Goal: Task Accomplishment & Management: Complete application form

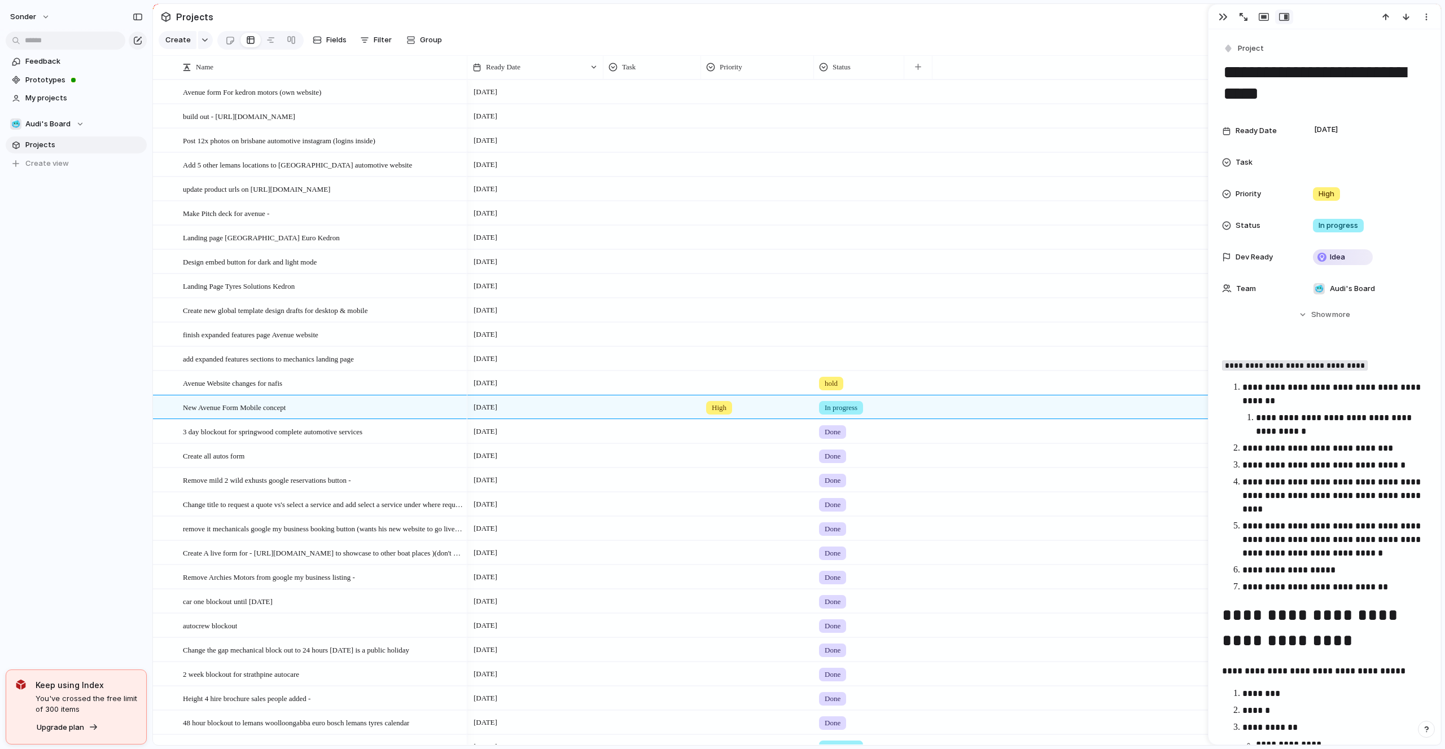
scroll to position [61, 0]
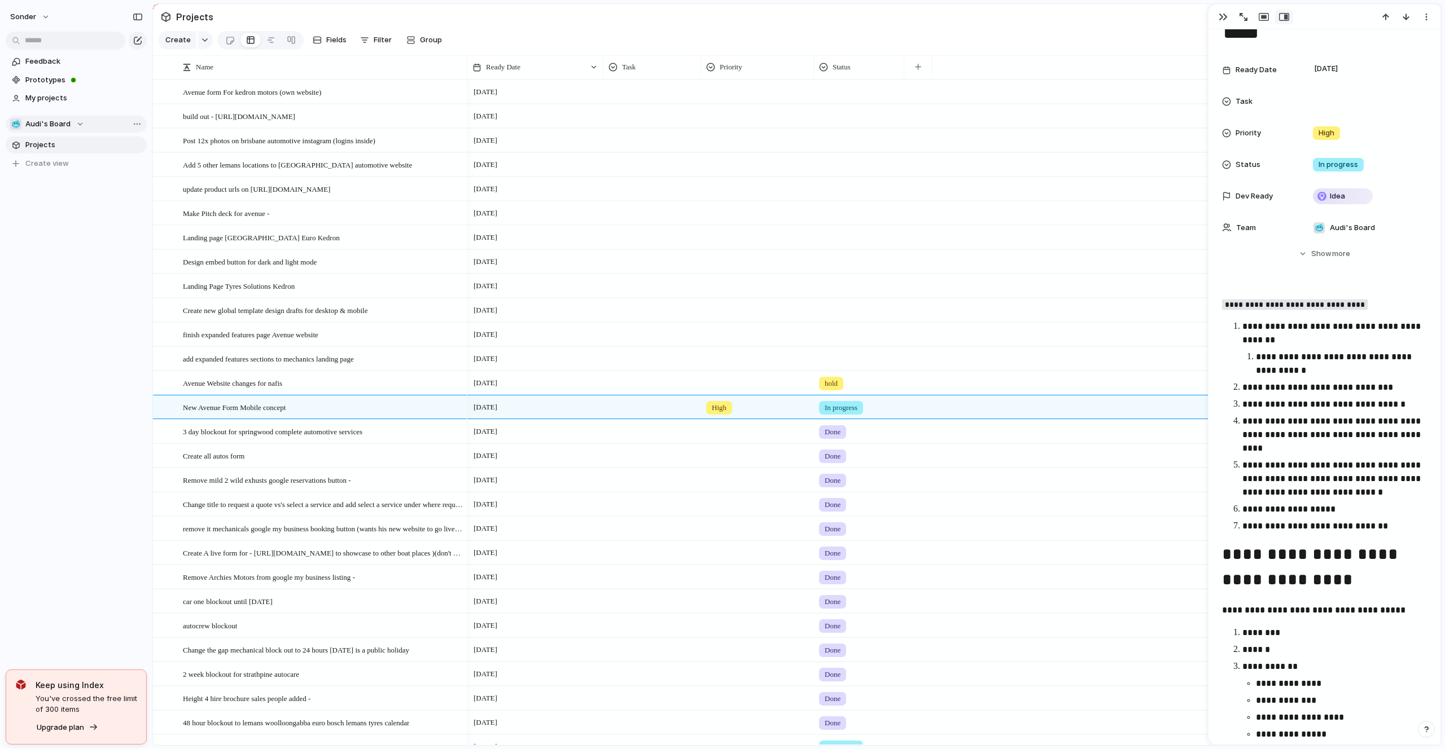
click at [58, 125] on span "Audi's Board" at bounding box center [47, 123] width 45 height 11
click at [63, 224] on span "[PERSON_NAME]'s Board" at bounding box center [78, 222] width 87 height 11
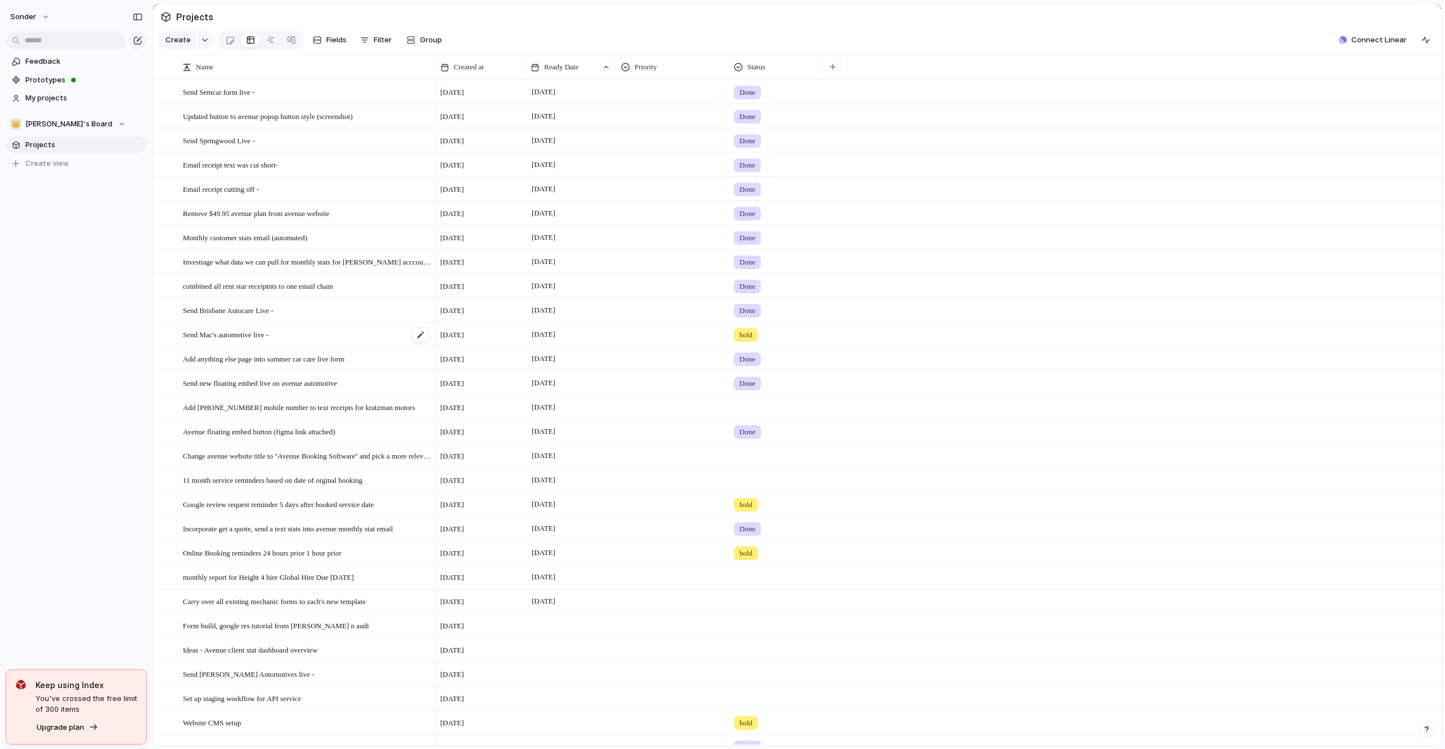
click at [287, 336] on div "Send Mac's automotive live -" at bounding box center [307, 334] width 248 height 23
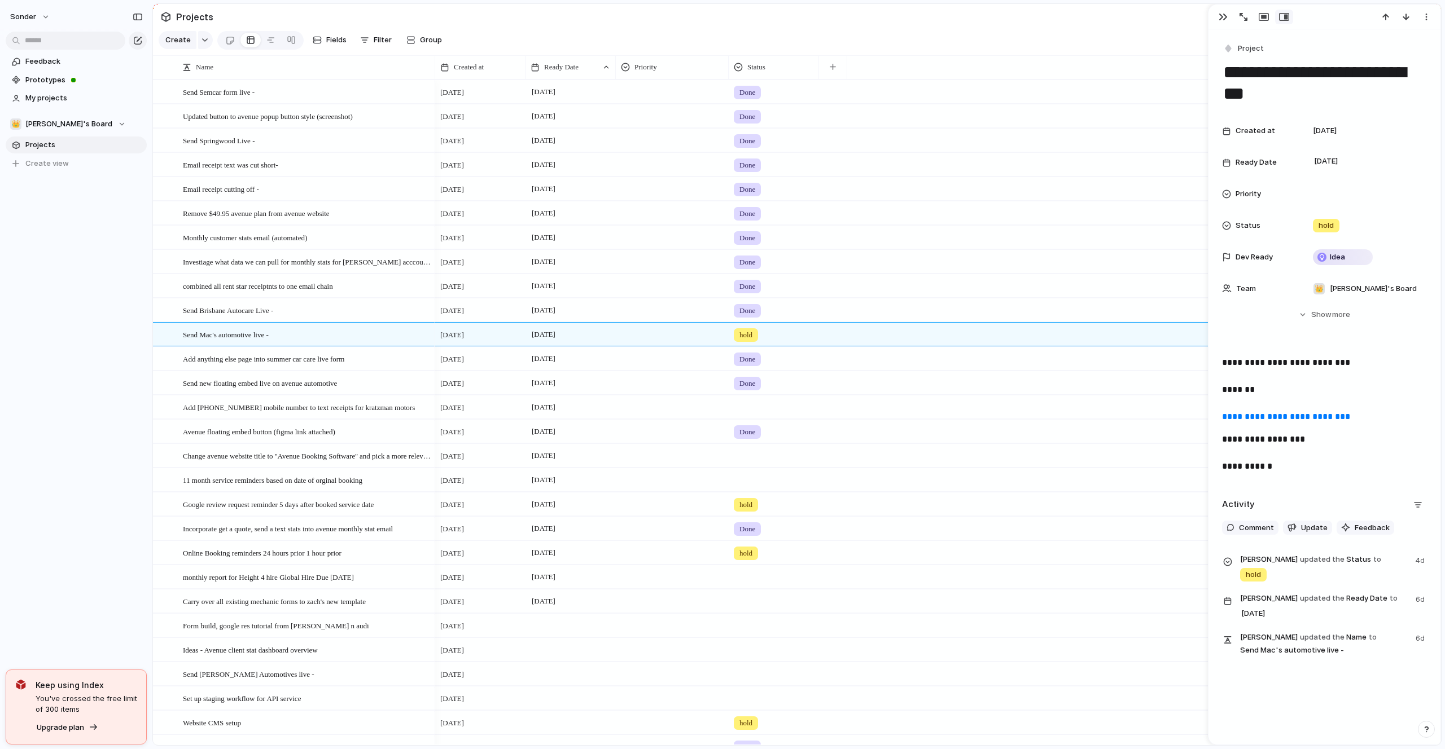
click at [104, 384] on div "sonder Feedback Prototypes My projects 👑 [PERSON_NAME]'s Board Projects To pick…" at bounding box center [76, 374] width 152 height 749
click at [95, 122] on button "👑 [PERSON_NAME]'s Board" at bounding box center [76, 124] width 141 height 17
click at [69, 214] on li "💅 [PERSON_NAME]" at bounding box center [76, 222] width 128 height 19
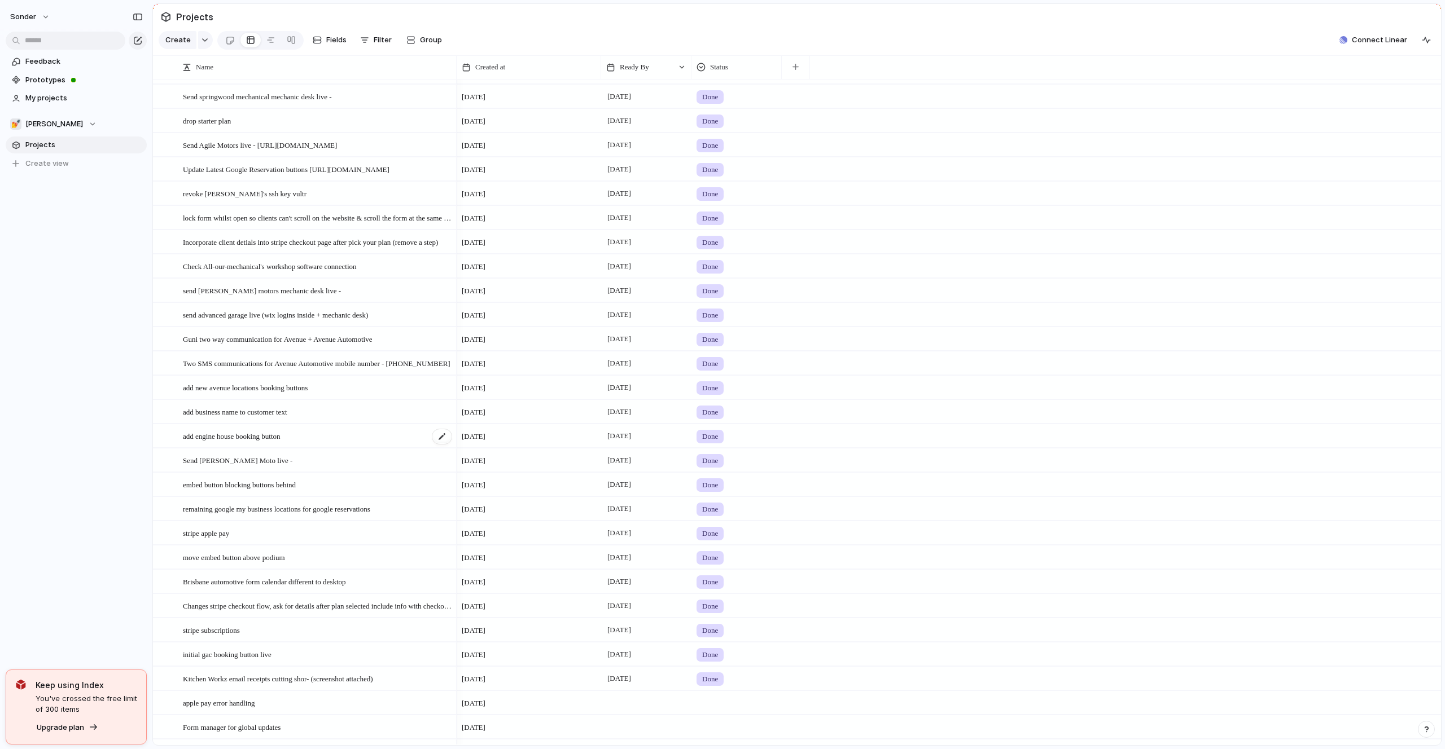
scroll to position [791, 0]
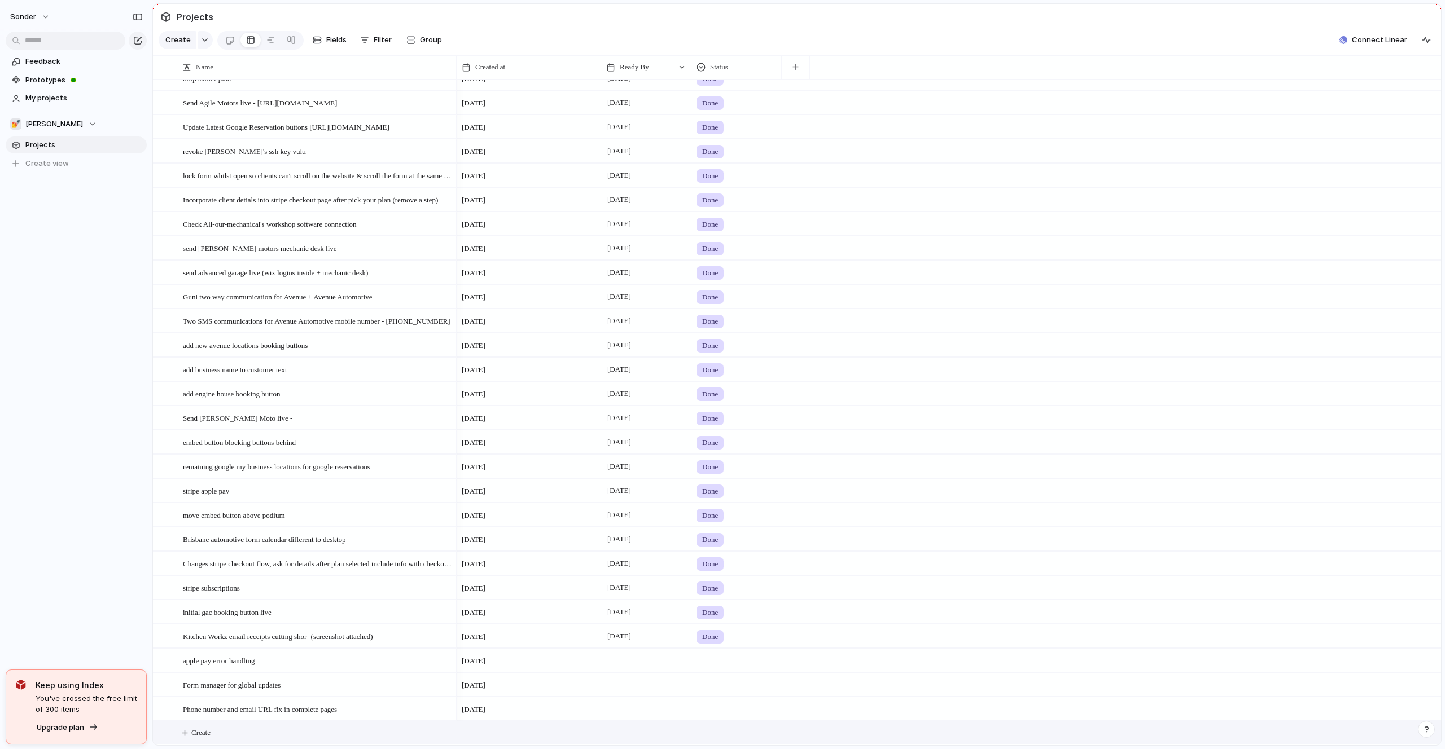
click at [240, 734] on button "Create" at bounding box center [811, 733] width 1294 height 23
type textarea "*"
type textarea "**********"
click at [221, 732] on span "Connect ATA Servics workshop software -" at bounding box center [245, 732] width 125 height 13
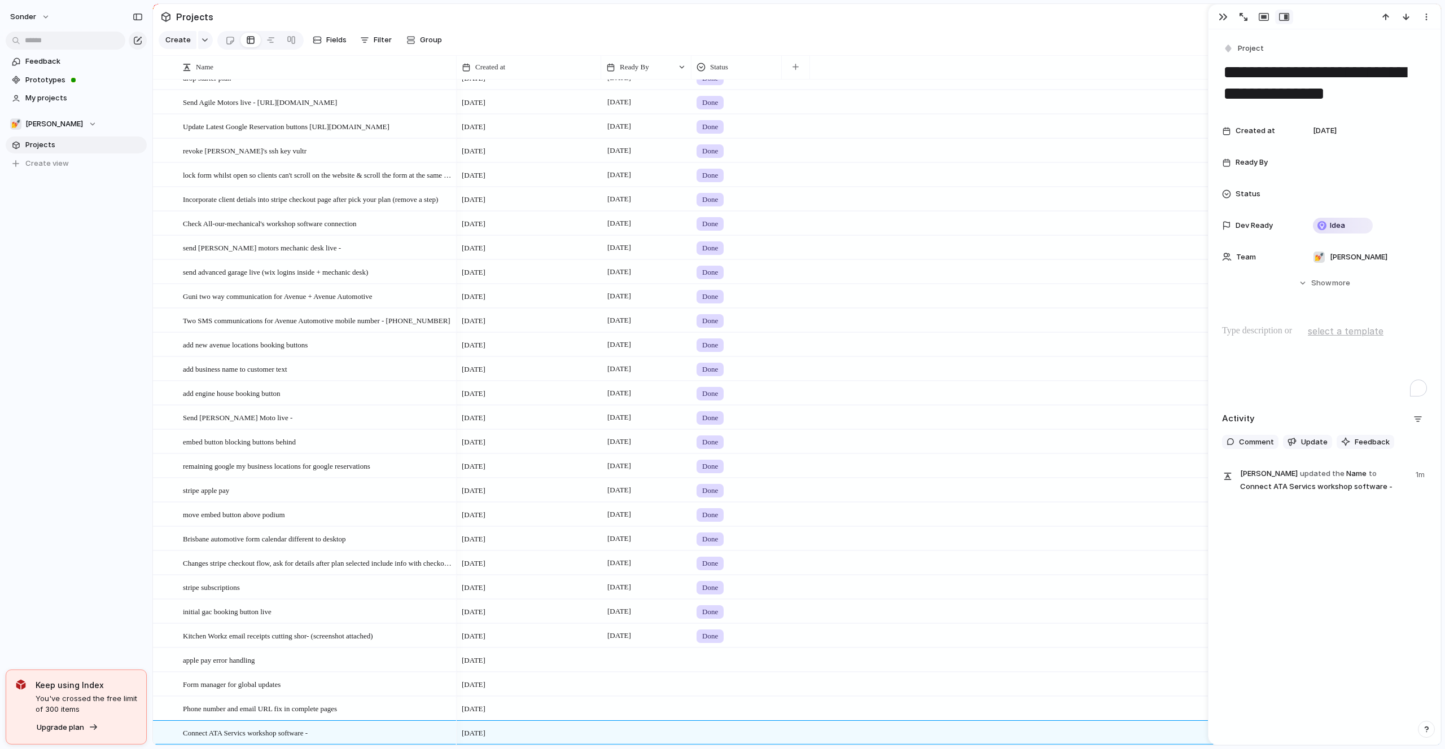
click at [1246, 347] on div "To enrich screen reader interactions, please activate Accessibility in Grammarl…" at bounding box center [1324, 360] width 205 height 72
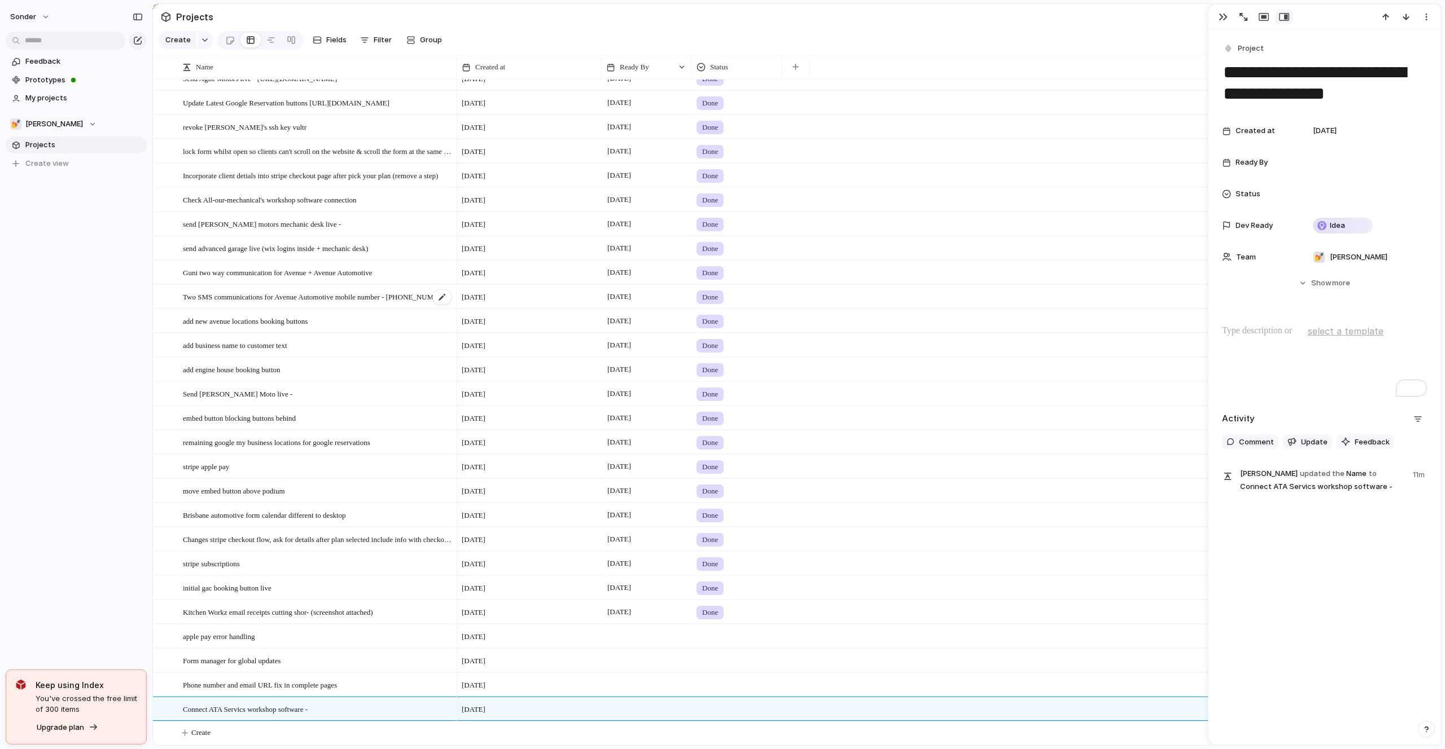
click at [282, 304] on div "Two SMS communications for Avenue Automotive mobile number - [PHONE_NUMBER]" at bounding box center [318, 297] width 270 height 23
type textarea "**********"
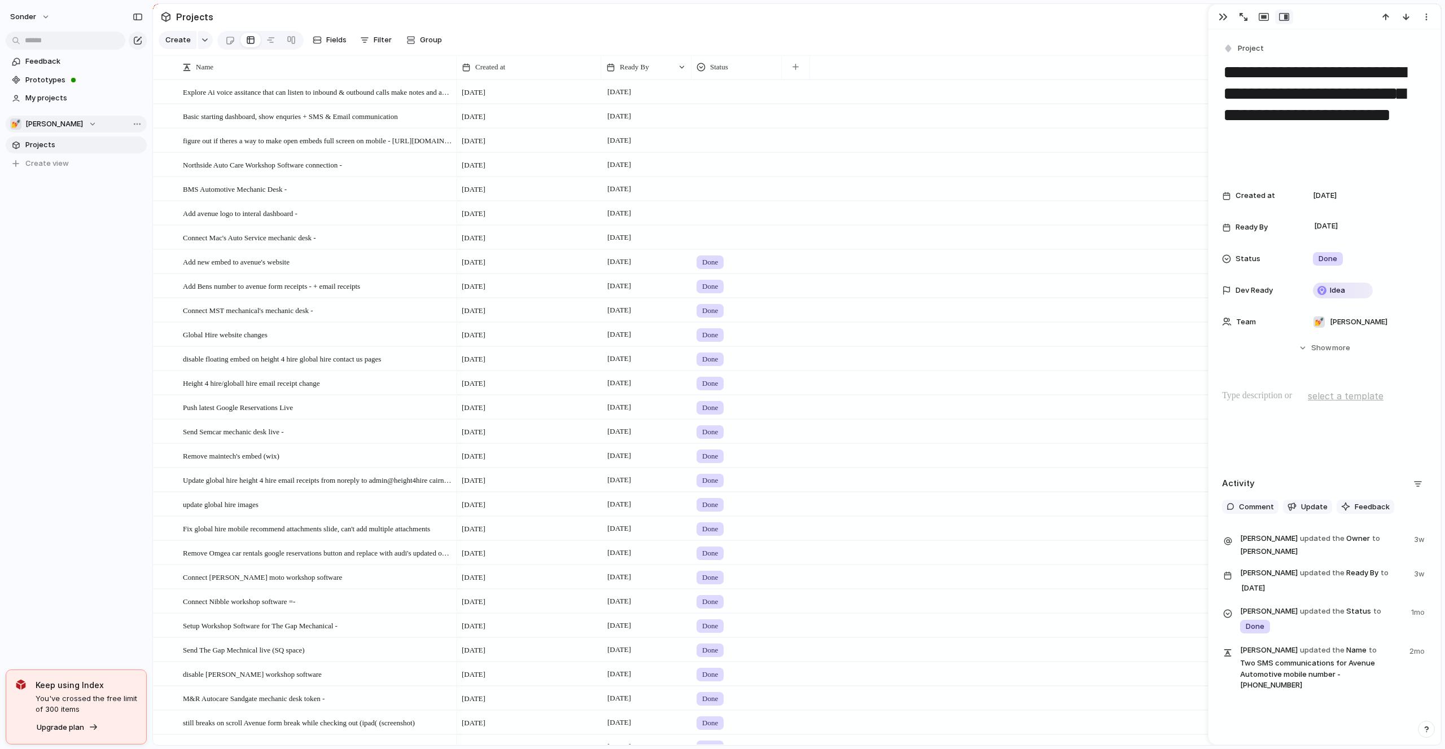
click at [50, 120] on div "💅 [PERSON_NAME]" at bounding box center [53, 123] width 86 height 11
click at [58, 206] on span "Audi's Board" at bounding box center [57, 203] width 45 height 11
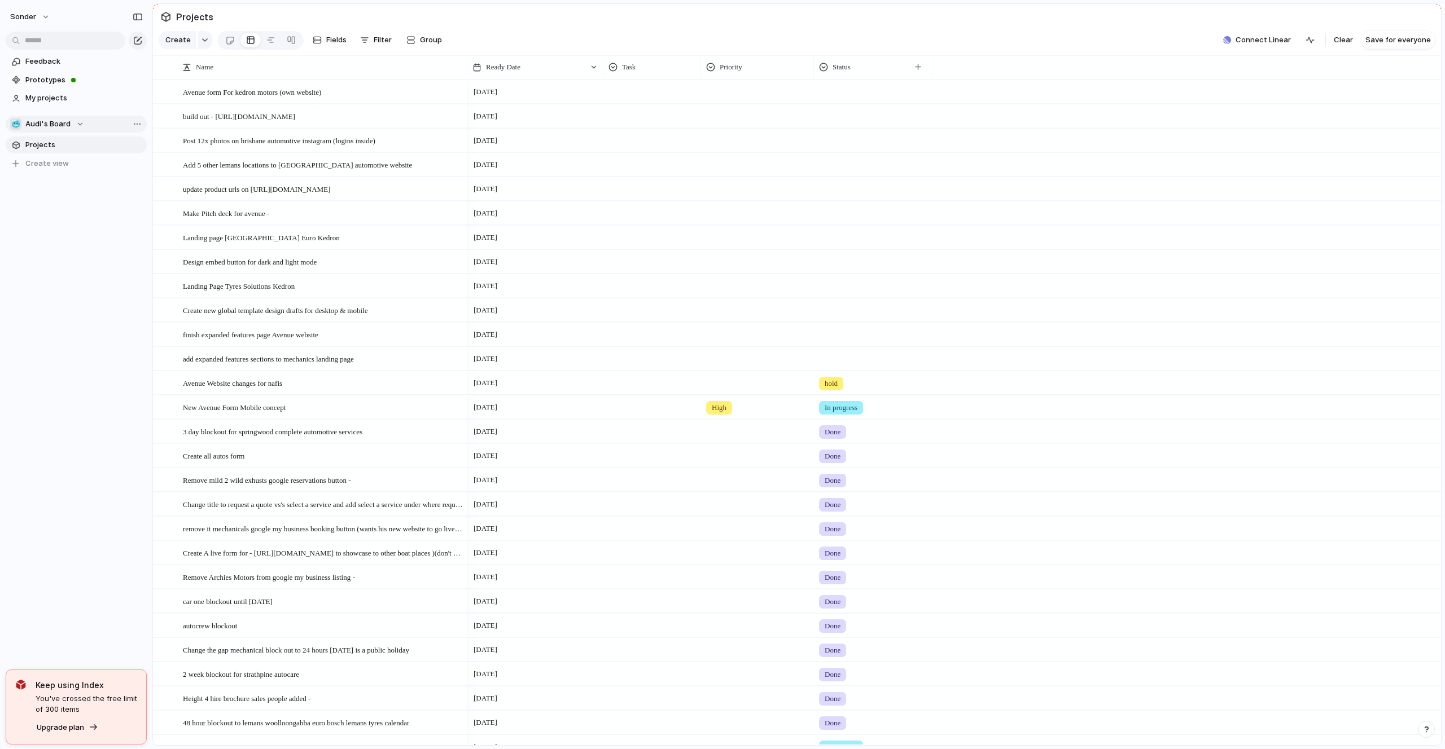
click at [33, 120] on span "Audi's Board" at bounding box center [47, 123] width 45 height 11
click at [66, 205] on span "[PERSON_NAME]'s Board" at bounding box center [78, 203] width 87 height 11
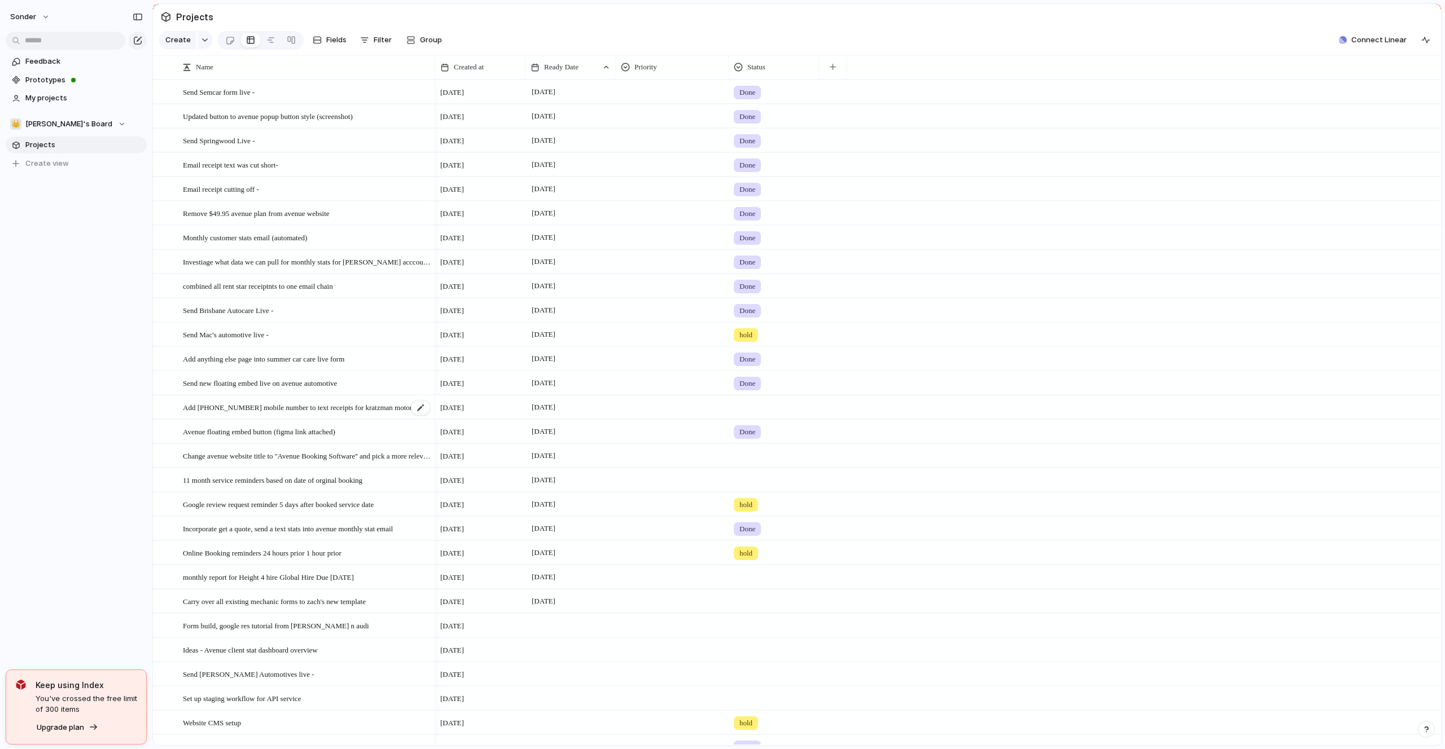
click at [266, 407] on span "Add [PHONE_NUMBER] mobile number to text receipts for kratzman motors" at bounding box center [299, 407] width 232 height 13
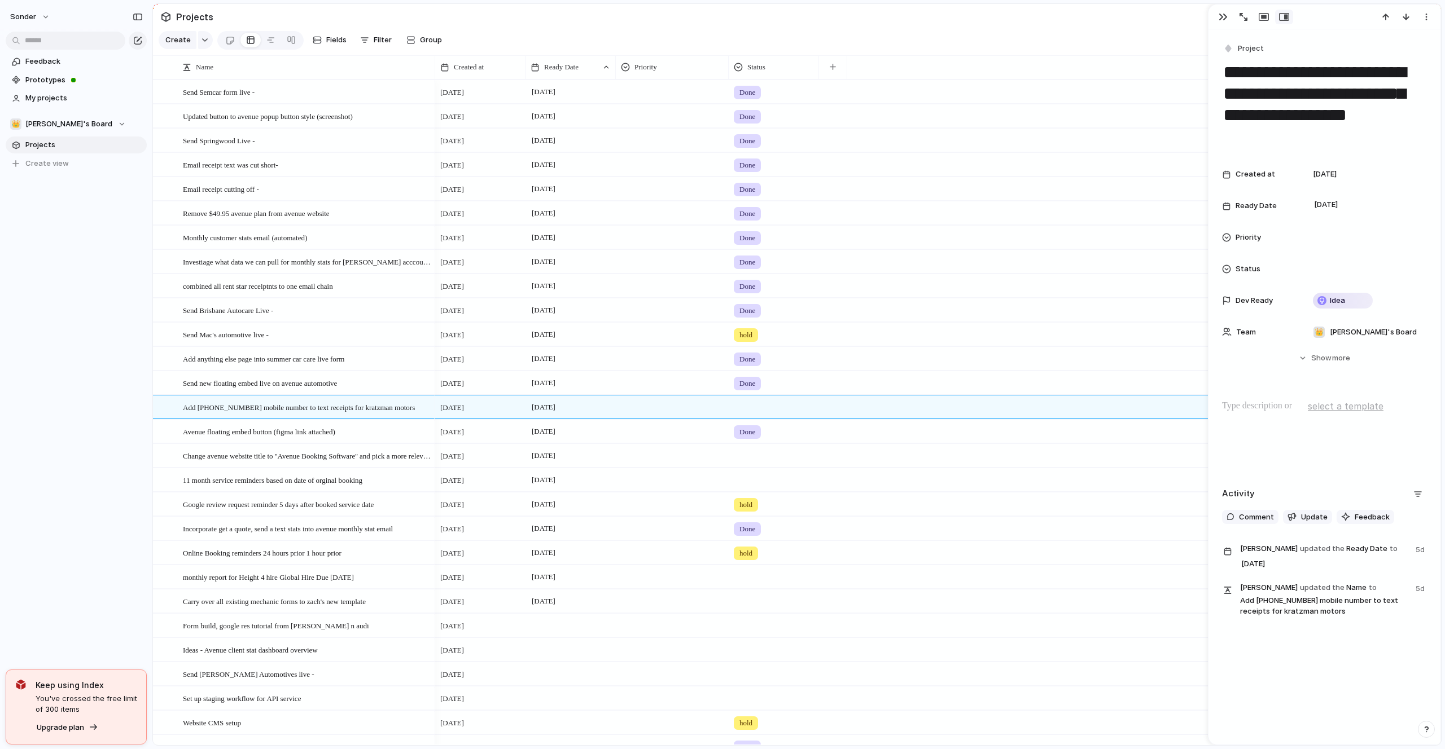
click at [1291, 120] on textarea "**********" at bounding box center [1324, 104] width 205 height 89
click at [59, 120] on span "[PERSON_NAME]'s Board" at bounding box center [68, 123] width 87 height 11
click at [62, 204] on li "💅 [PERSON_NAME]" at bounding box center [76, 203] width 128 height 19
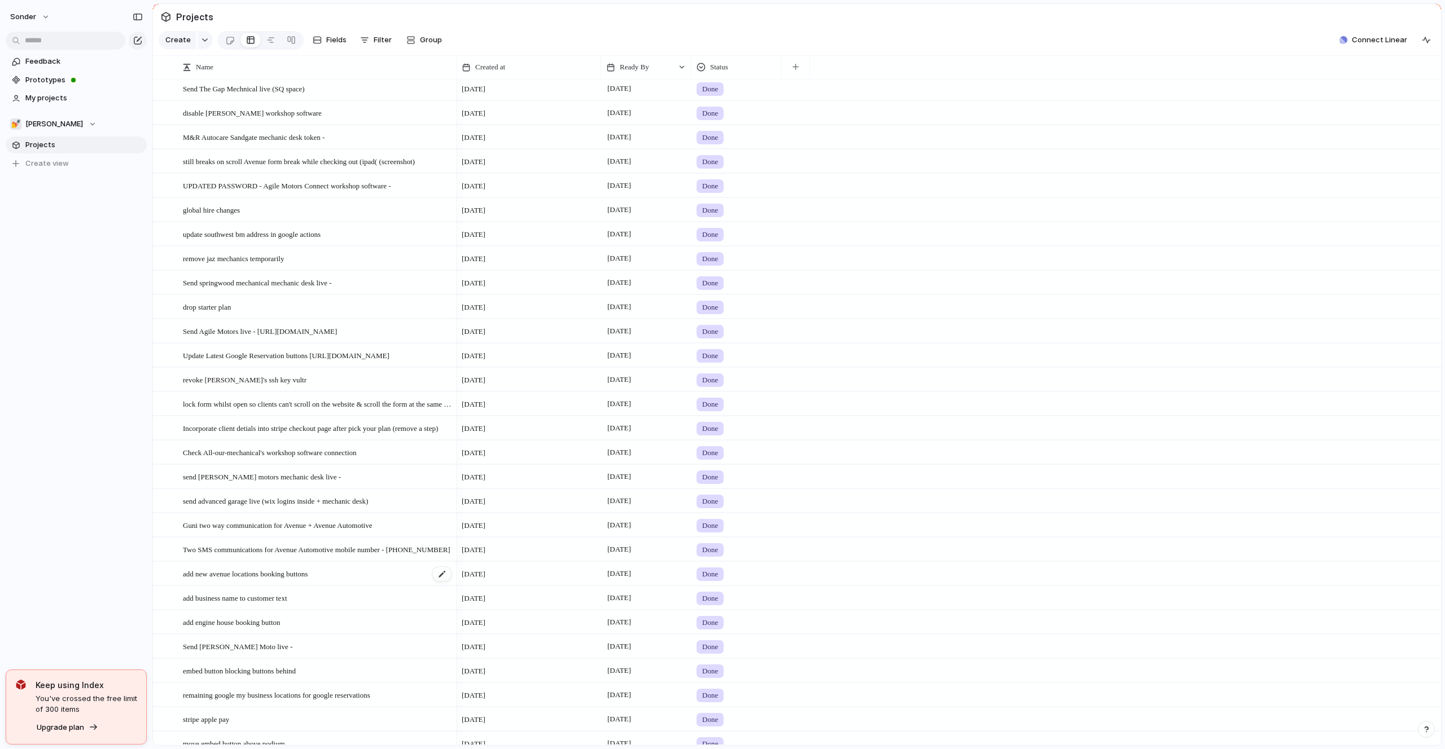
scroll to position [815, 0]
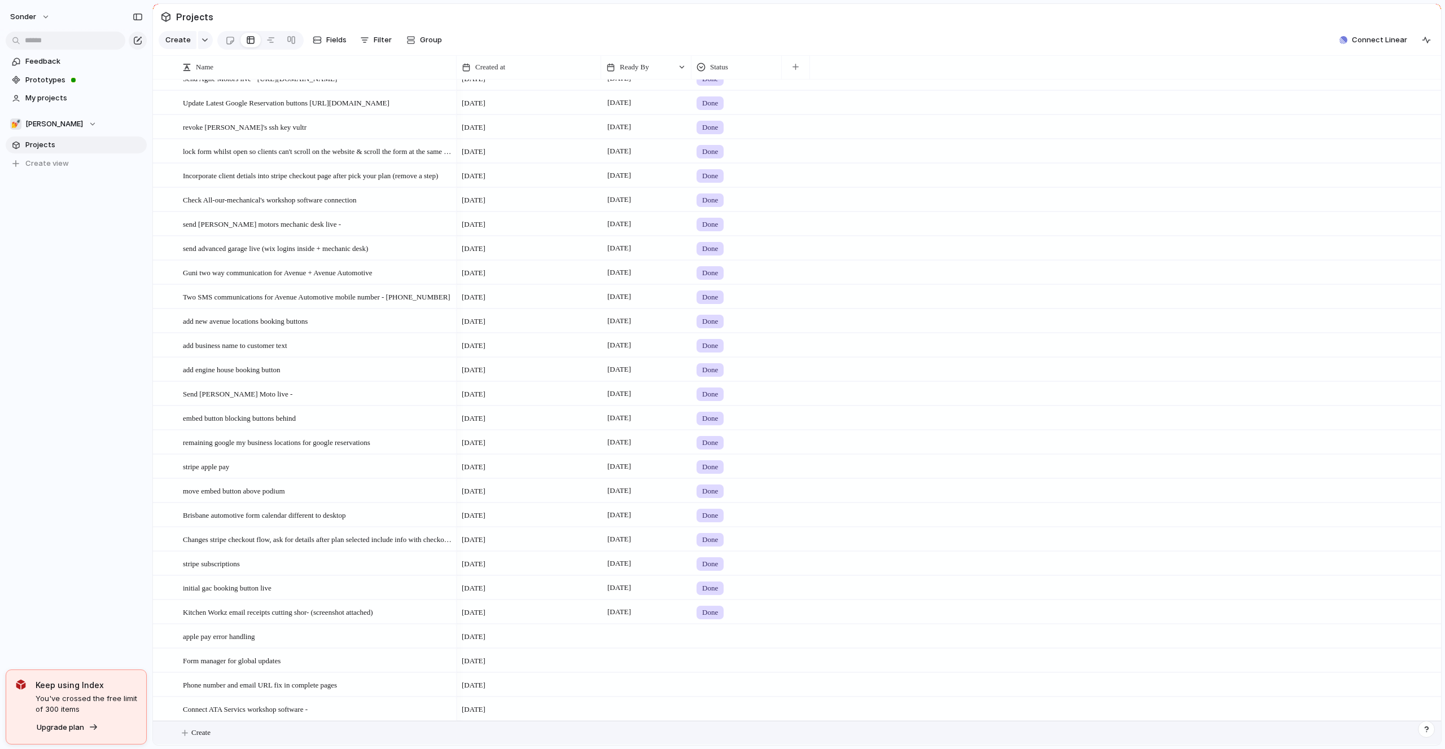
click at [244, 737] on button "Create" at bounding box center [811, 733] width 1294 height 23
type textarea "**********"
click at [620, 730] on div at bounding box center [646, 732] width 90 height 23
click at [668, 628] on button "7" at bounding box center [669, 627] width 20 height 20
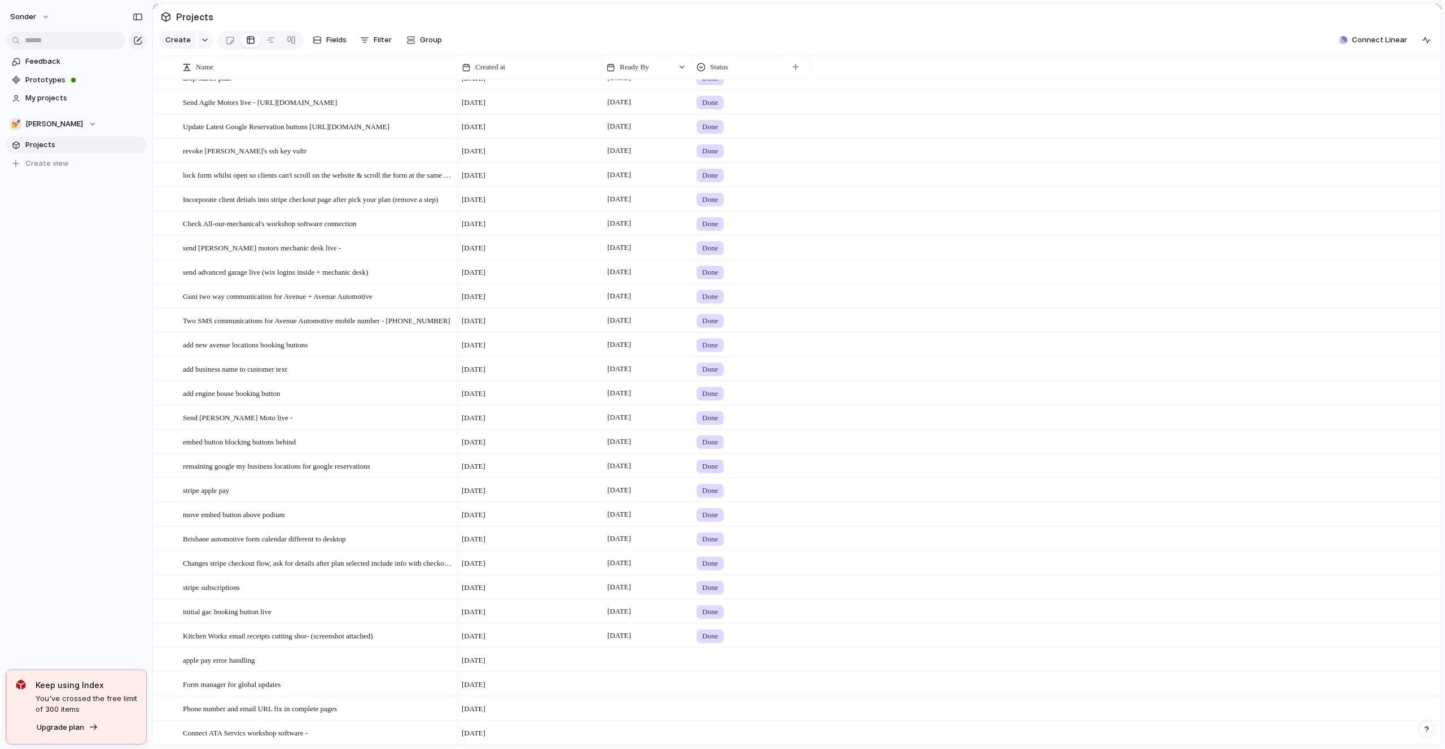
scroll to position [0, 0]
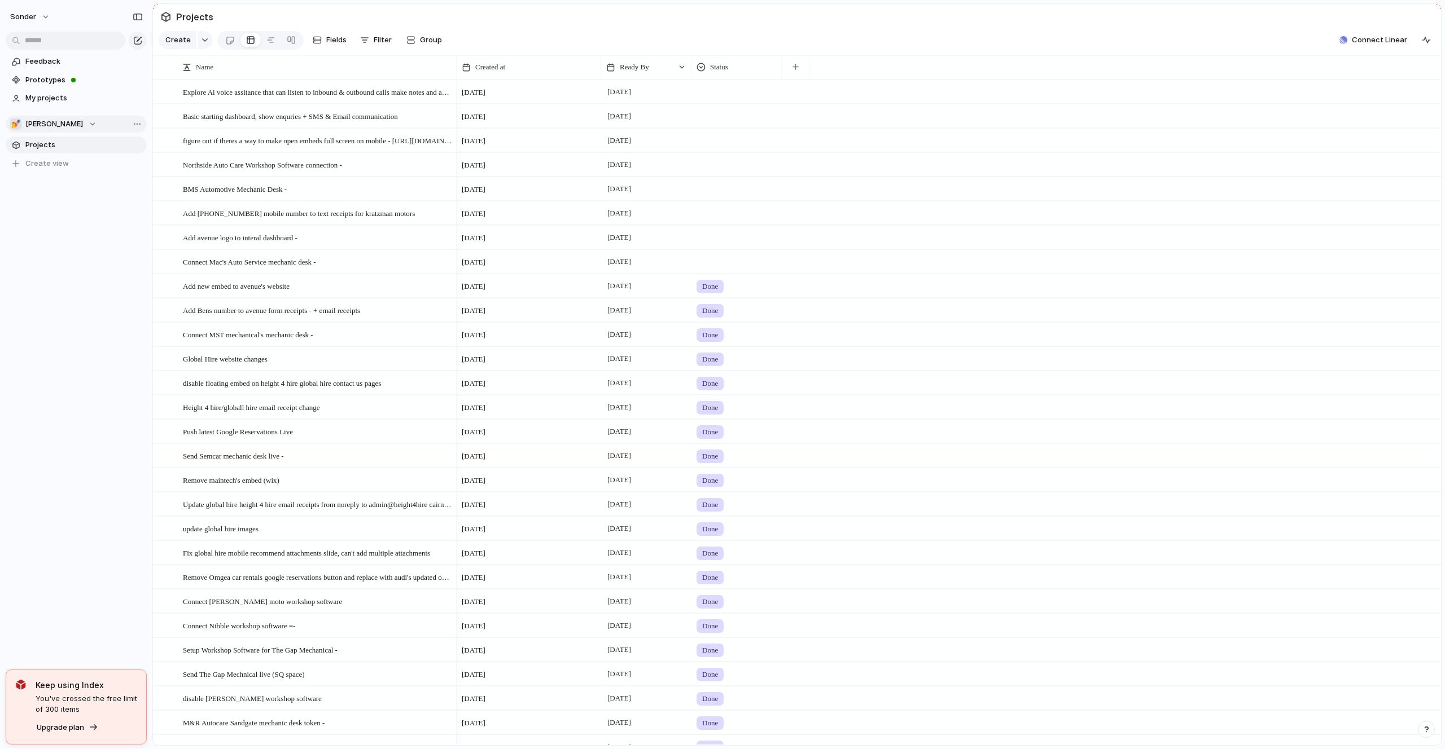
click at [47, 117] on button "💅 [PERSON_NAME]" at bounding box center [76, 124] width 141 height 17
click at [64, 176] on li "👑 [PERSON_NAME]'s Board" at bounding box center [76, 184] width 128 height 19
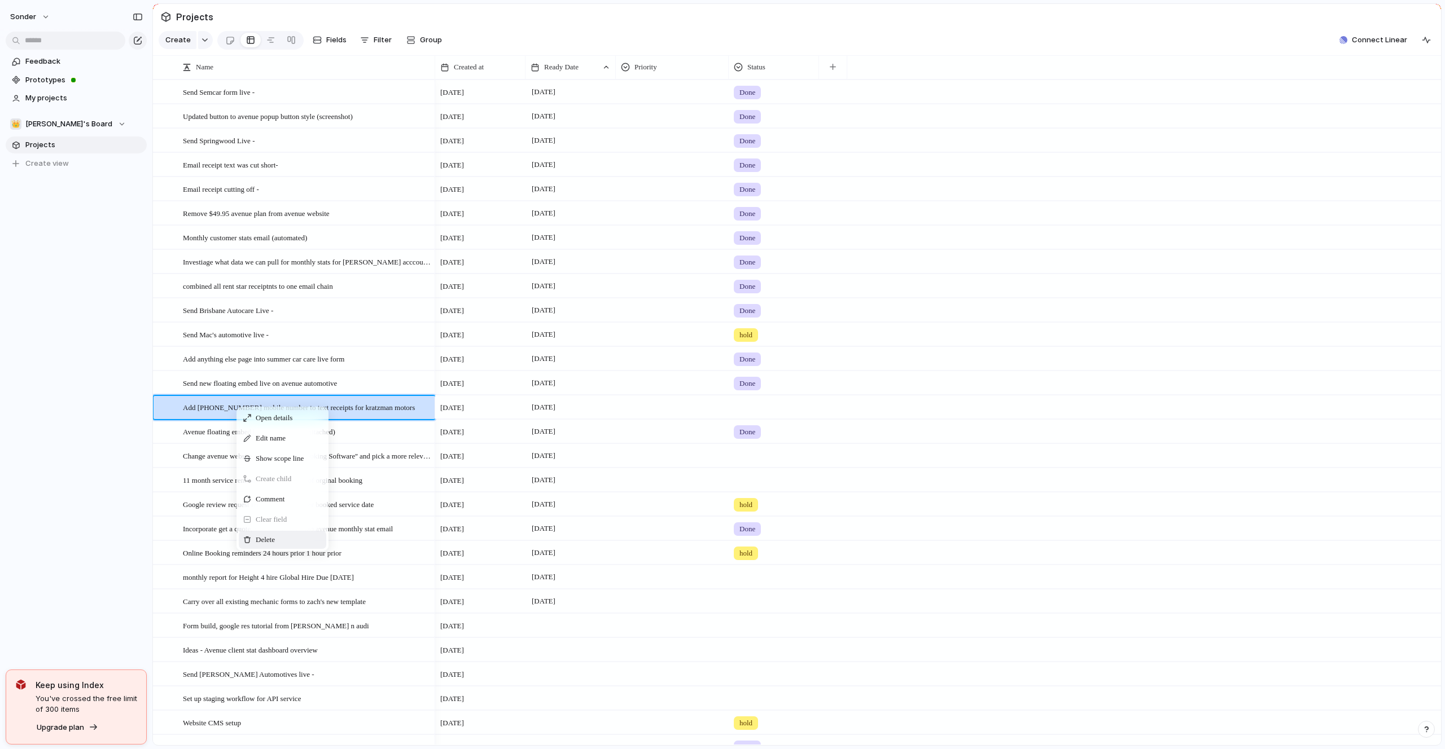
click at [275, 538] on span "Delete" at bounding box center [265, 539] width 19 height 11
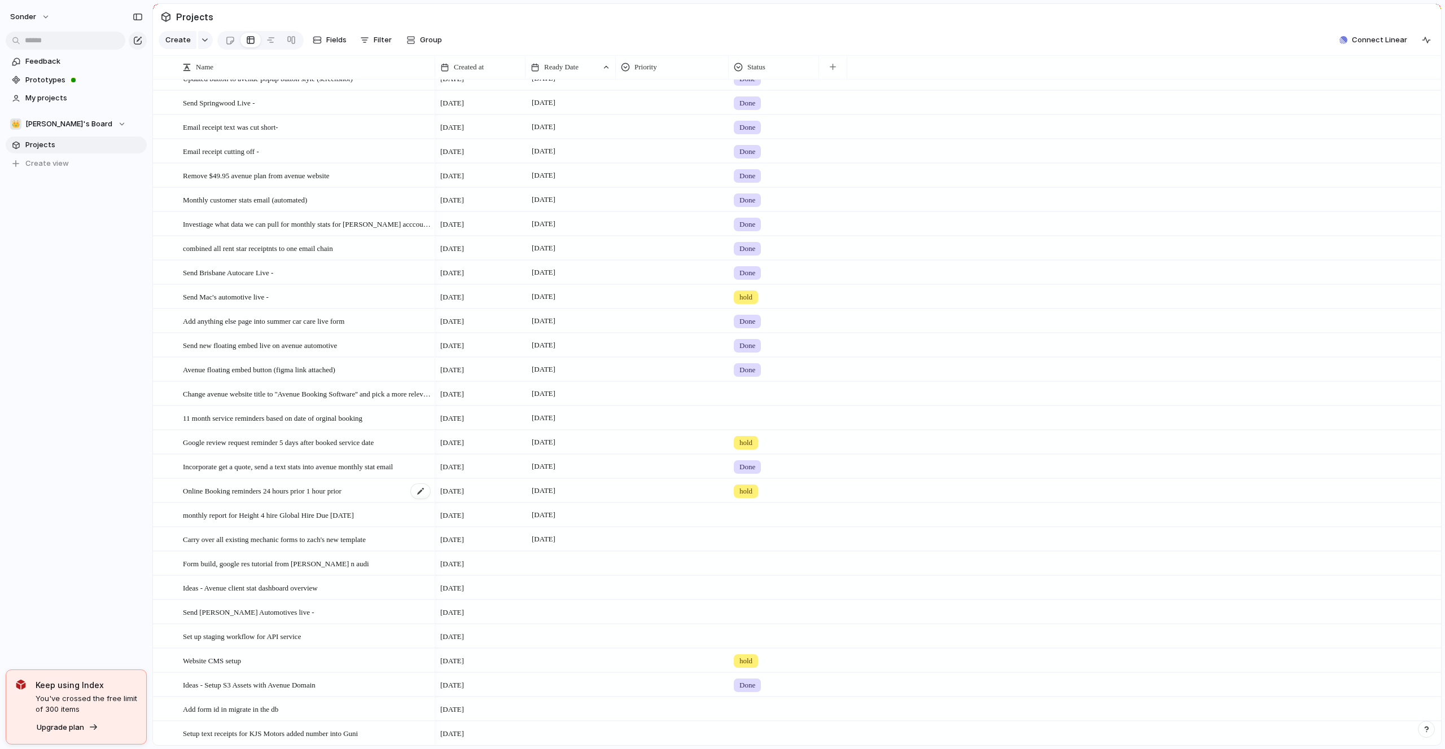
scroll to position [4, 0]
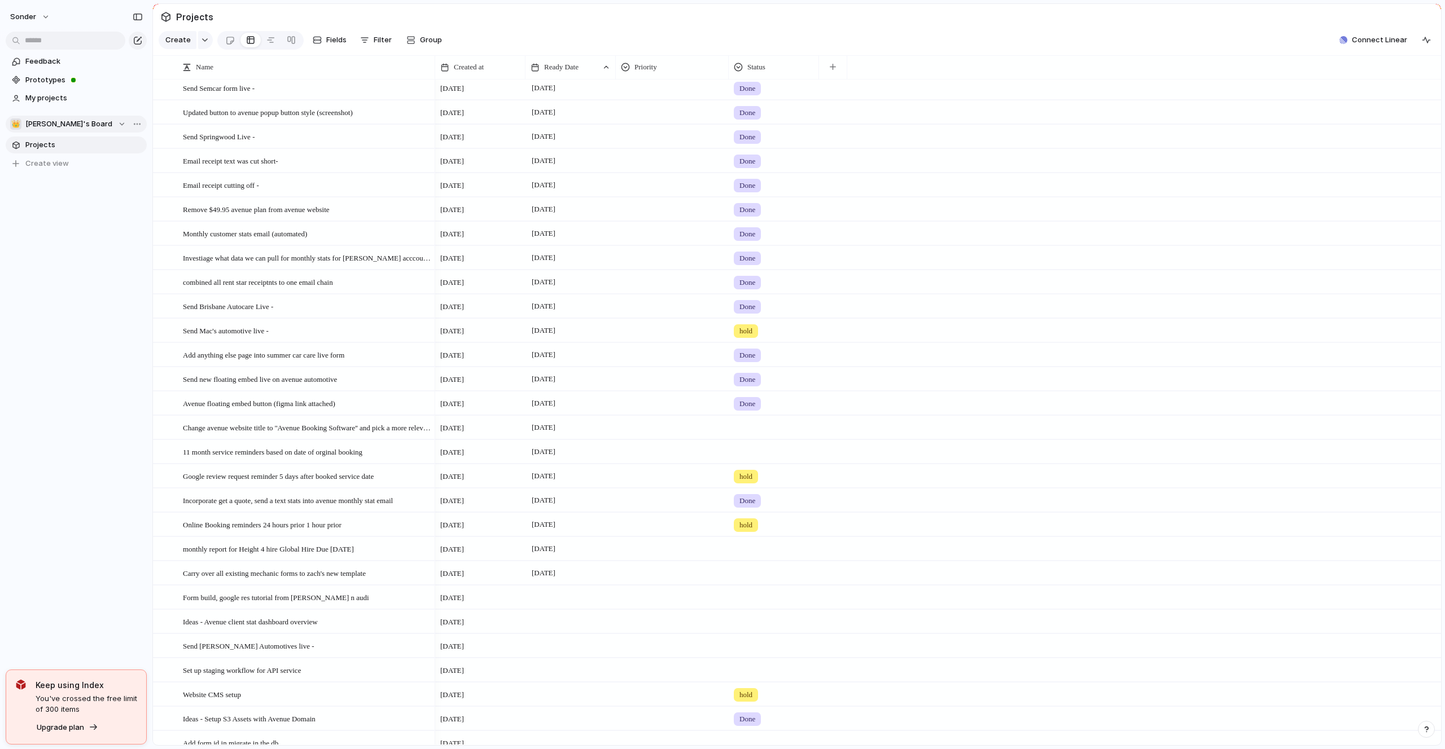
click at [60, 121] on span "[PERSON_NAME]'s Board" at bounding box center [68, 123] width 87 height 11
click at [64, 190] on li "💅 [PERSON_NAME]" at bounding box center [76, 184] width 128 height 19
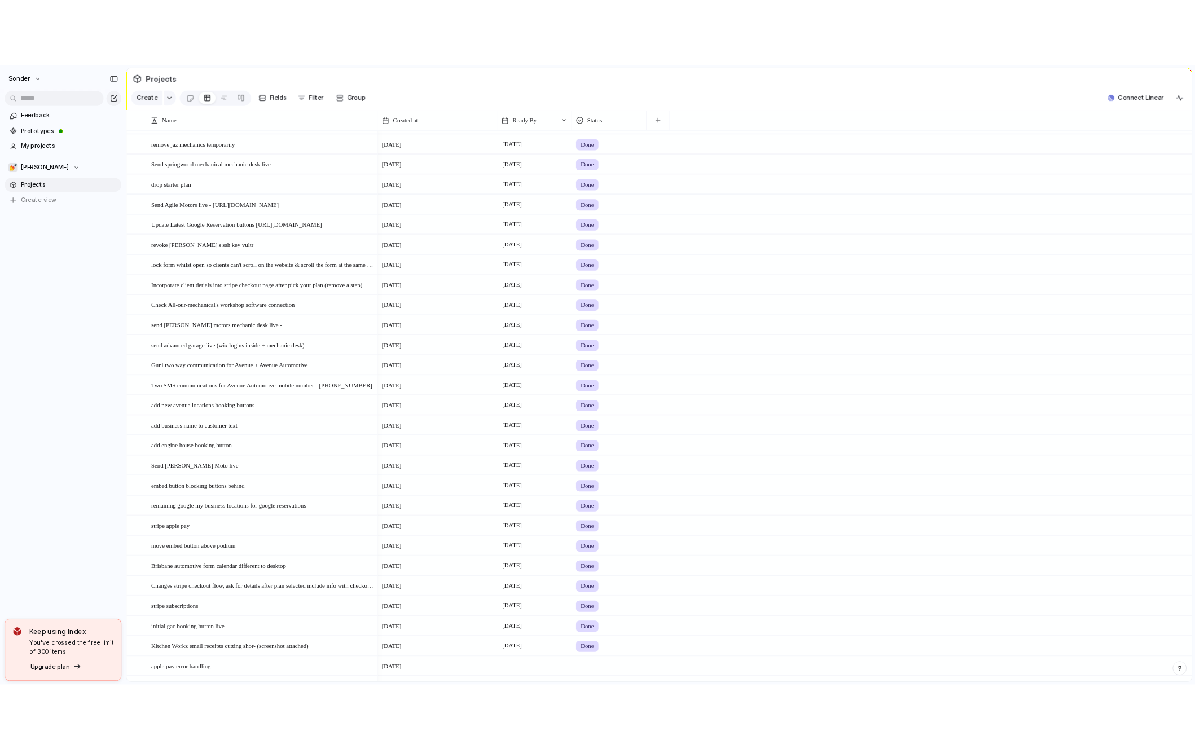
scroll to position [839, 0]
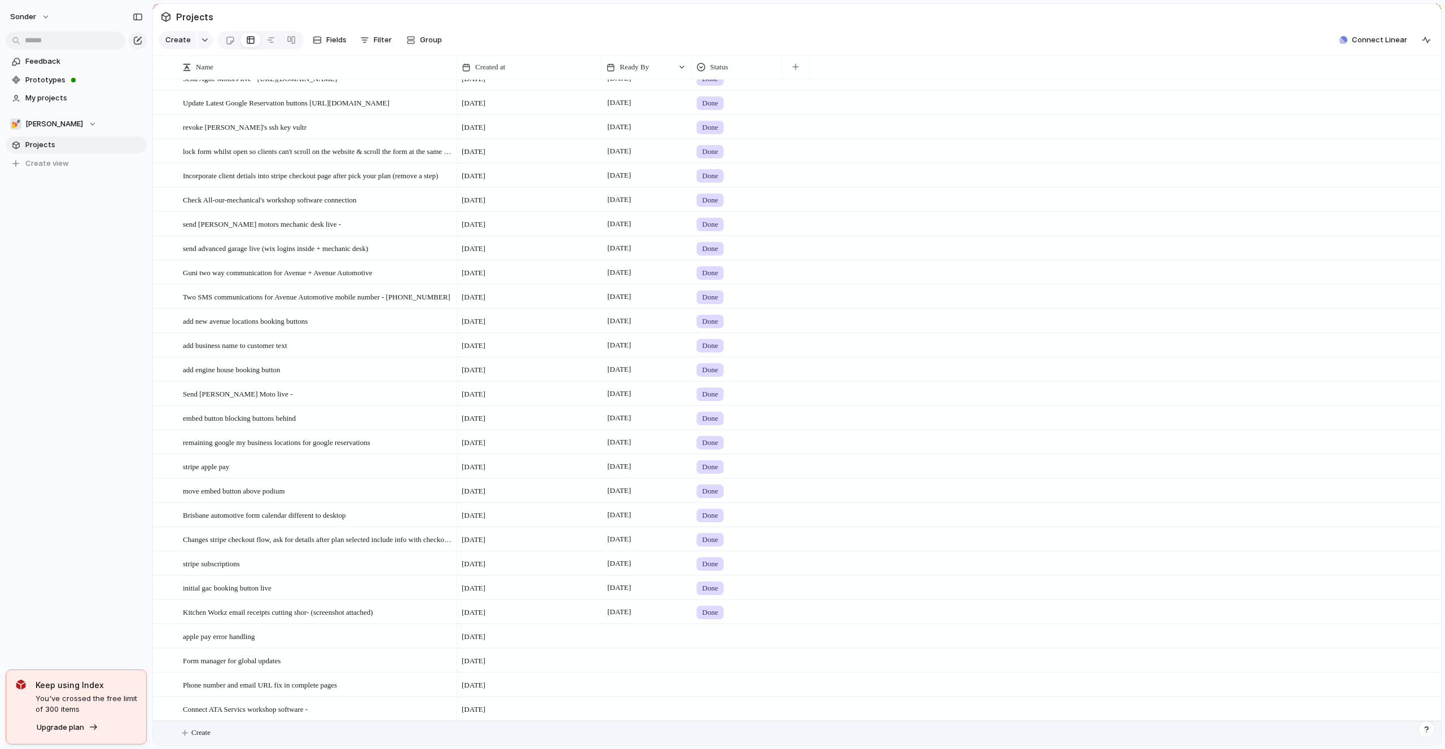
click at [263, 722] on button "Create" at bounding box center [811, 733] width 1294 height 23
type textarea "**********"
click at [287, 740] on div "Connect KJS Motors form to text receipts two way (number approved)" at bounding box center [318, 733] width 270 height 23
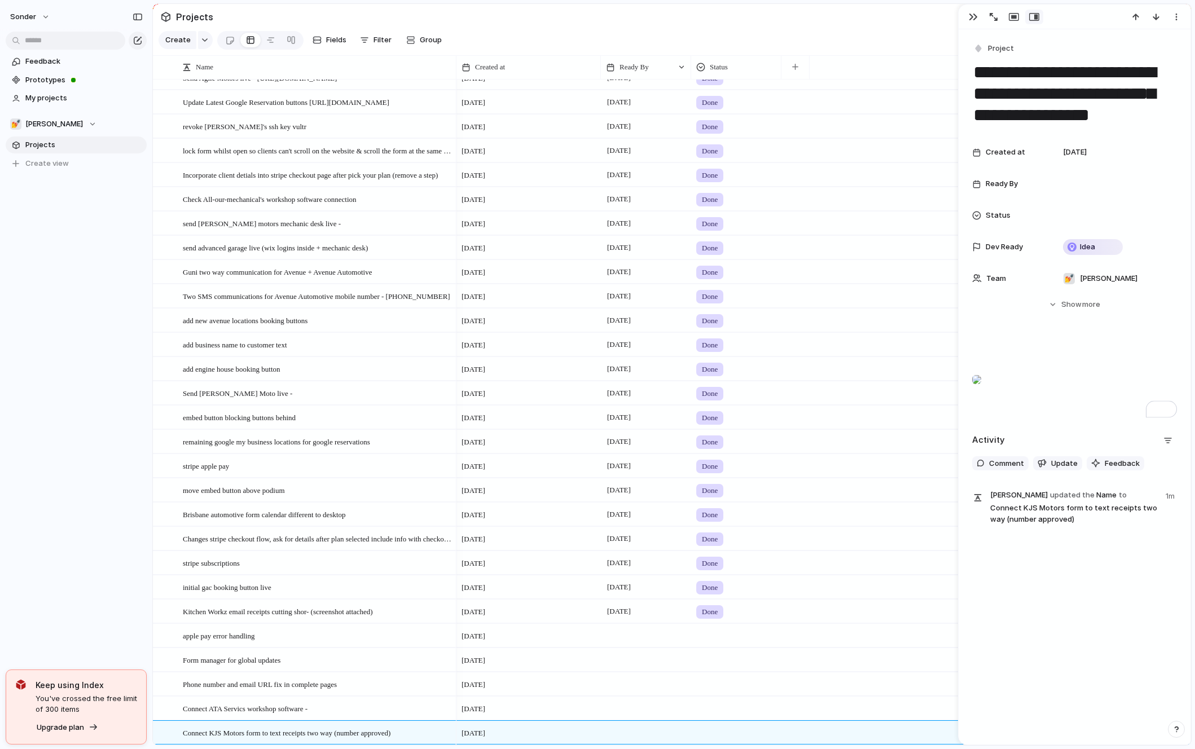
click at [1053, 352] on p "To enrich screen reader interactions, please activate Accessibility in Grammarl…" at bounding box center [1074, 353] width 205 height 14
click at [1077, 175] on div at bounding box center [1115, 184] width 124 height 23
click at [1085, 173] on div "Day Month Quarter Half-year Year [DATE] Su Mo Tu We Th Fr Sa 28 29 30 1 2 3 4 5…" at bounding box center [597, 374] width 1195 height 749
click at [1085, 173] on div at bounding box center [1115, 184] width 124 height 23
click at [1075, 298] on button "7" at bounding box center [1071, 298] width 20 height 20
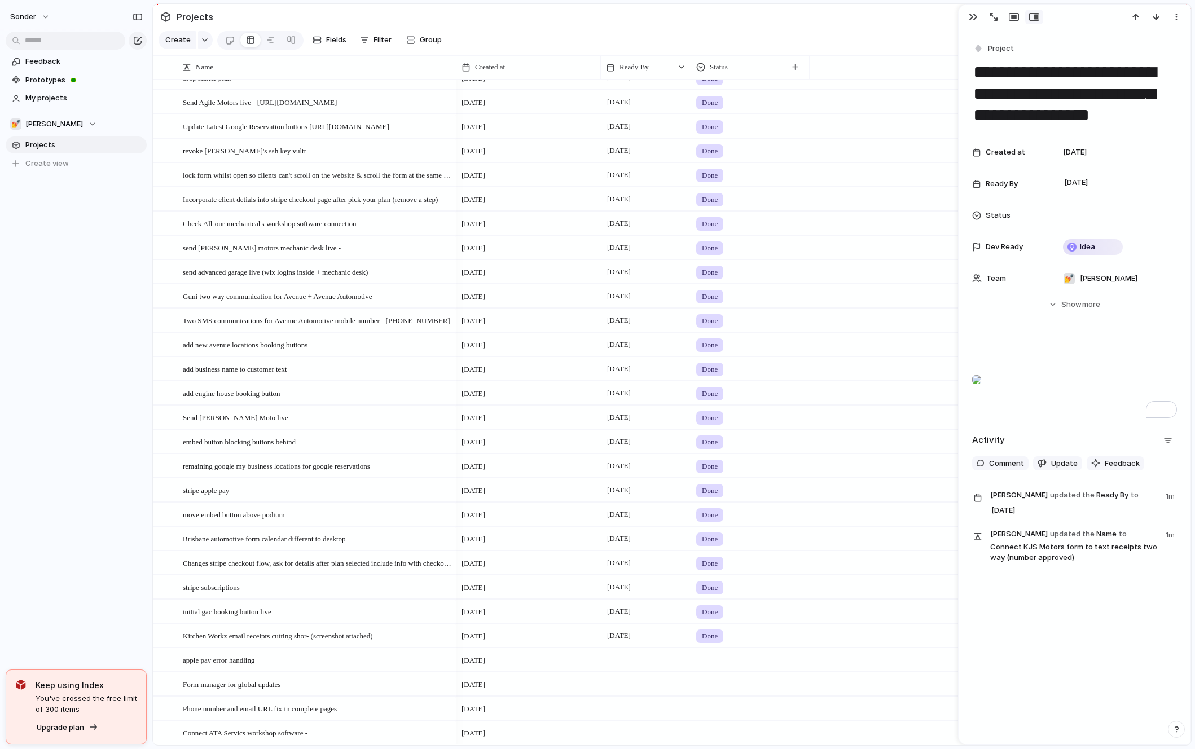
click at [981, 376] on div "To enrich screen reader interactions, please activate Accessibility in Grammarl…" at bounding box center [976, 379] width 9 height 23
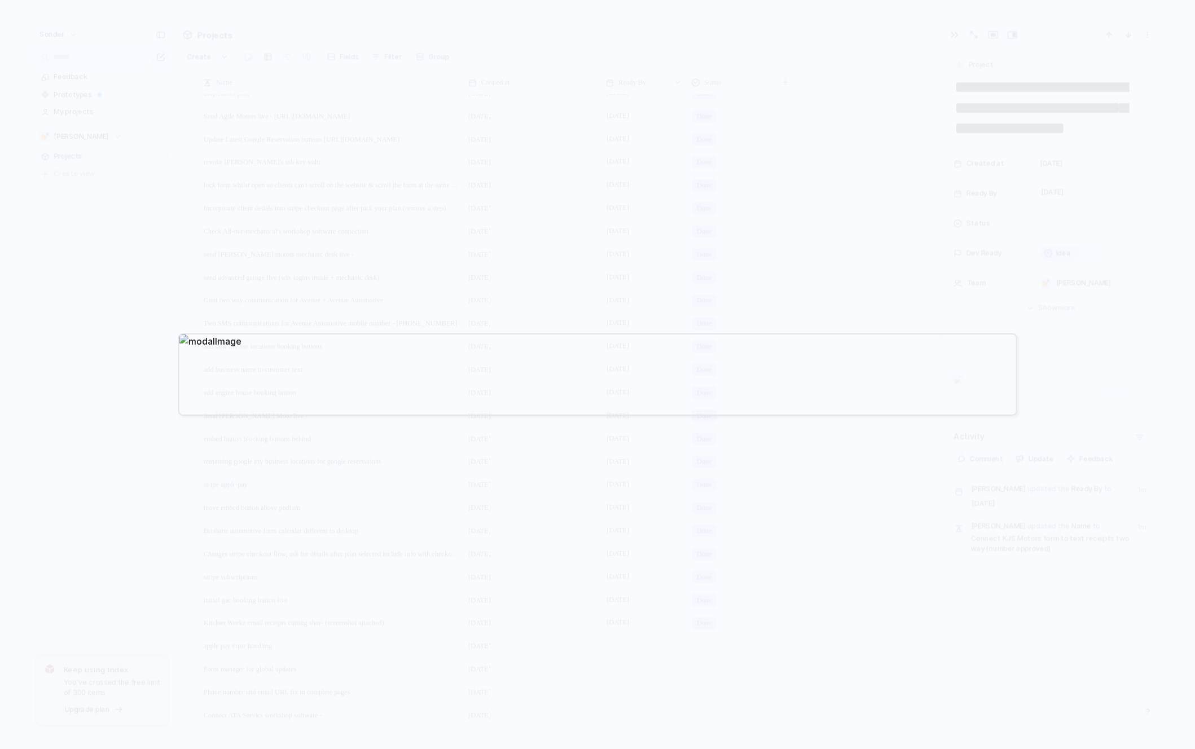
click at [936, 271] on div at bounding box center [597, 374] width 1195 height 749
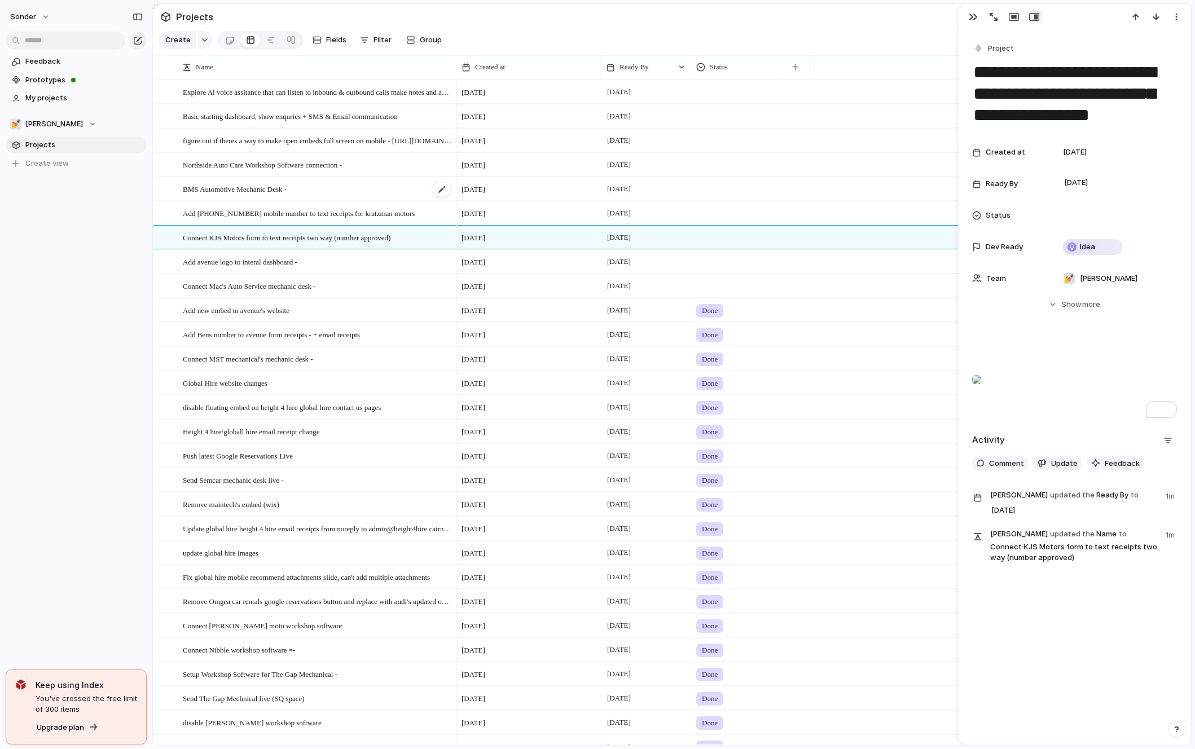
click at [230, 191] on span "BMS Automotive Mechanic Desk -" at bounding box center [235, 188] width 104 height 13
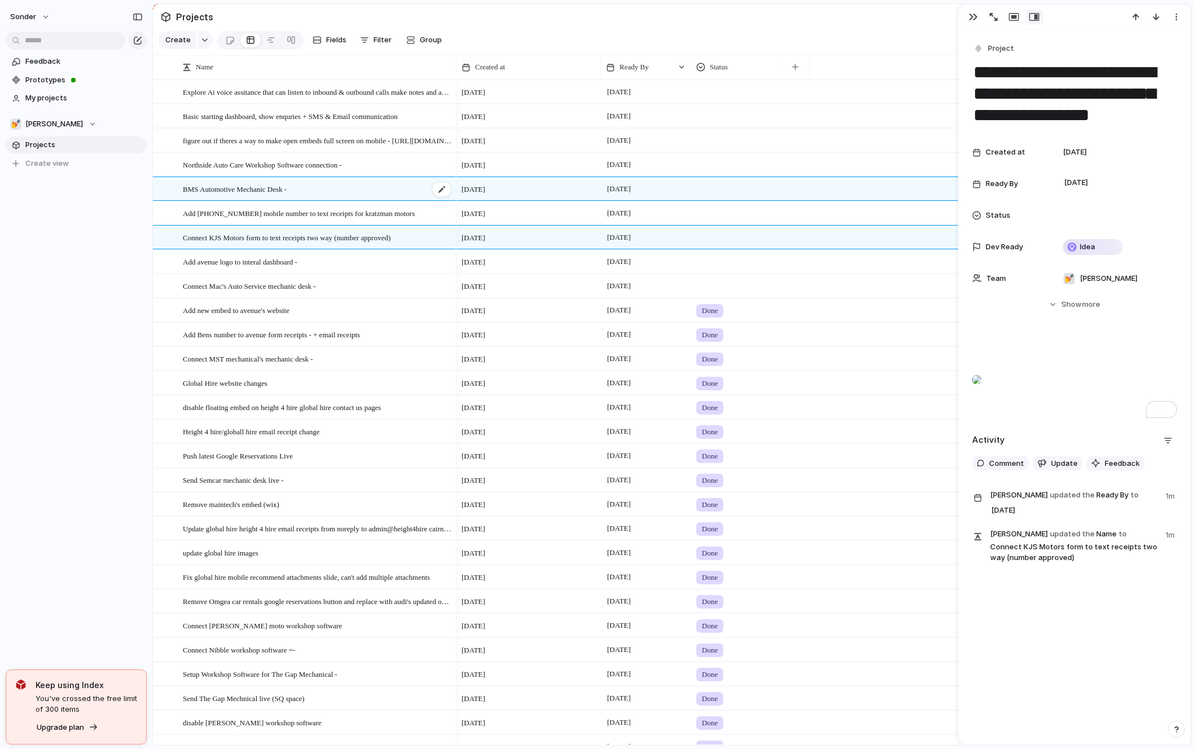
type textarea "**********"
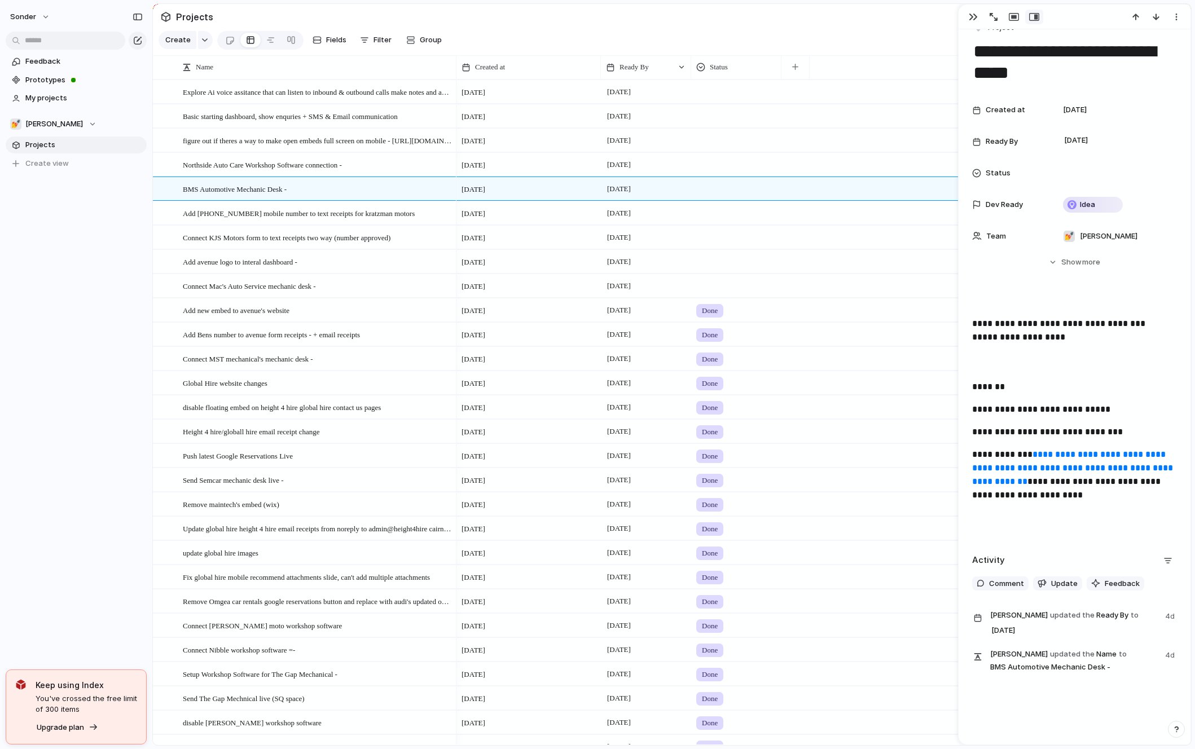
scroll to position [23, 0]
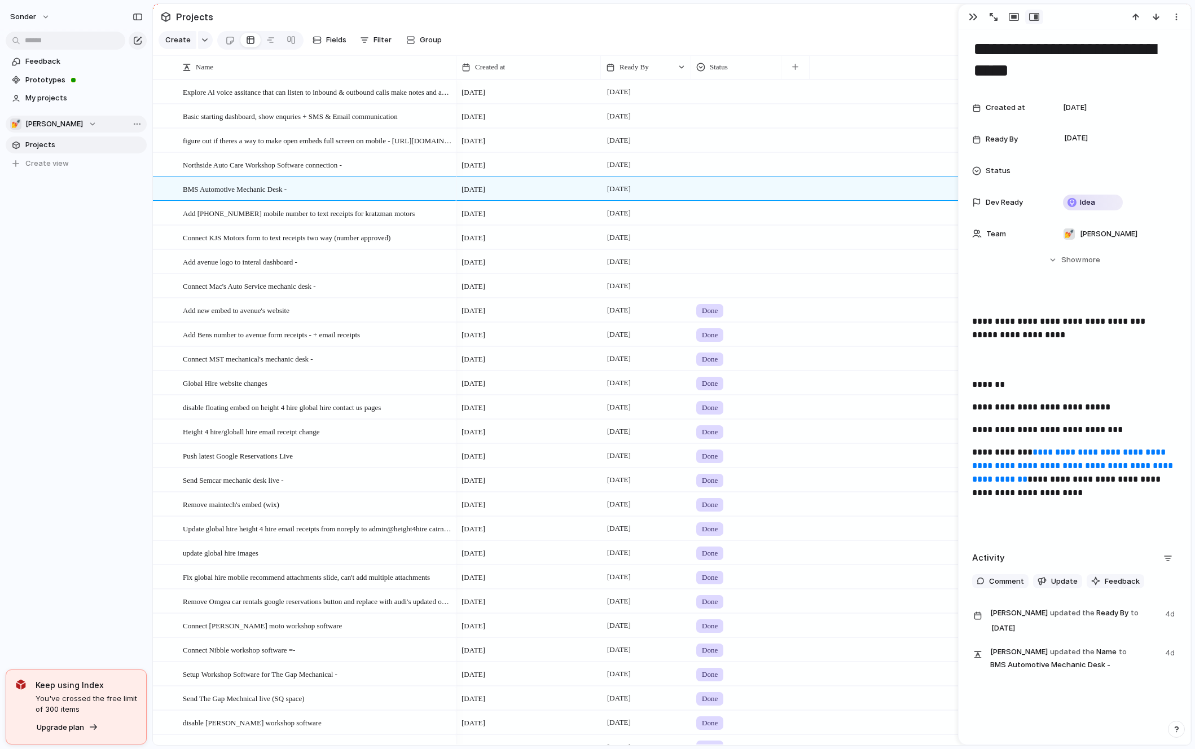
click at [49, 131] on button "💅 [PERSON_NAME]" at bounding box center [76, 124] width 141 height 17
click at [64, 186] on span "[PERSON_NAME]'s Board" at bounding box center [78, 184] width 87 height 11
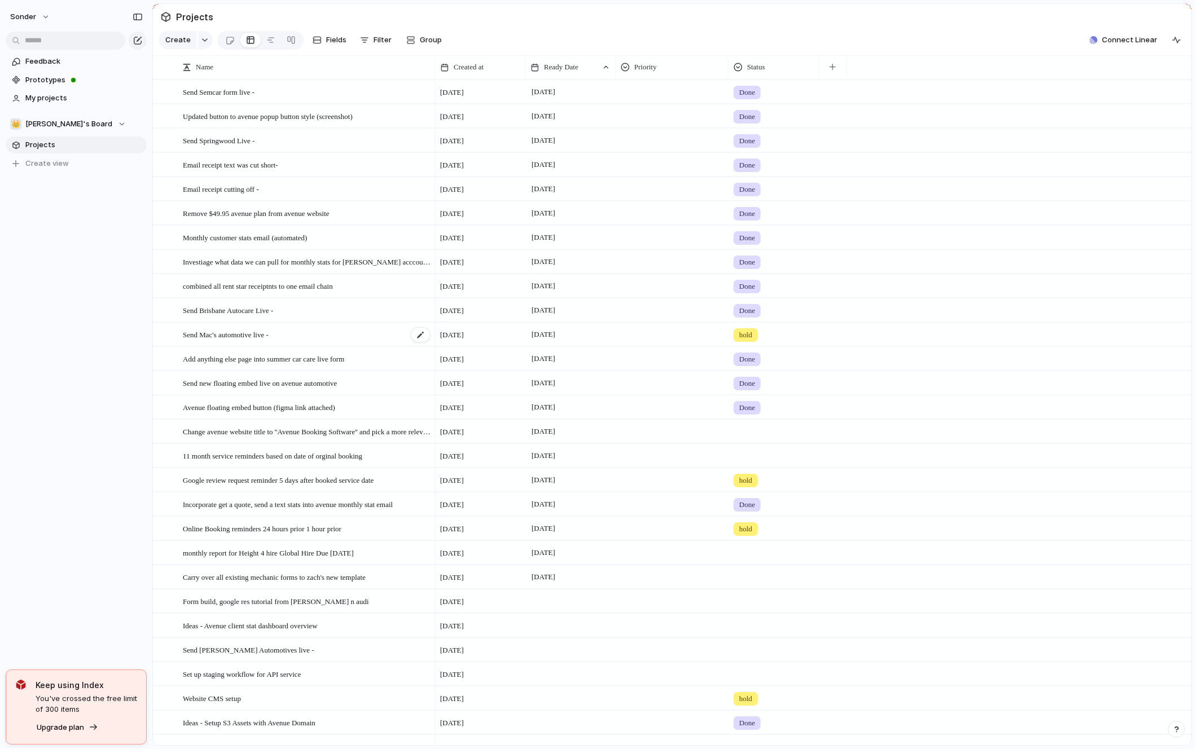
click at [258, 336] on span "Send Mac's automotive live -" at bounding box center [226, 334] width 86 height 13
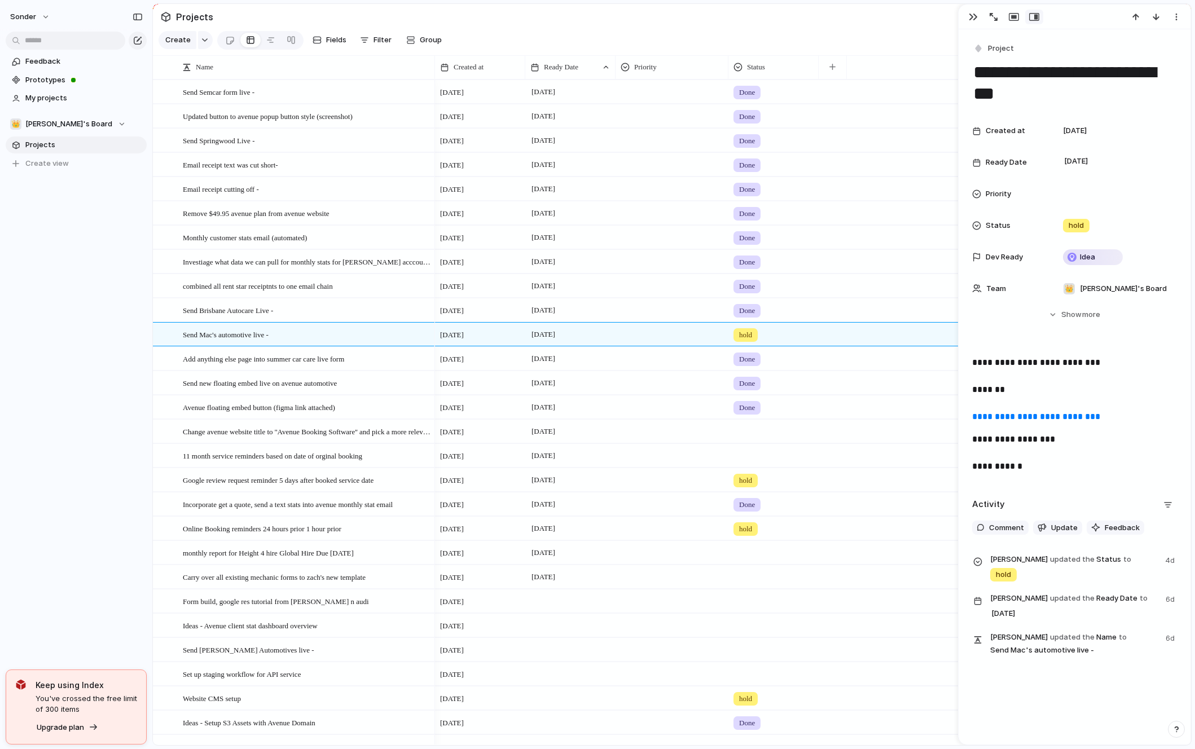
click at [57, 349] on div "sonder Feedback Prototypes My projects 👑 [PERSON_NAME]'s Board Projects To pick…" at bounding box center [76, 374] width 152 height 749
click at [536, 333] on span "[DATE]" at bounding box center [543, 335] width 29 height 14
click at [594, 454] on button "7" at bounding box center [594, 456] width 22 height 22
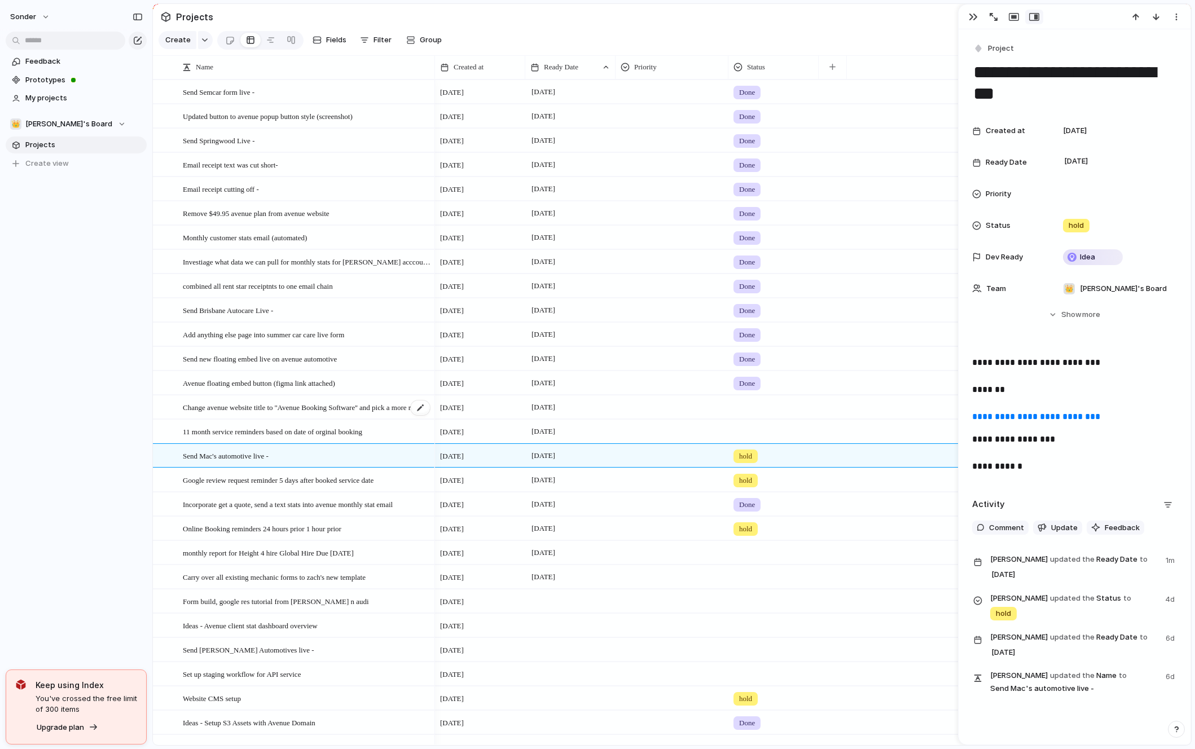
click at [353, 409] on span "Change avenue website title to ''Avenue Booking Software'' and pick a more rele…" at bounding box center [307, 407] width 248 height 13
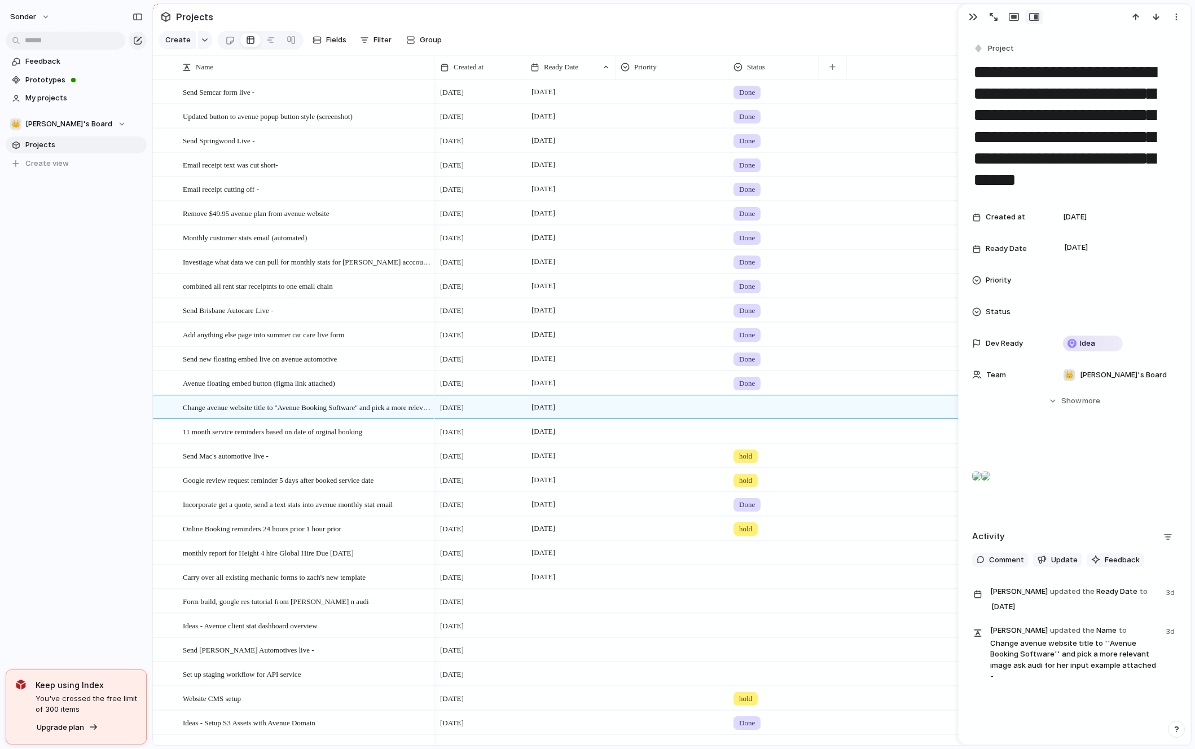
click at [741, 411] on div at bounding box center [773, 405] width 89 height 19
click at [765, 473] on div "Done" at bounding box center [751, 474] width 30 height 14
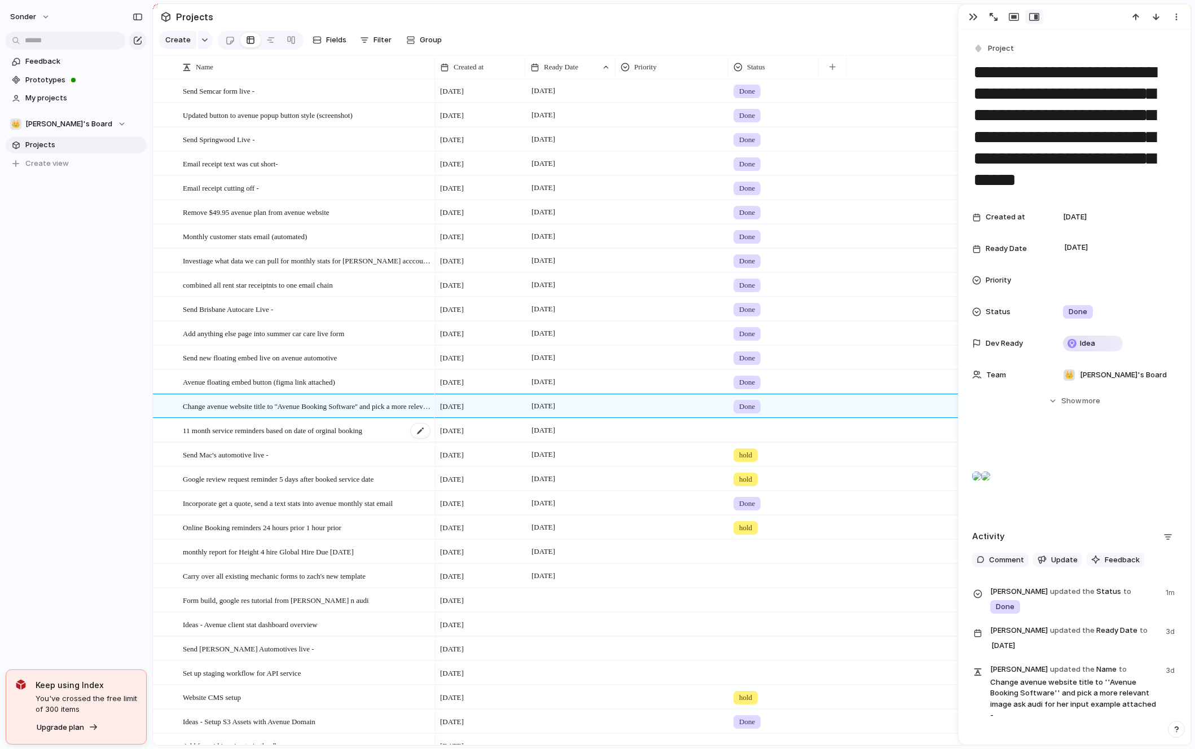
scroll to position [1, 0]
click at [558, 430] on span "[DATE]" at bounding box center [543, 431] width 29 height 14
click at [613, 579] on button "15" at bounding box center [618, 576] width 20 height 20
click at [745, 432] on span "hold" at bounding box center [745, 430] width 13 height 11
click at [759, 555] on span "No Status" at bounding box center [753, 553] width 34 height 11
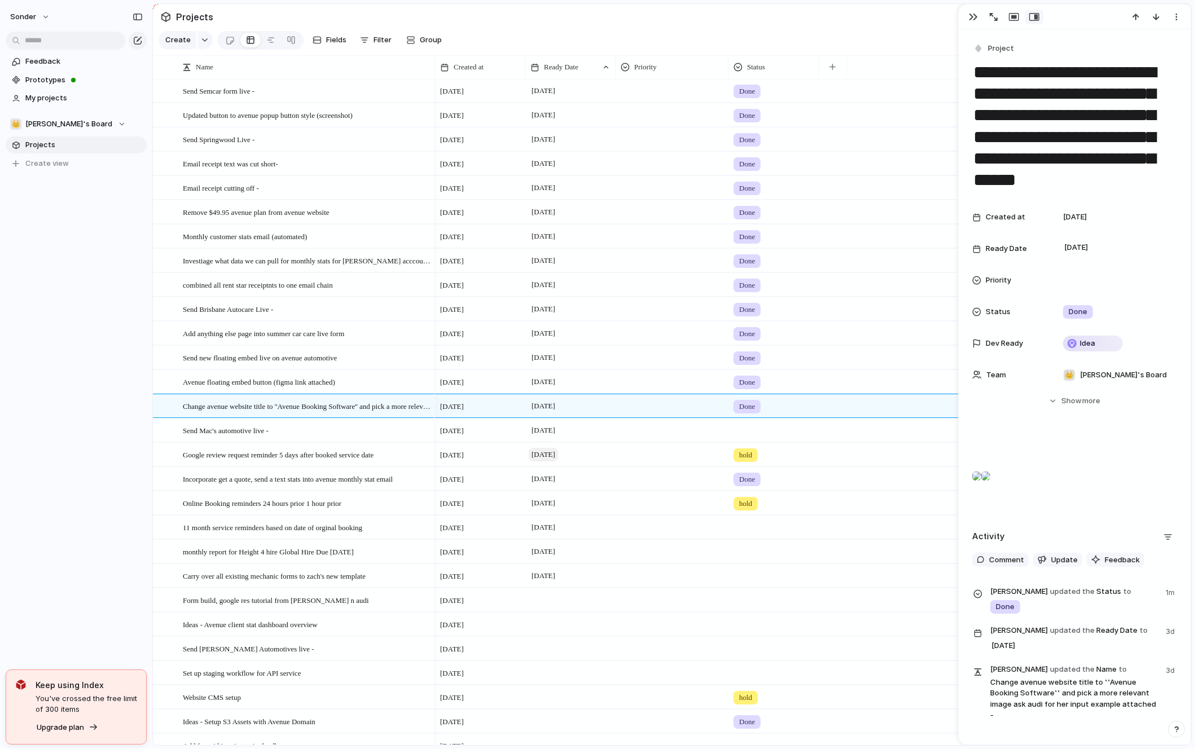
click at [545, 454] on span "[DATE]" at bounding box center [543, 455] width 29 height 14
click at [616, 605] on button "15" at bounding box center [618, 600] width 20 height 20
click at [336, 458] on span "Incorporate get a quote, send a text stats into avenue monthly stat email" at bounding box center [288, 454] width 210 height 13
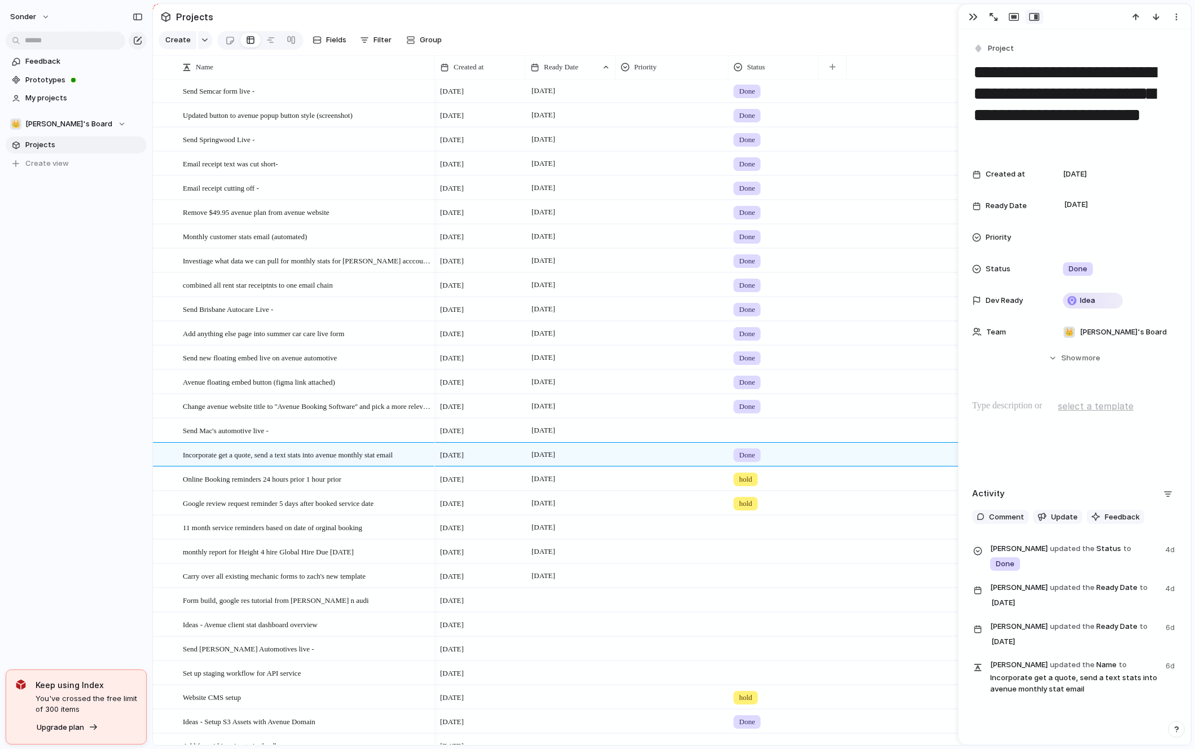
click at [51, 455] on div "sonder Feedback Prototypes My projects 👑 [PERSON_NAME]'s Board Projects To pick…" at bounding box center [76, 374] width 152 height 749
click at [964, 13] on div at bounding box center [1003, 17] width 81 height 15
click at [558, 479] on span "[DATE]" at bounding box center [543, 479] width 29 height 14
click at [621, 623] on button "15" at bounding box center [618, 624] width 20 height 20
click at [552, 476] on span "[DATE]" at bounding box center [543, 479] width 29 height 14
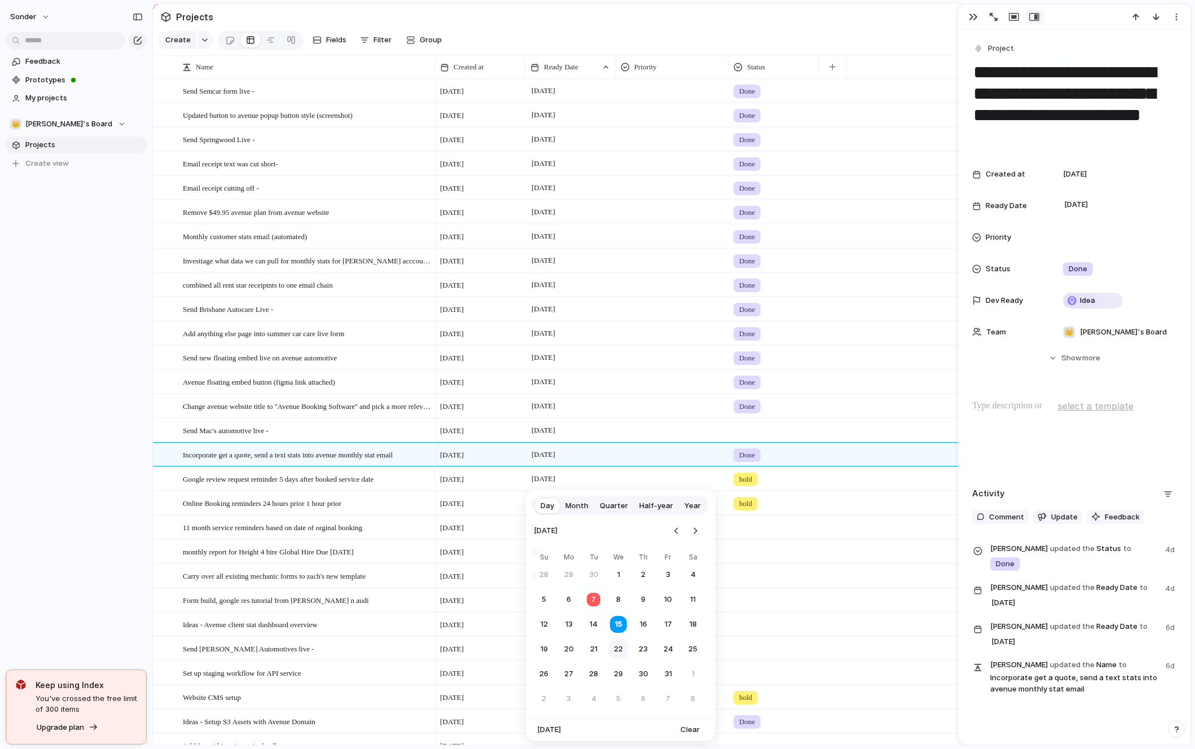
click at [618, 649] on button "22" at bounding box center [618, 649] width 20 height 20
click at [551, 473] on span "[DATE]" at bounding box center [543, 479] width 29 height 14
click at [622, 648] on button "22" at bounding box center [618, 649] width 20 height 20
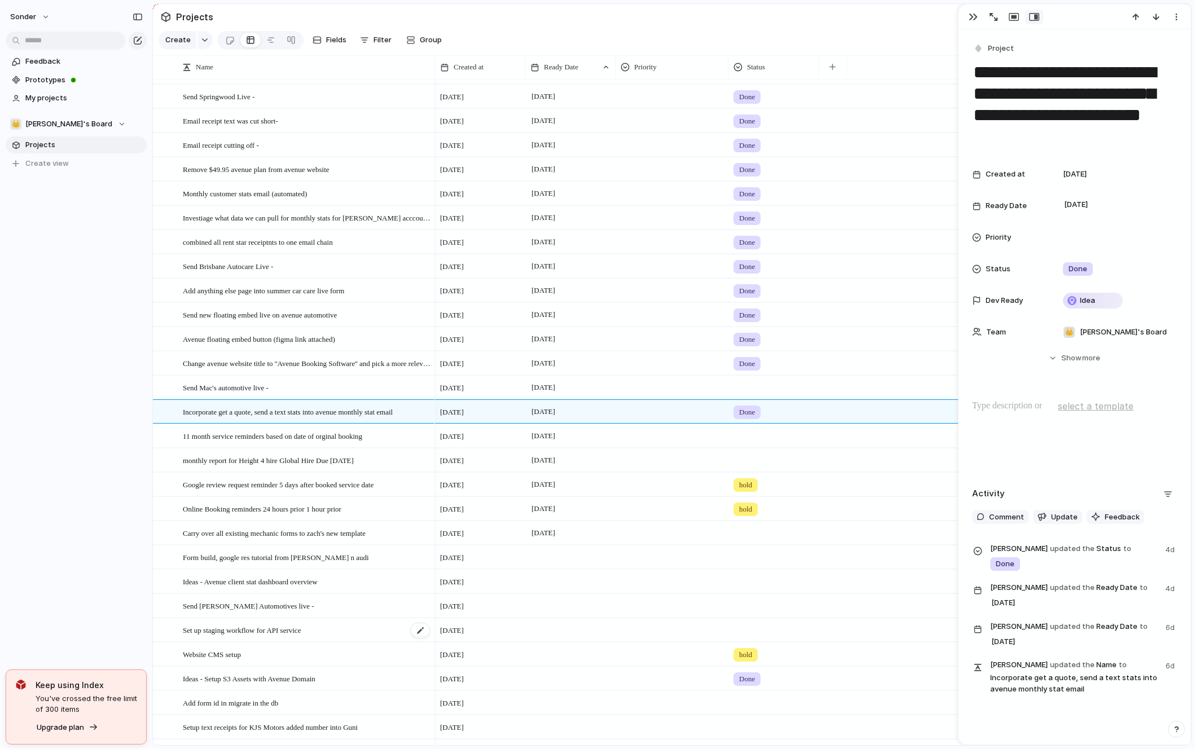
scroll to position [62, 0]
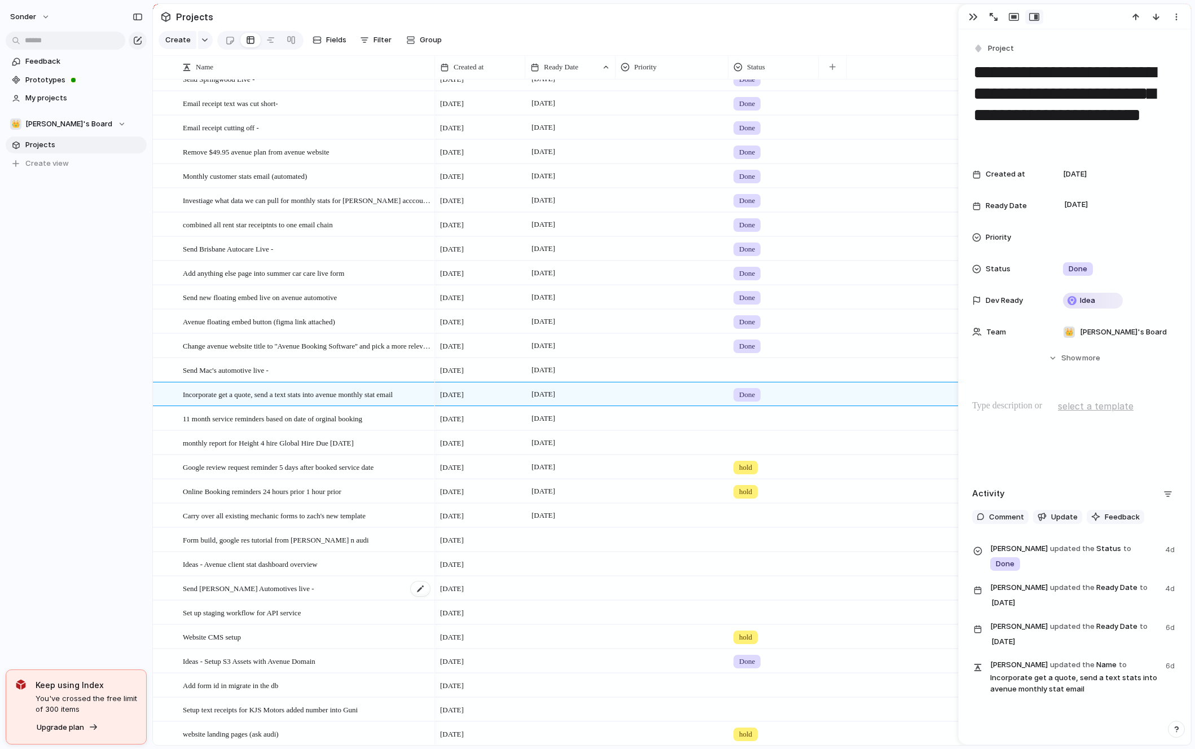
click at [281, 589] on span "Send [PERSON_NAME] Automotives live -" at bounding box center [248, 588] width 131 height 13
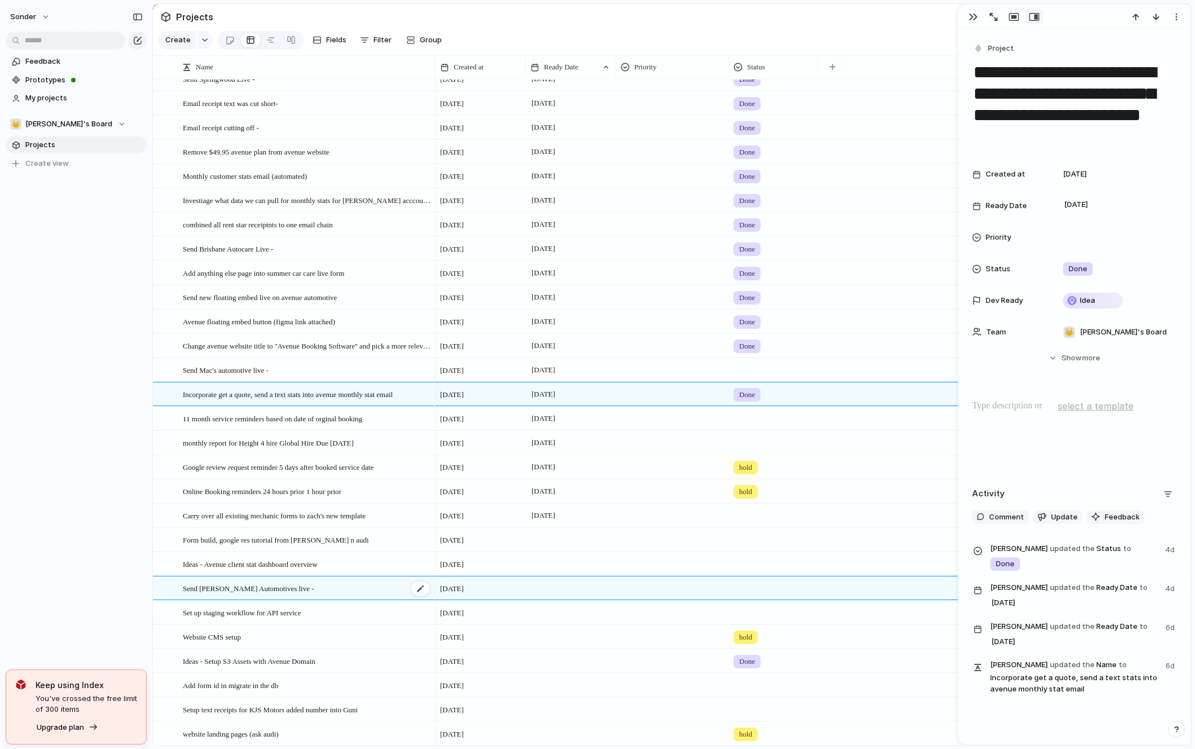
type textarea "**********"
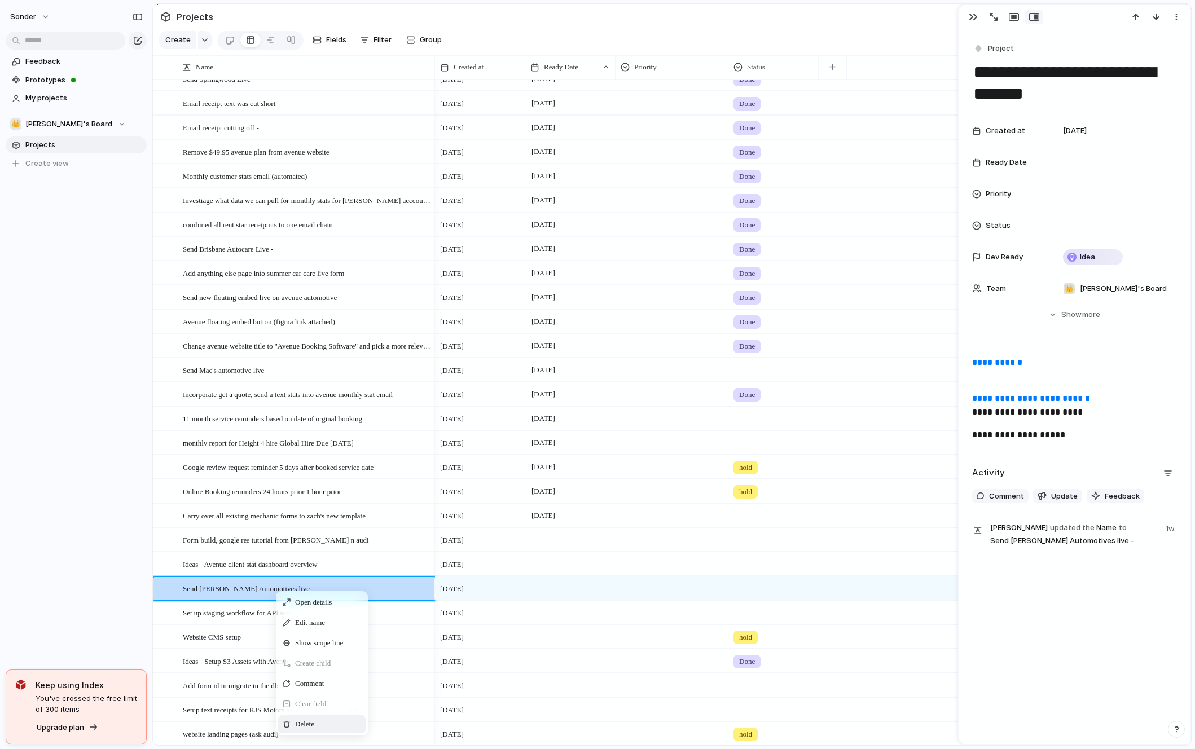
click at [311, 719] on span "Delete" at bounding box center [304, 724] width 19 height 11
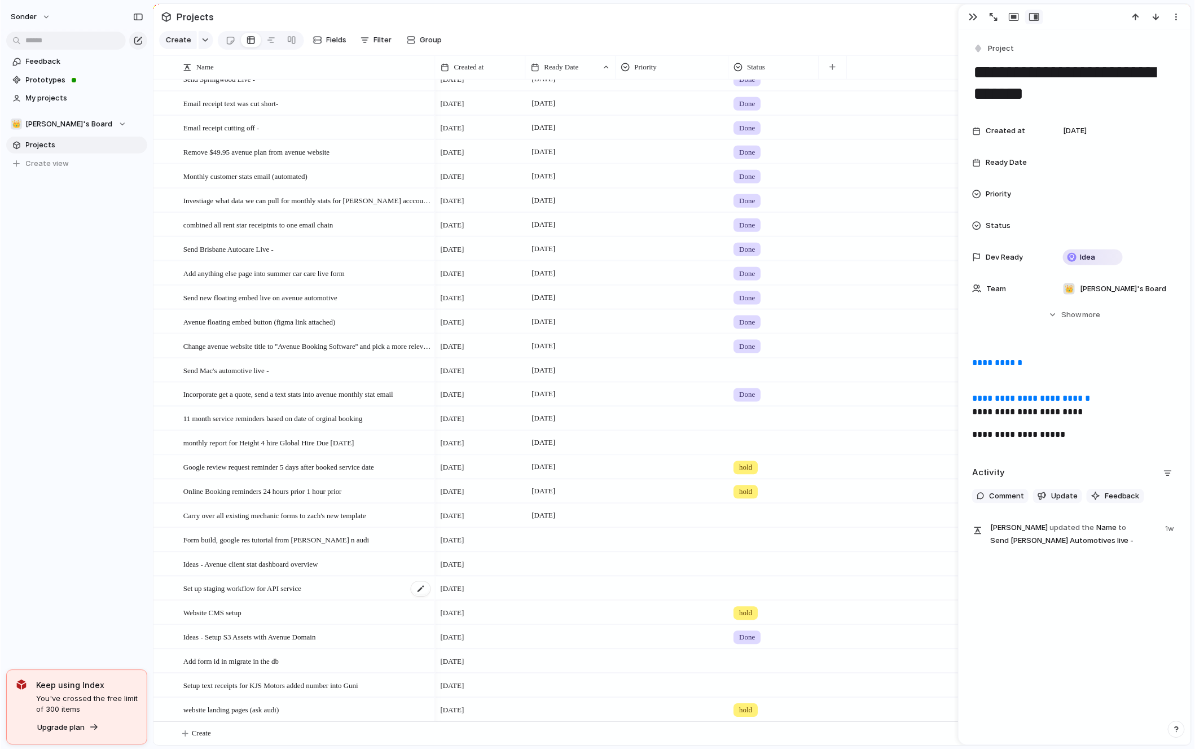
scroll to position [63, 0]
click at [973, 15] on div "button" at bounding box center [973, 16] width 9 height 9
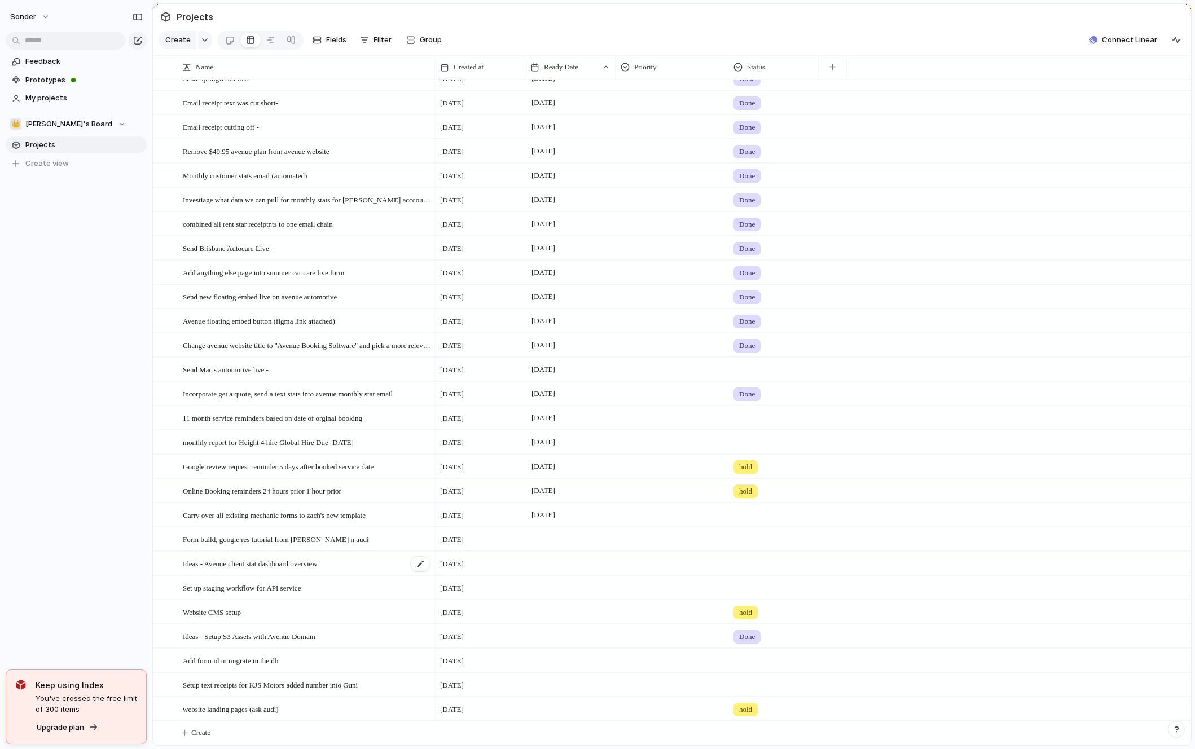
click at [256, 564] on span "Ideas - Avenue client stat dashboard overview" at bounding box center [250, 563] width 135 height 13
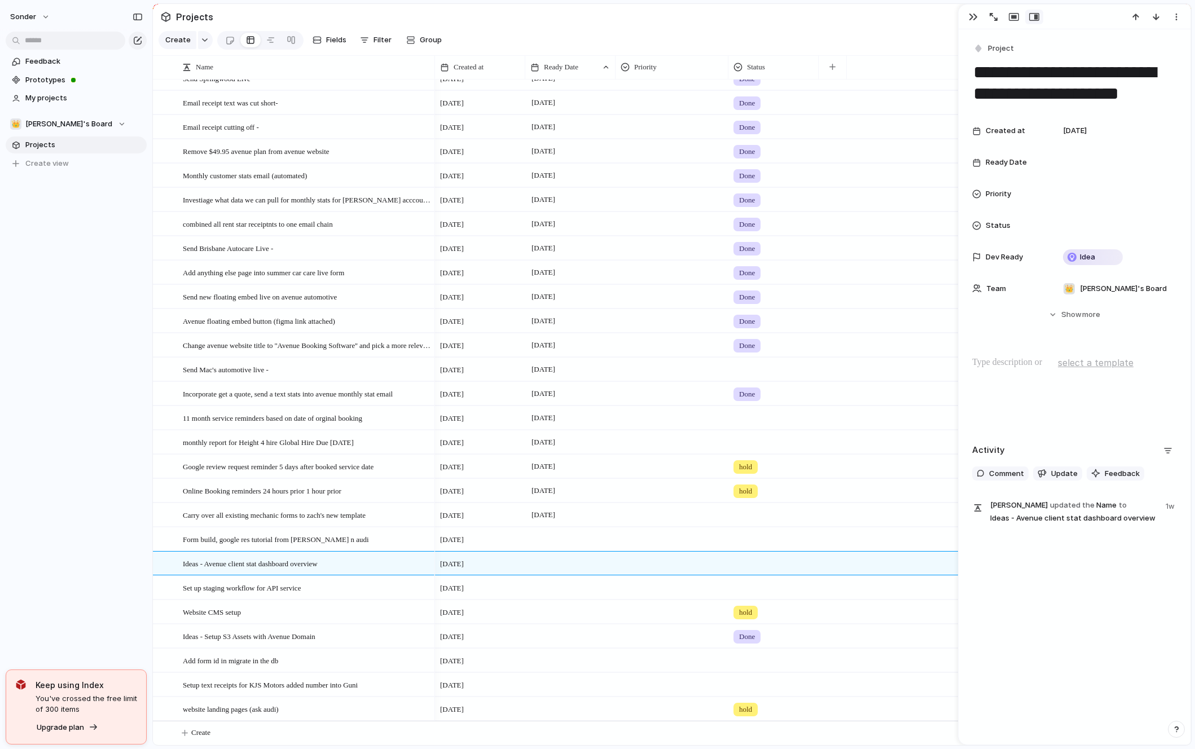
click at [66, 538] on div "sonder Feedback Prototypes My projects 👑 [PERSON_NAME]'s Board Projects To pick…" at bounding box center [76, 374] width 152 height 749
click at [568, 629] on div at bounding box center [570, 628] width 89 height 6
click at [576, 601] on button "29" at bounding box center [569, 602] width 20 height 20
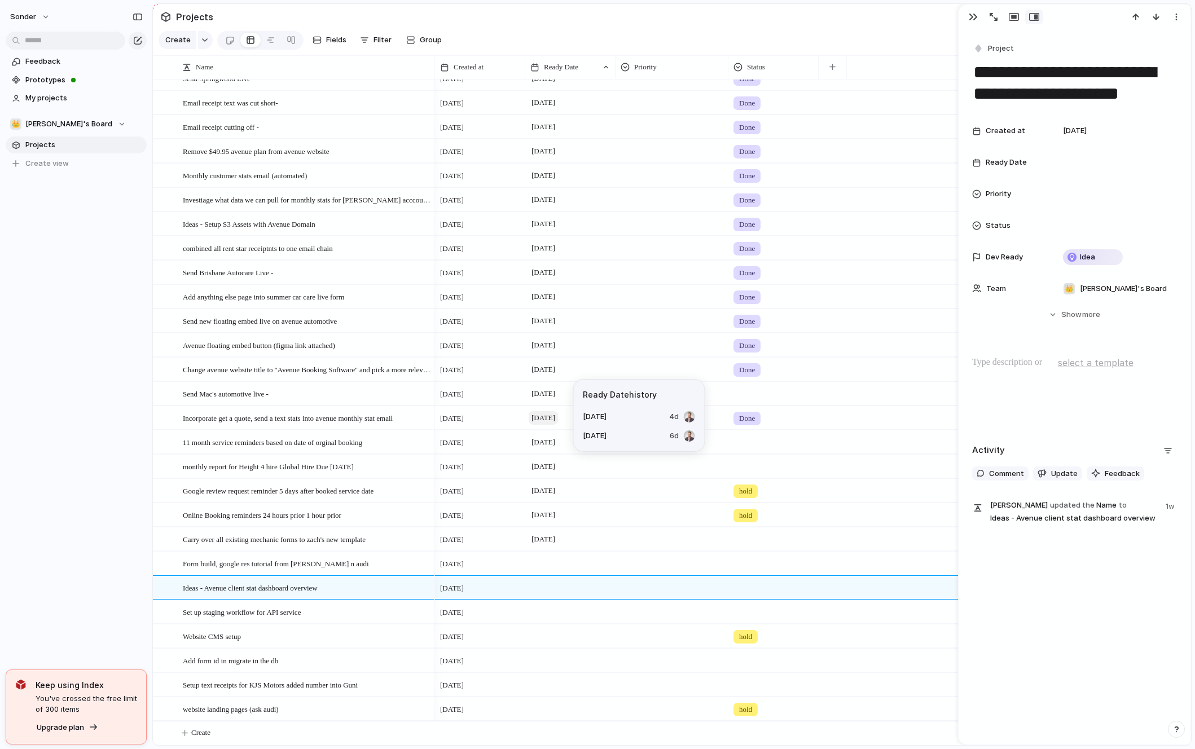
click at [536, 411] on span "[DATE]" at bounding box center [543, 418] width 29 height 14
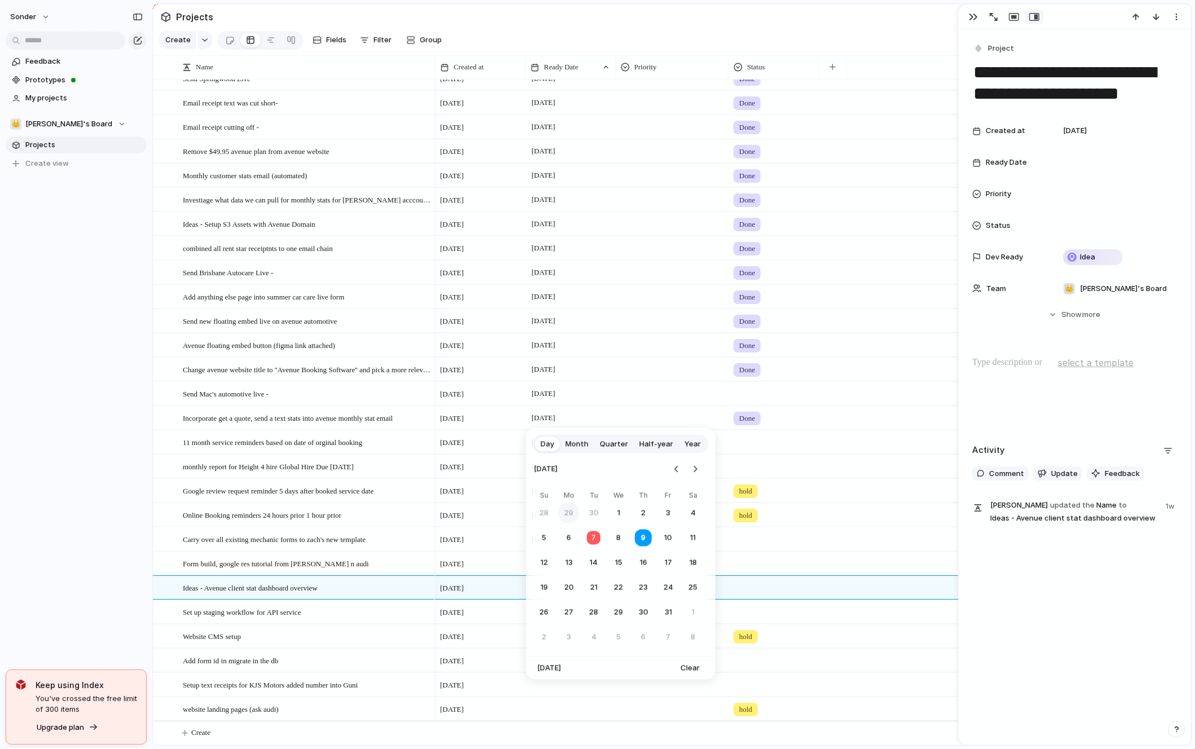
click at [573, 516] on button "29" at bounding box center [569, 513] width 20 height 20
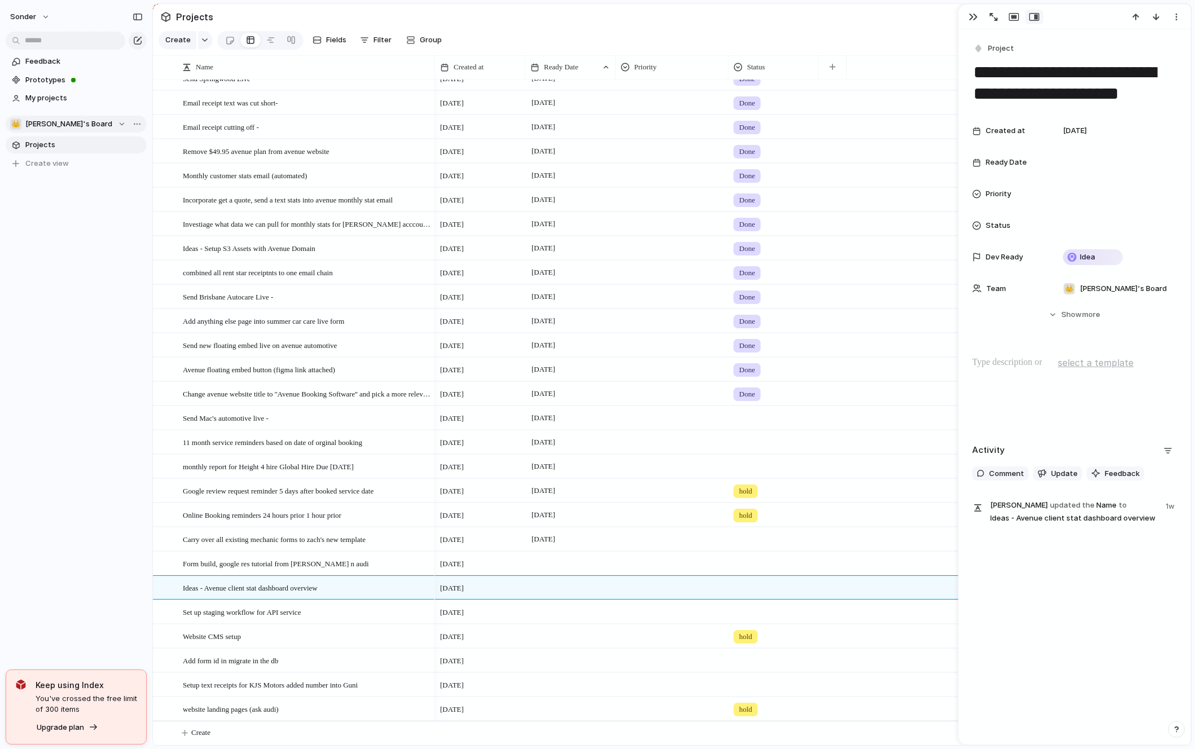
click at [68, 125] on span "[PERSON_NAME]'s Board" at bounding box center [68, 123] width 87 height 11
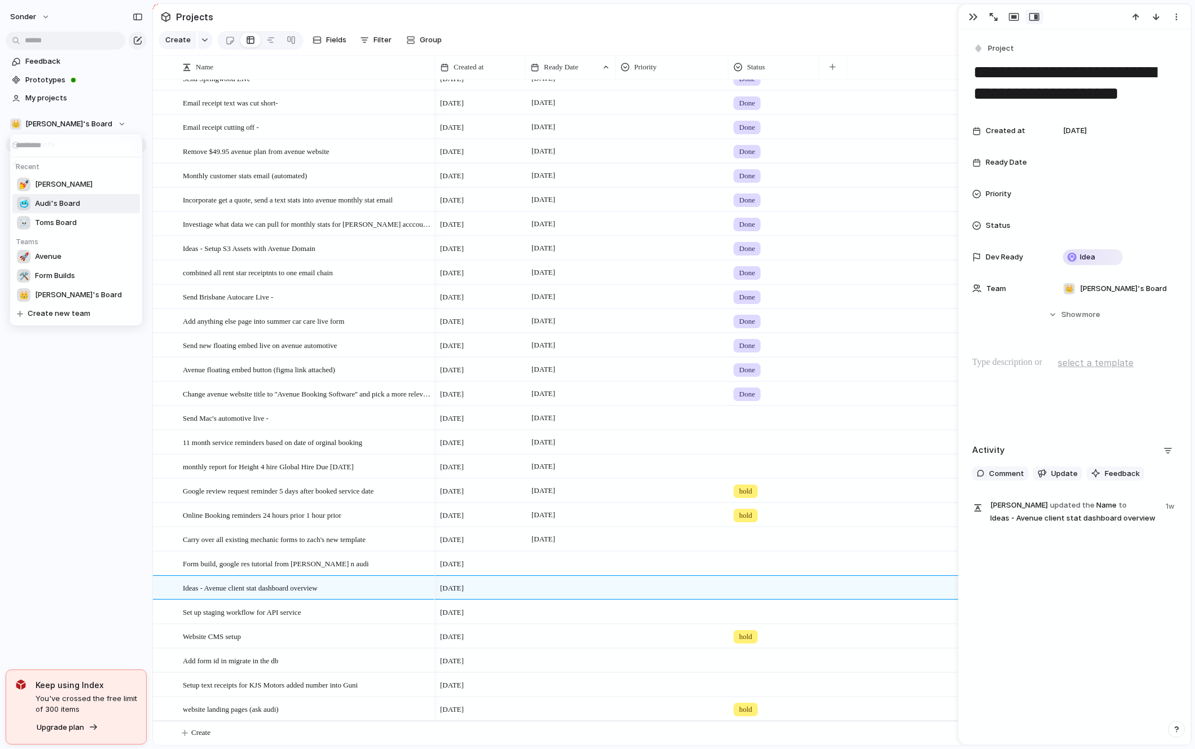
click at [64, 208] on span "Audi's Board" at bounding box center [57, 203] width 45 height 11
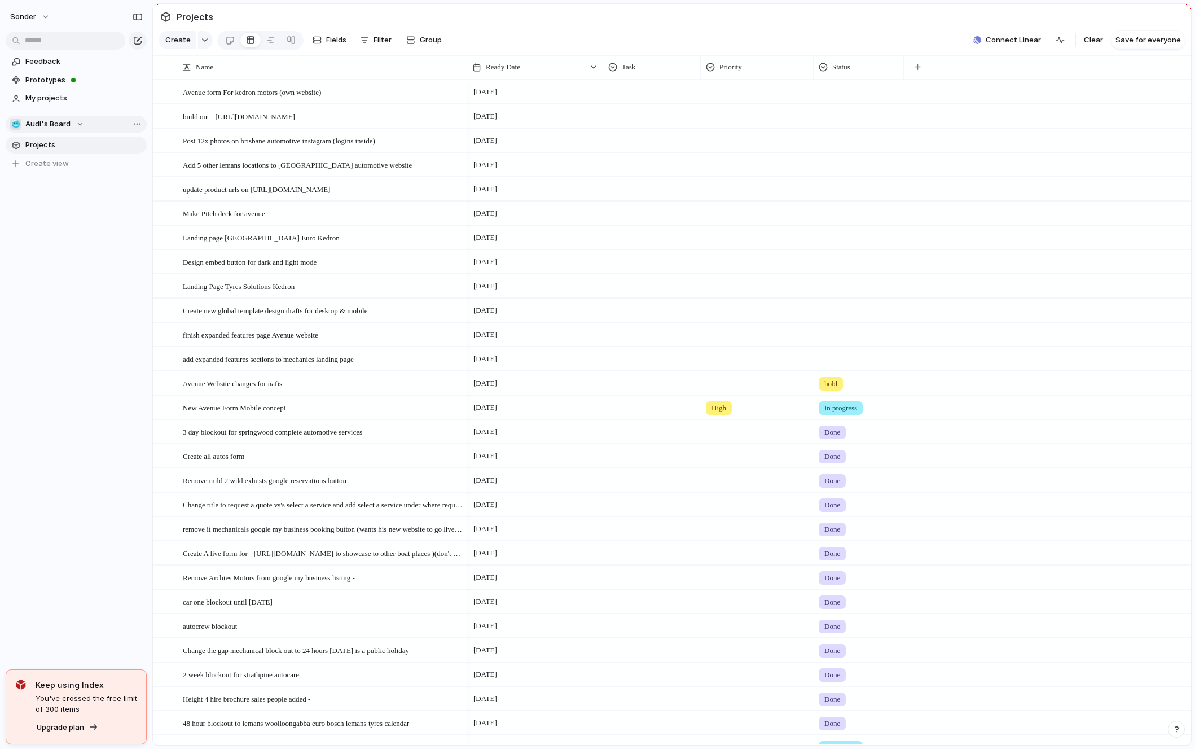
click at [65, 129] on span "Audi's Board" at bounding box center [47, 123] width 45 height 11
click at [133, 469] on div "Recent 👑 [PERSON_NAME]'s Board 💅 [PERSON_NAME] ☠️ Toms Board Teams 🥶 Audi's Boa…" at bounding box center [597, 374] width 1195 height 749
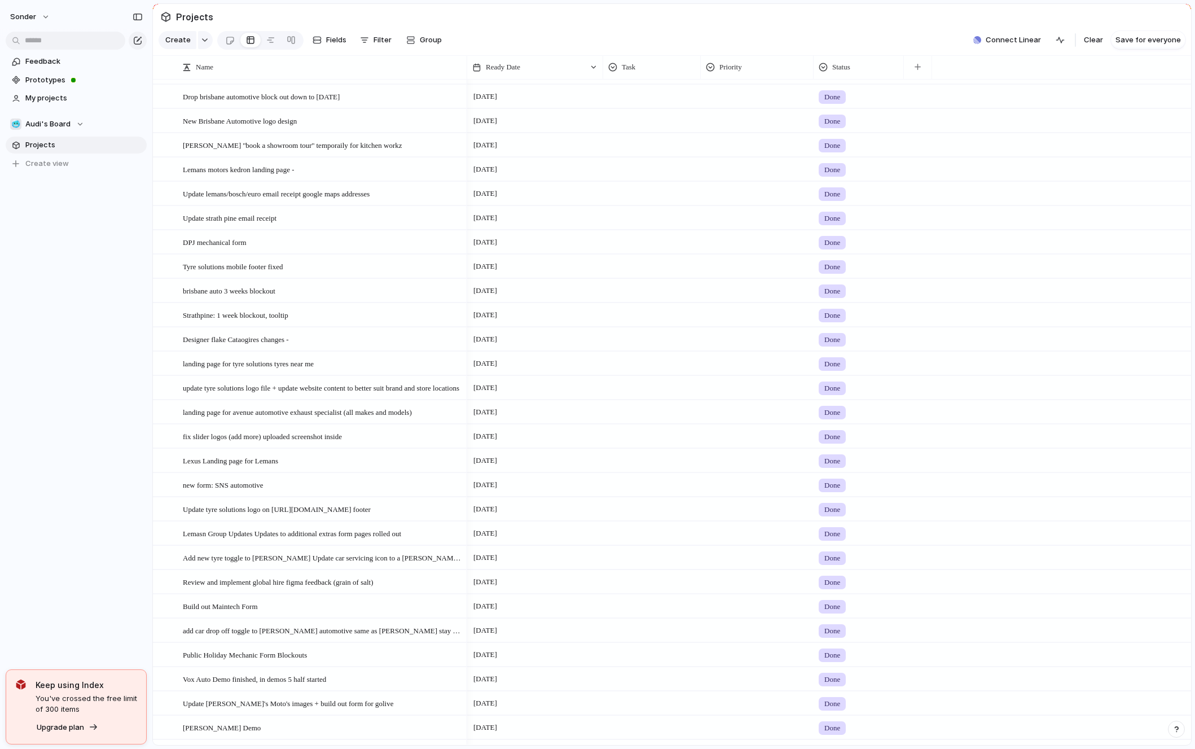
scroll to position [2659, 0]
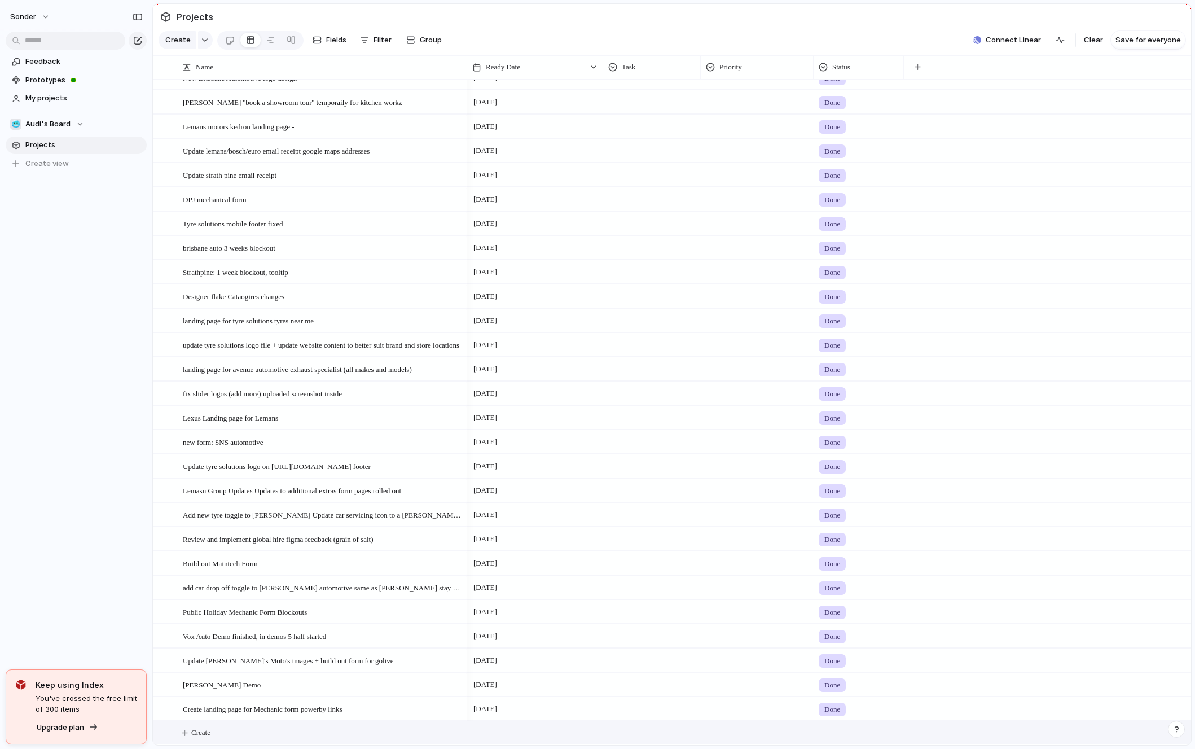
click at [225, 725] on button "Create" at bounding box center [686, 732] width 1044 height 23
type textarea "*"
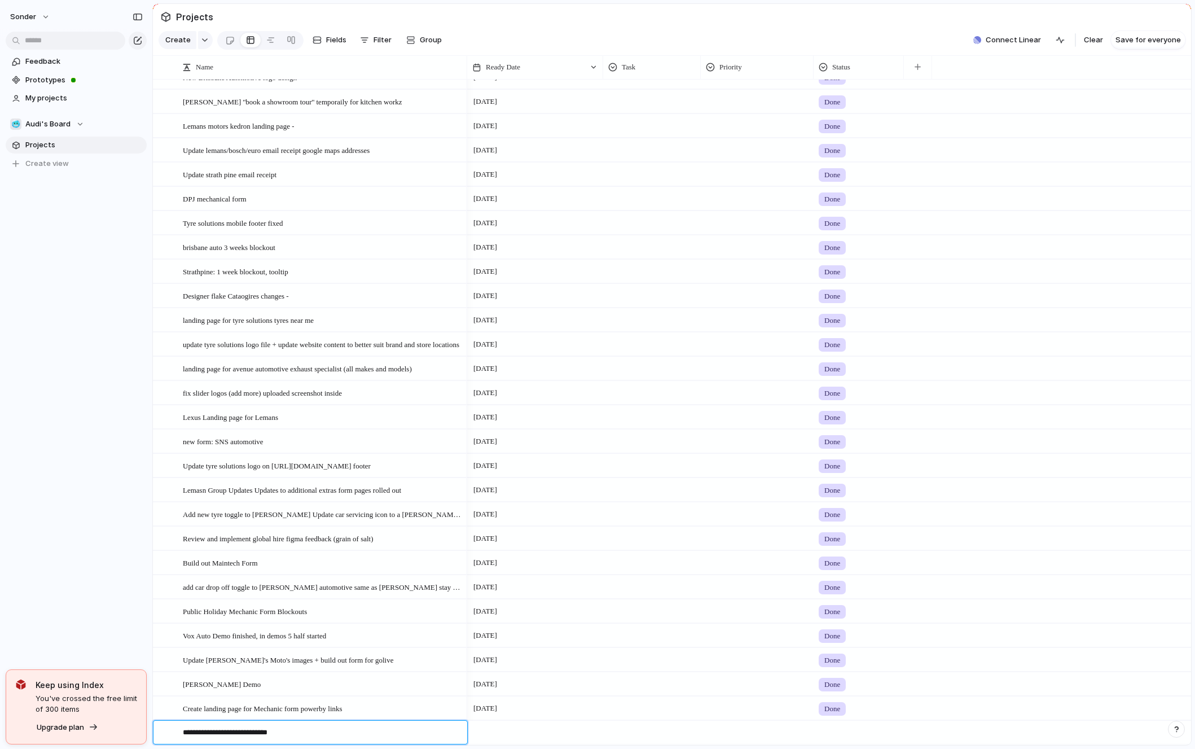
type textarea "**********"
click at [264, 732] on span "Automotive All Stars Changes -" at bounding box center [230, 732] width 94 height 13
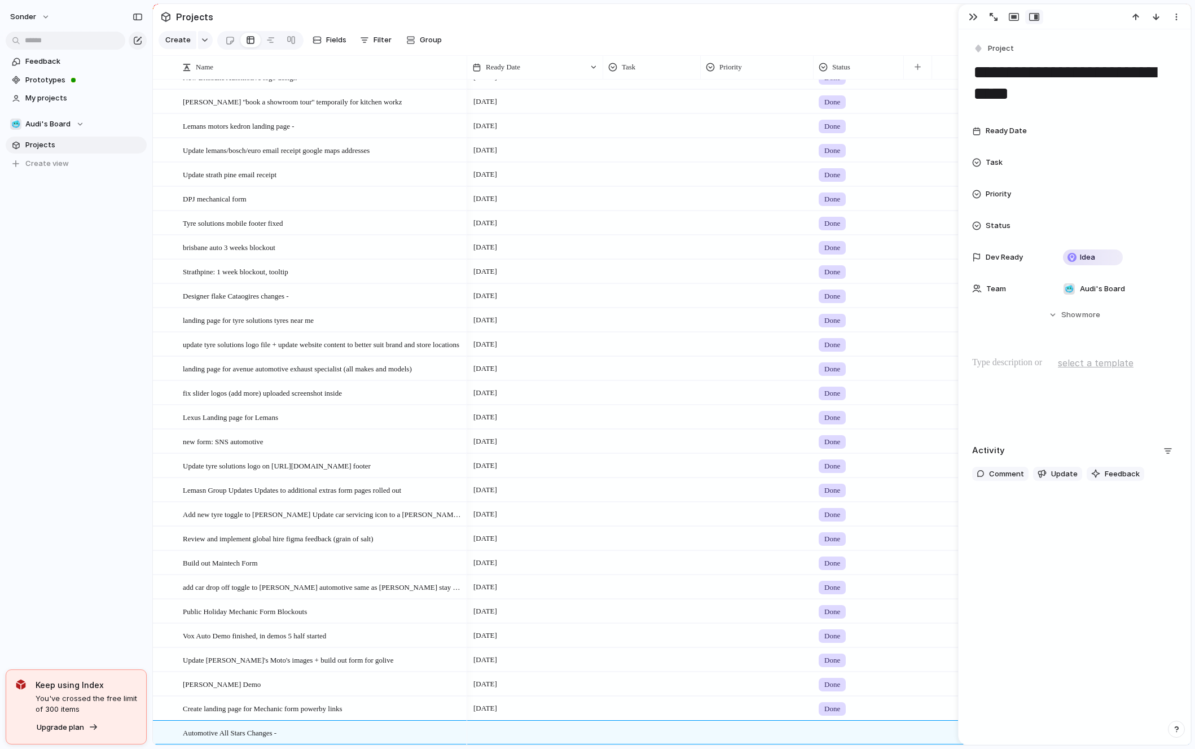
click at [976, 400] on div at bounding box center [1074, 392] width 205 height 72
click at [981, 397] on div "To enrich screen reader interactions, please activate Accessibility in Grammarl…" at bounding box center [1074, 392] width 205 height 72
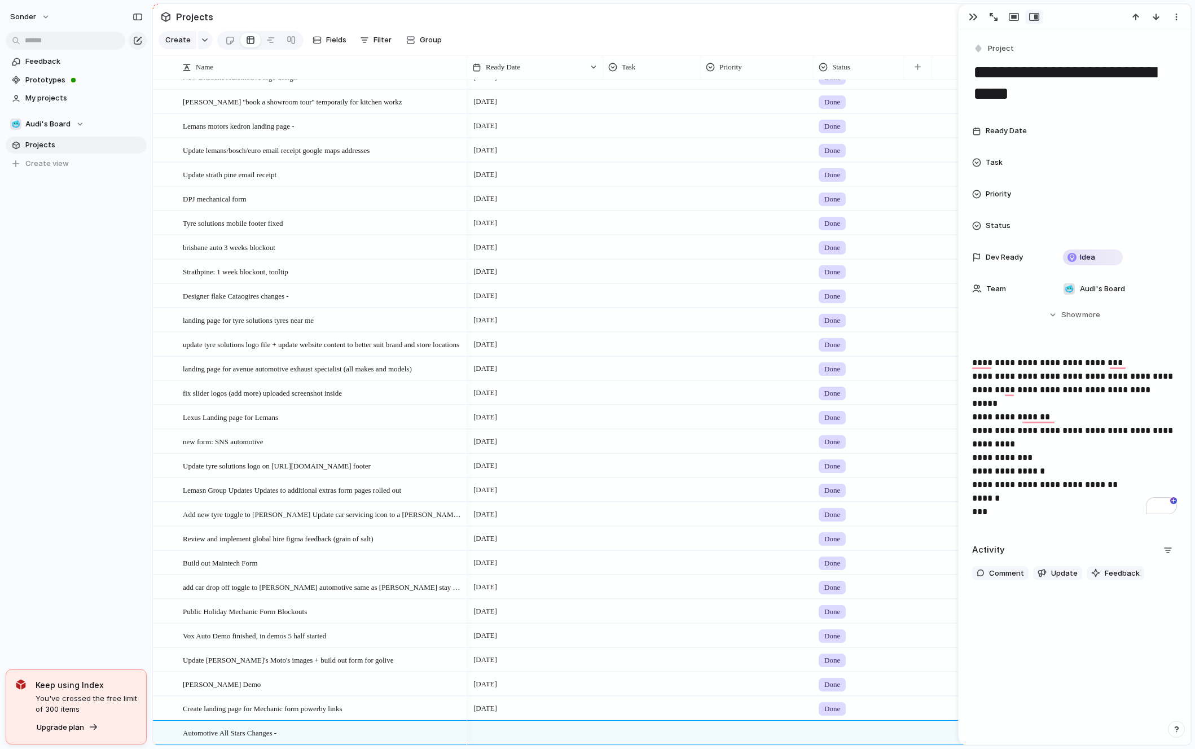
click at [1064, 407] on p "**********" at bounding box center [1074, 437] width 205 height 163
click at [1073, 407] on p "**********" at bounding box center [1074, 437] width 205 height 163
click at [1083, 409] on p "**********" at bounding box center [1074, 437] width 205 height 163
click at [1050, 426] on span "**********" at bounding box center [1073, 437] width 203 height 22
click at [1053, 426] on span "**********" at bounding box center [1073, 437] width 203 height 22
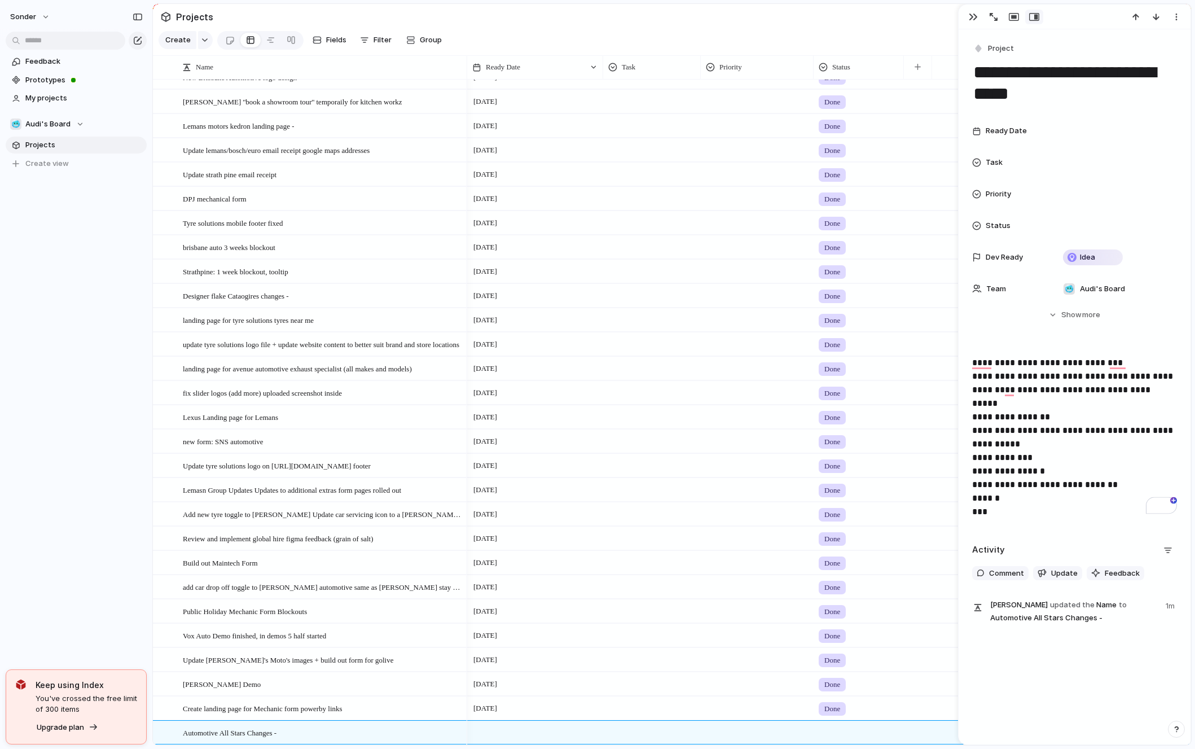
click at [1082, 430] on p "**********" at bounding box center [1074, 437] width 205 height 163
click at [1056, 438] on p "**********" at bounding box center [1074, 437] width 205 height 163
click at [1055, 441] on p "**********" at bounding box center [1074, 437] width 205 height 163
click at [1063, 453] on p "**********" at bounding box center [1074, 437] width 205 height 163
click at [1038, 478] on p "**********" at bounding box center [1074, 437] width 205 height 163
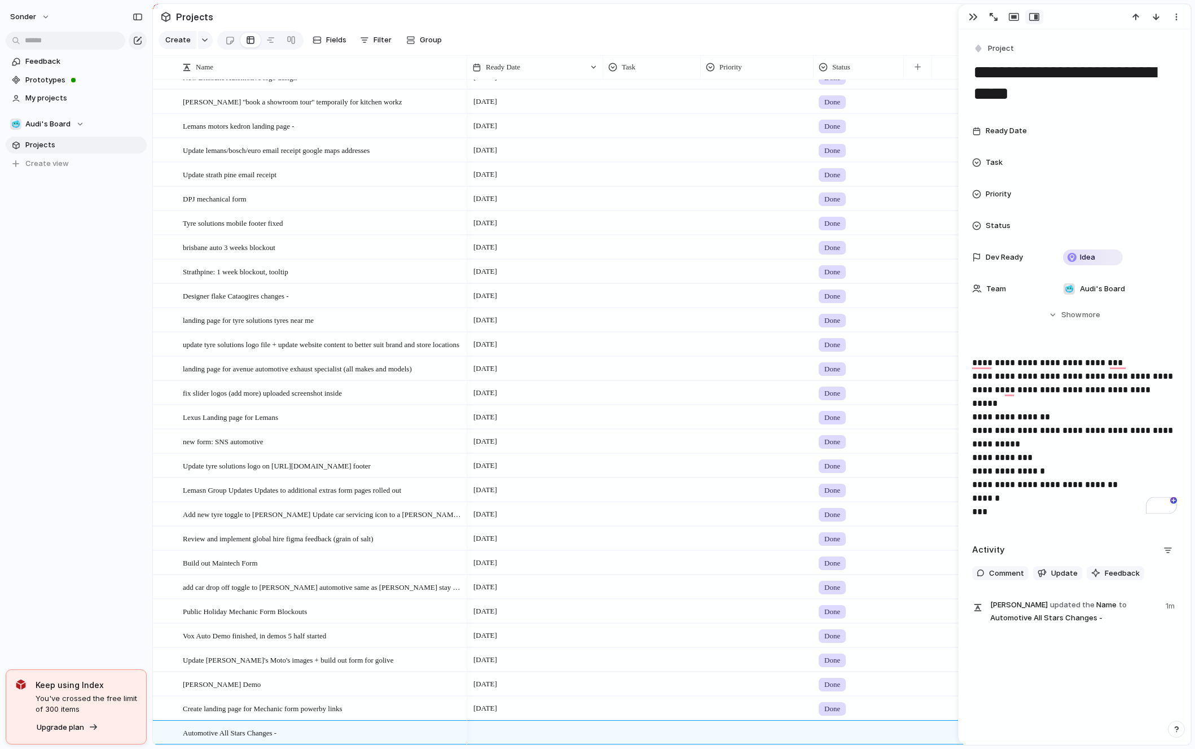
click at [1038, 480] on span "**********" at bounding box center [1045, 484] width 146 height 8
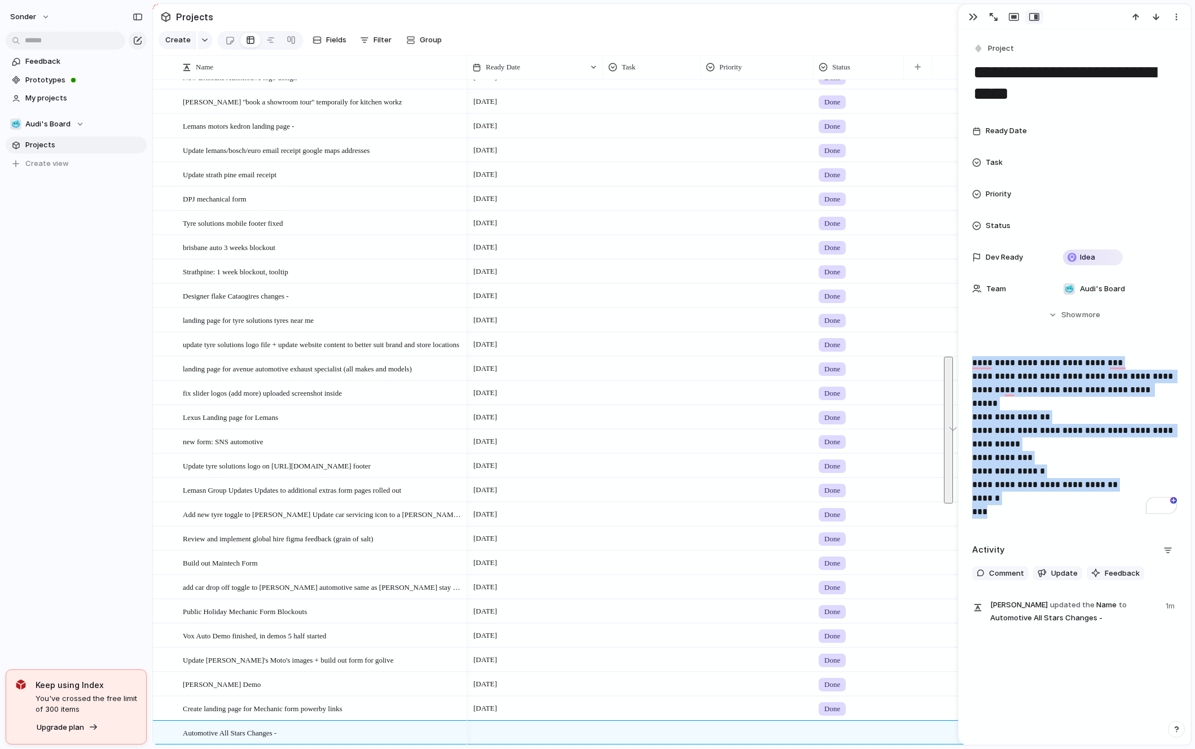
click at [1038, 480] on span "**********" at bounding box center [1045, 484] width 146 height 8
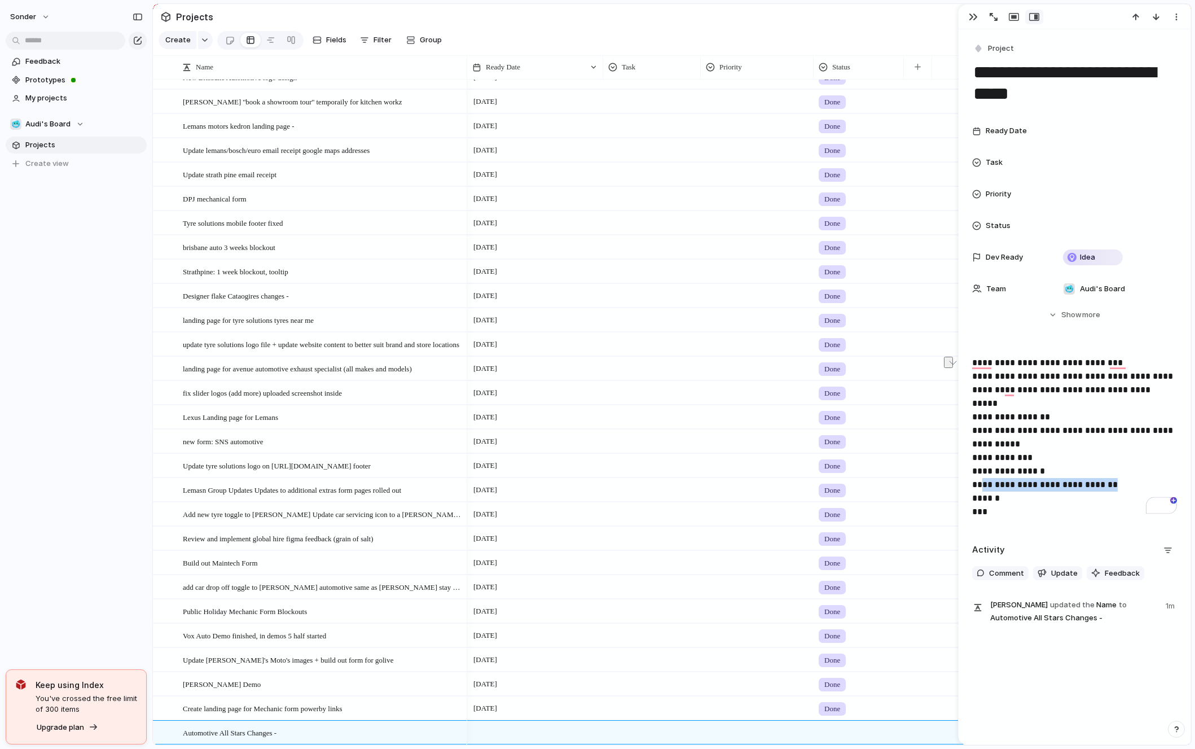
drag, startPoint x: 1118, startPoint y: 469, endPoint x: 977, endPoint y: 470, distance: 140.5
click at [978, 470] on p "**********" at bounding box center [1074, 437] width 205 height 163
click at [1004, 494] on p "**********" at bounding box center [1074, 437] width 205 height 163
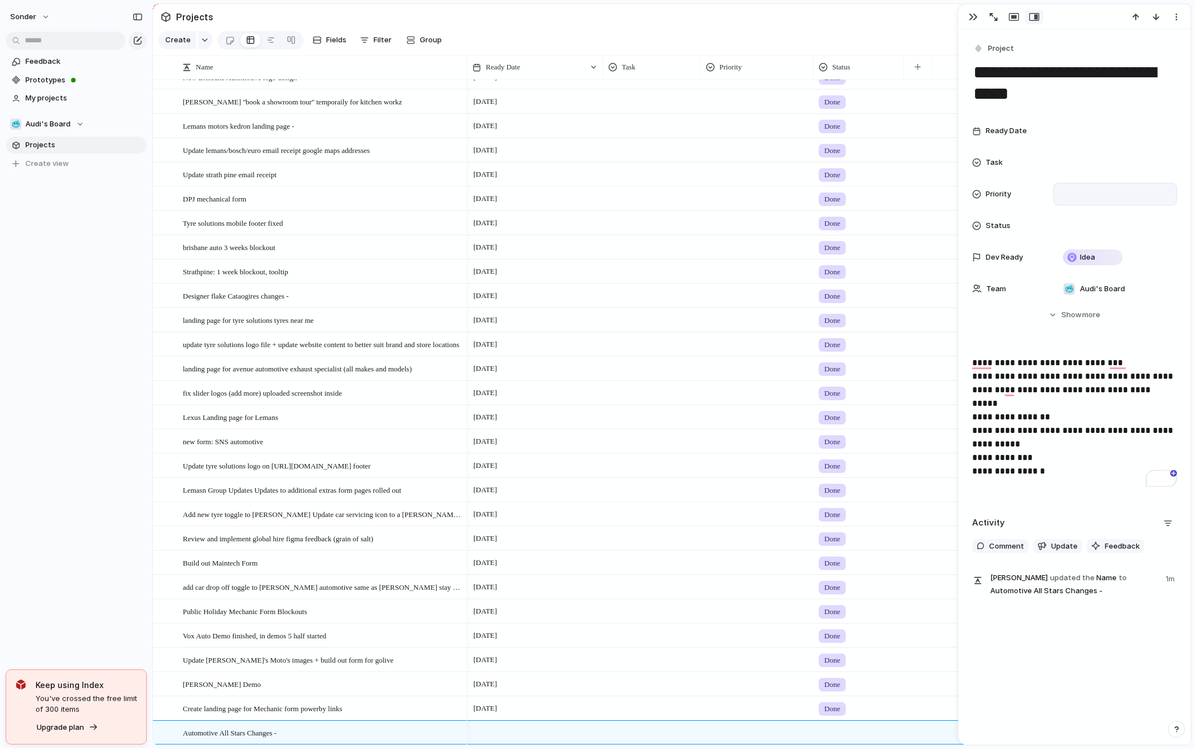
click at [1087, 198] on div at bounding box center [1115, 194] width 113 height 12
click at [1083, 133] on div "Urgent Medium High Low No Priority" at bounding box center [597, 374] width 1195 height 749
click at [1083, 133] on div at bounding box center [1115, 131] width 113 height 12
click at [1070, 254] on button "7" at bounding box center [1071, 245] width 20 height 20
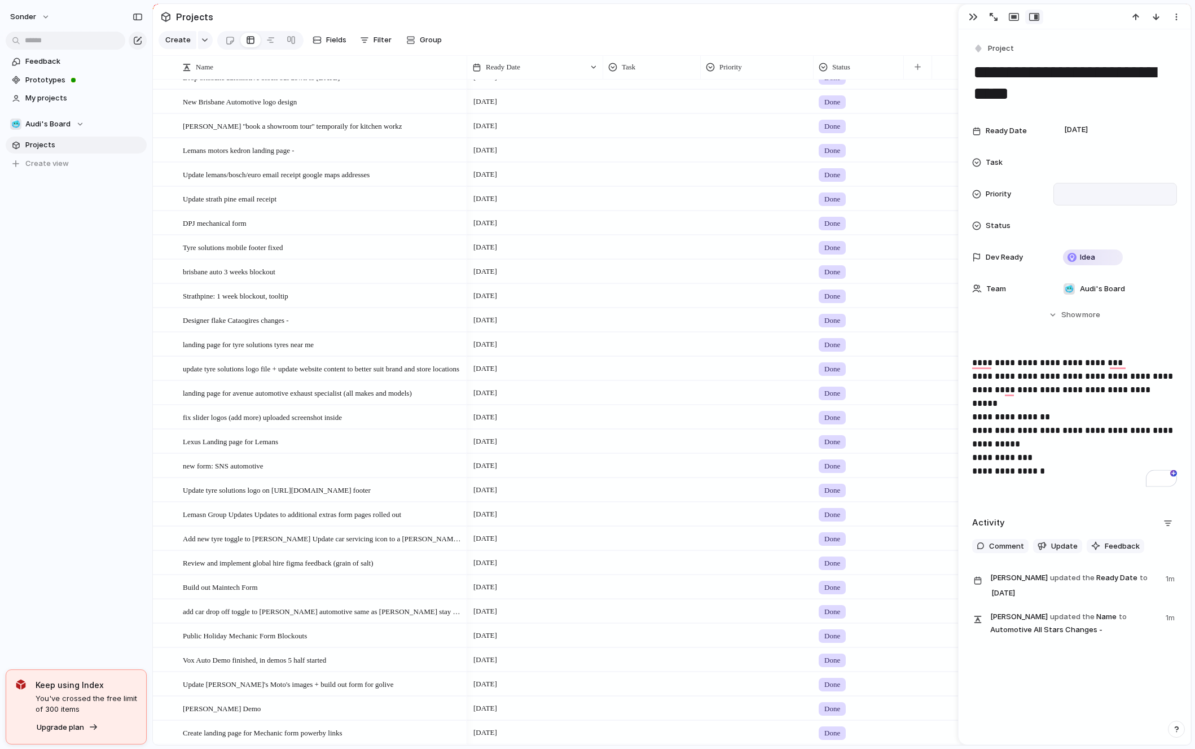
click at [1072, 467] on p "**********" at bounding box center [1074, 423] width 205 height 135
click at [973, 23] on button "button" at bounding box center [973, 17] width 18 height 15
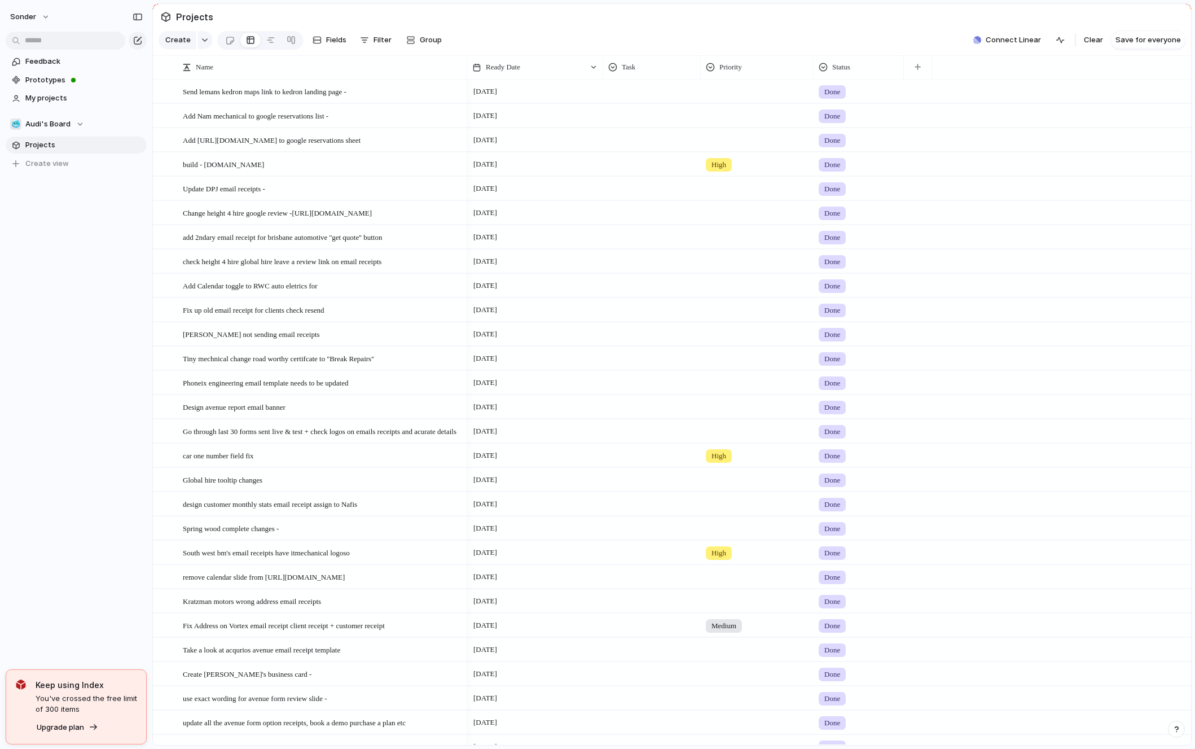
scroll to position [679, 0]
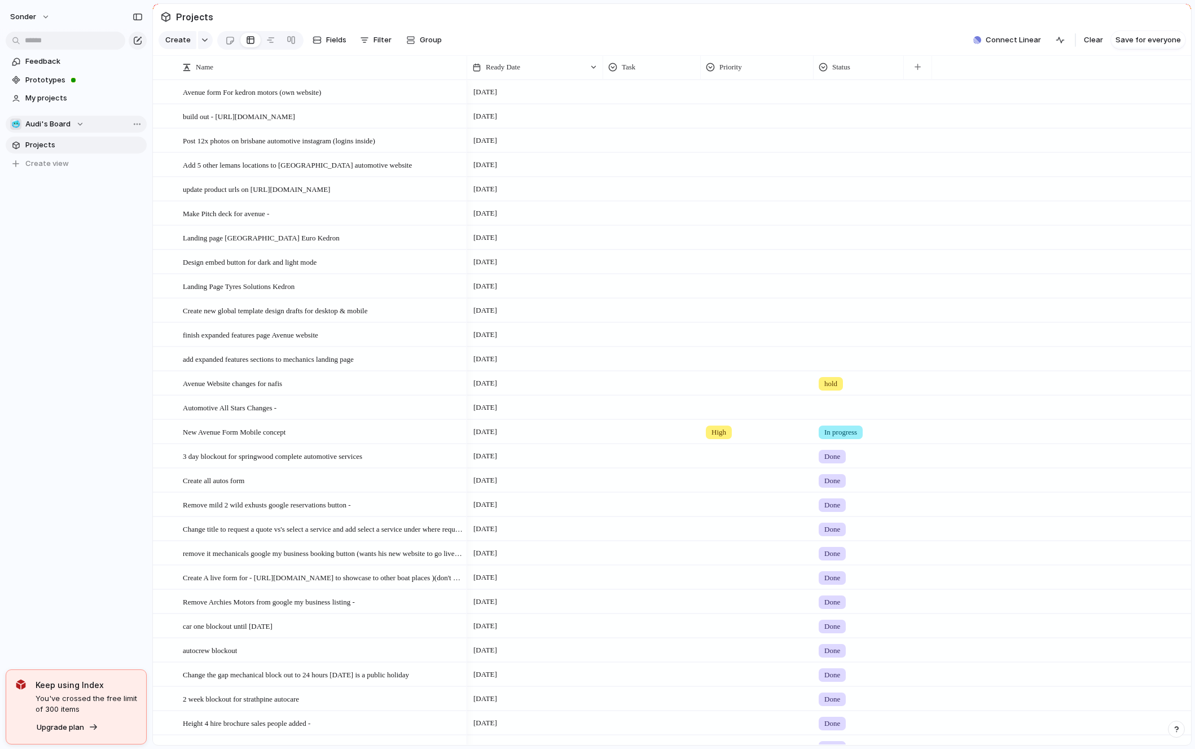
click at [84, 121] on div "🥶 Audi's Board" at bounding box center [47, 123] width 74 height 11
click at [84, 121] on div "Recent 👑 [PERSON_NAME]'s Board 💅 [PERSON_NAME] ☠️ Toms Board Teams 🥶 Audi's Boa…" at bounding box center [597, 374] width 1195 height 749
click at [71, 124] on div "🥶 Audi's Board" at bounding box center [47, 123] width 74 height 11
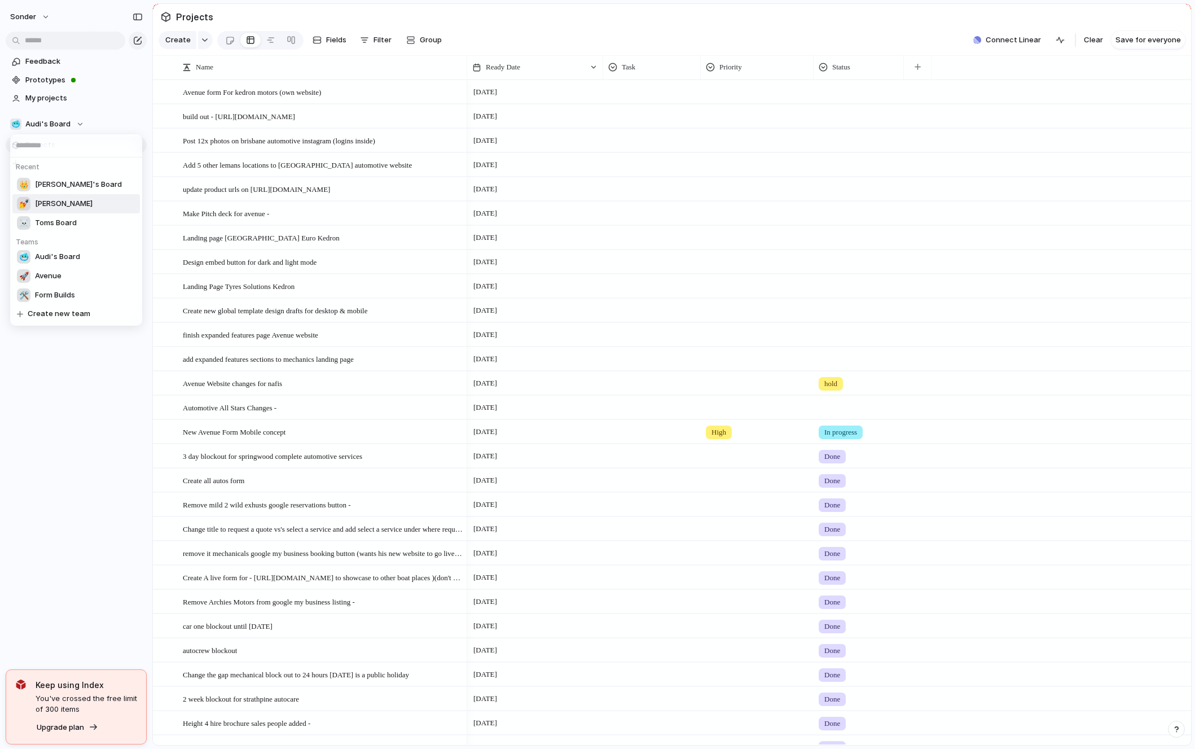
click at [64, 203] on li "💅 [PERSON_NAME]" at bounding box center [76, 203] width 128 height 19
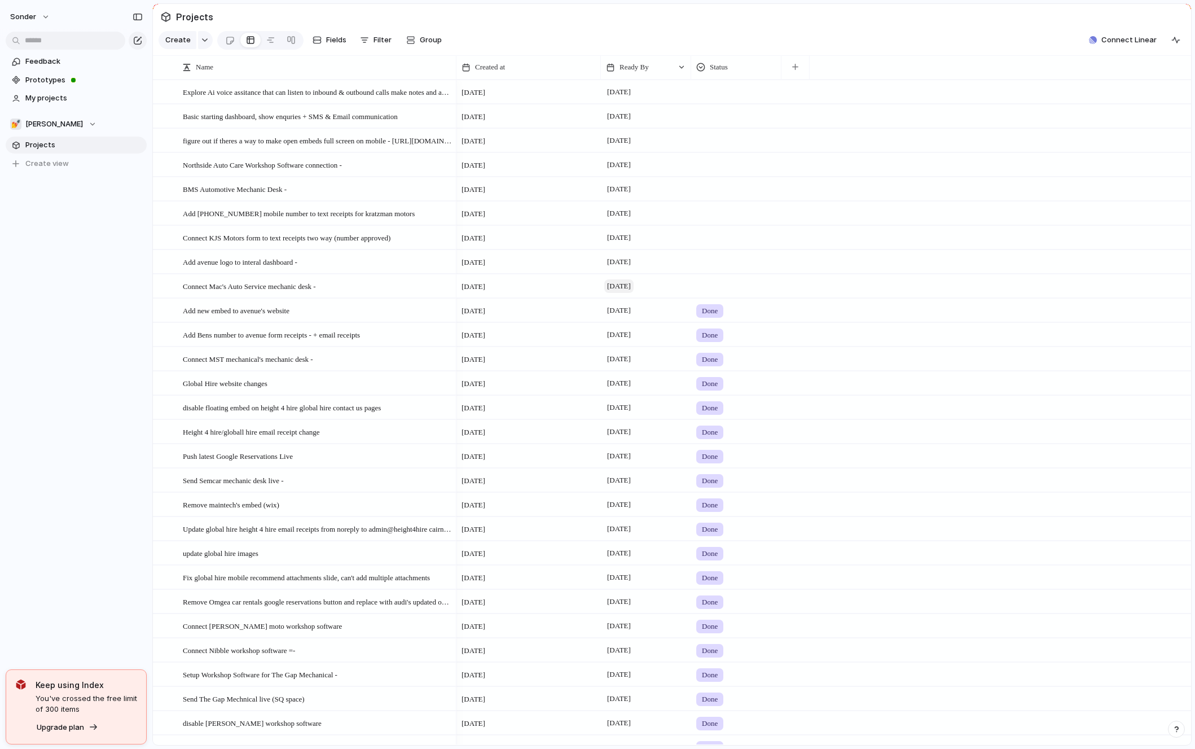
click at [618, 279] on span "[DATE]" at bounding box center [618, 286] width 29 height 14
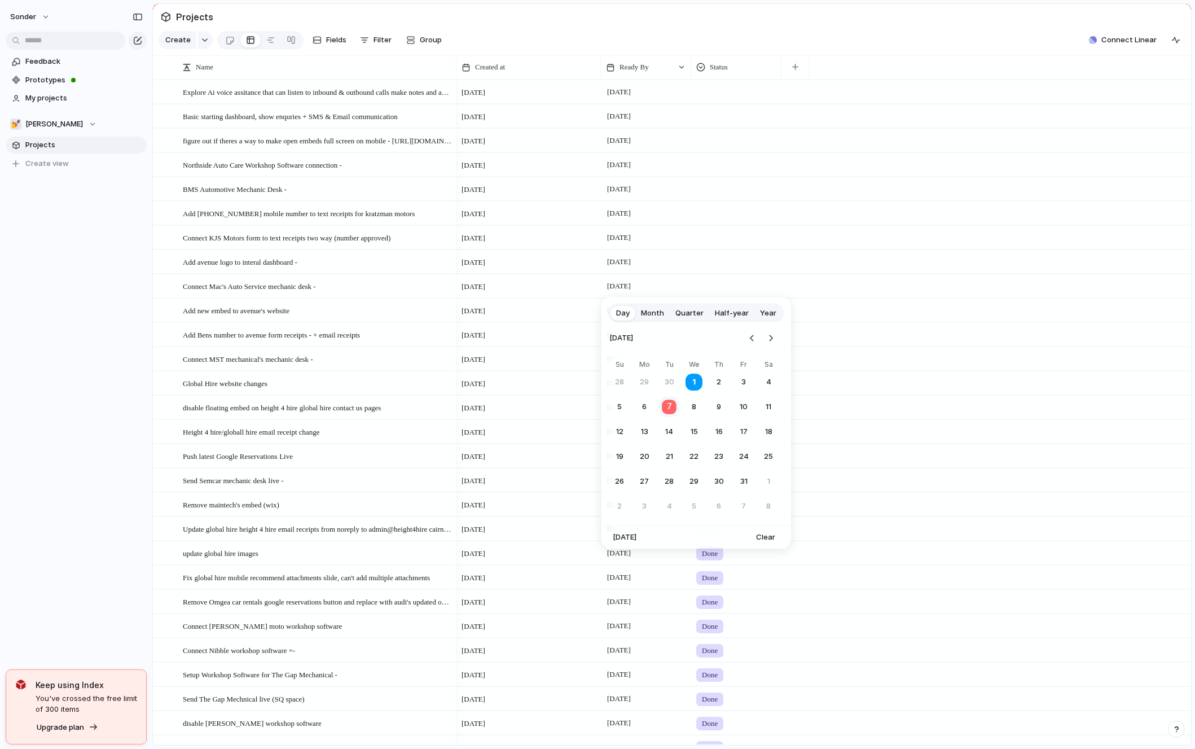
click at [672, 406] on button "7" at bounding box center [669, 407] width 22 height 22
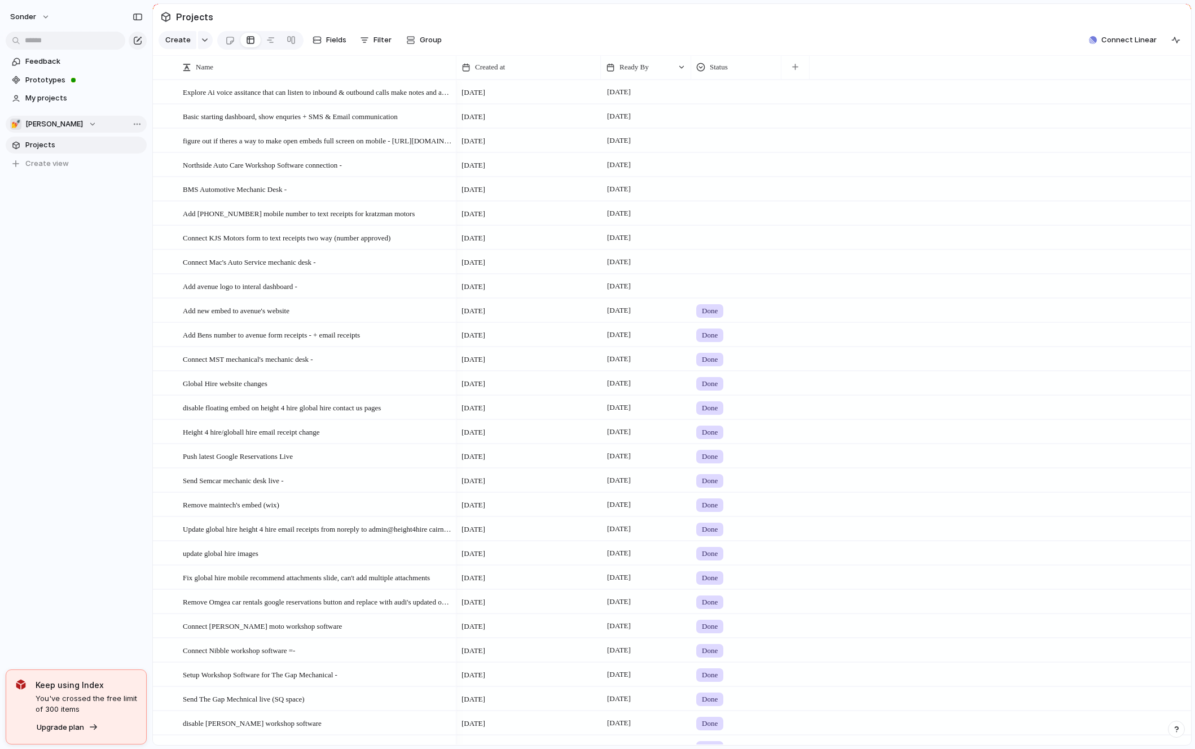
click at [58, 126] on button "💅 [PERSON_NAME]" at bounding box center [76, 124] width 141 height 17
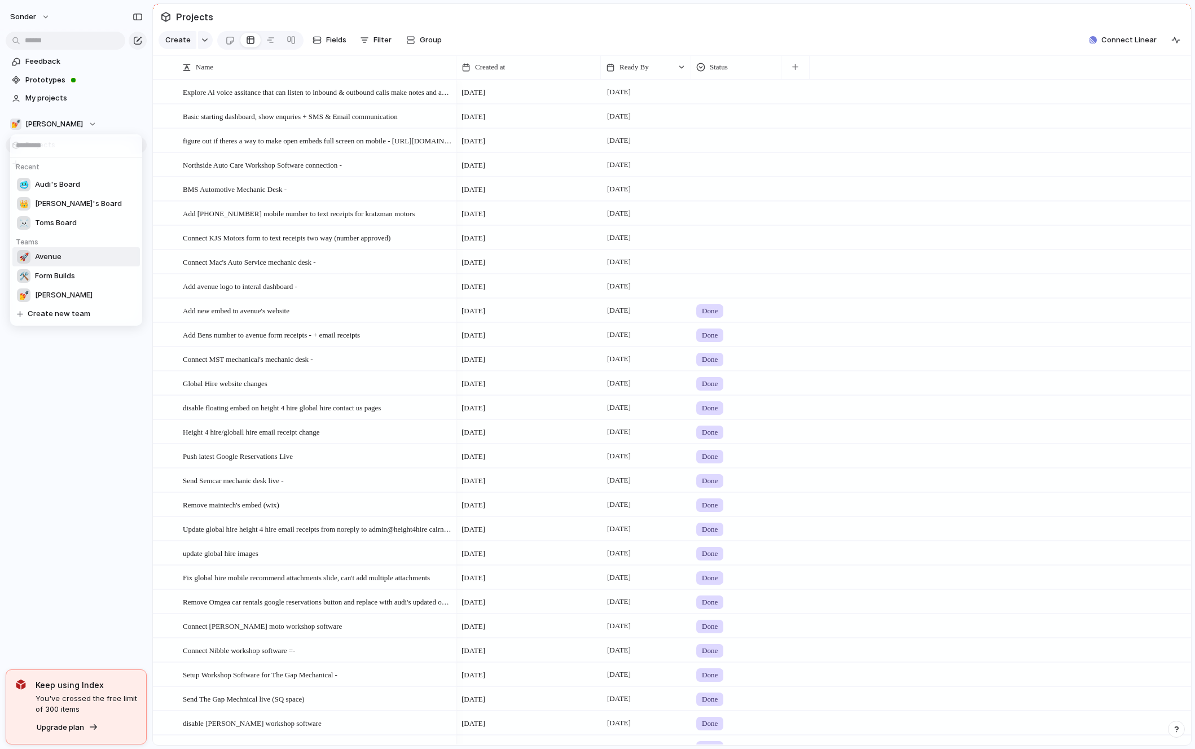
click at [337, 1] on div "Recent 🥶 Audi's Board 👑 [PERSON_NAME]'s Board ☠️ Toms Board Teams 🚀 Avenue 🛠️ F…" at bounding box center [597, 374] width 1195 height 749
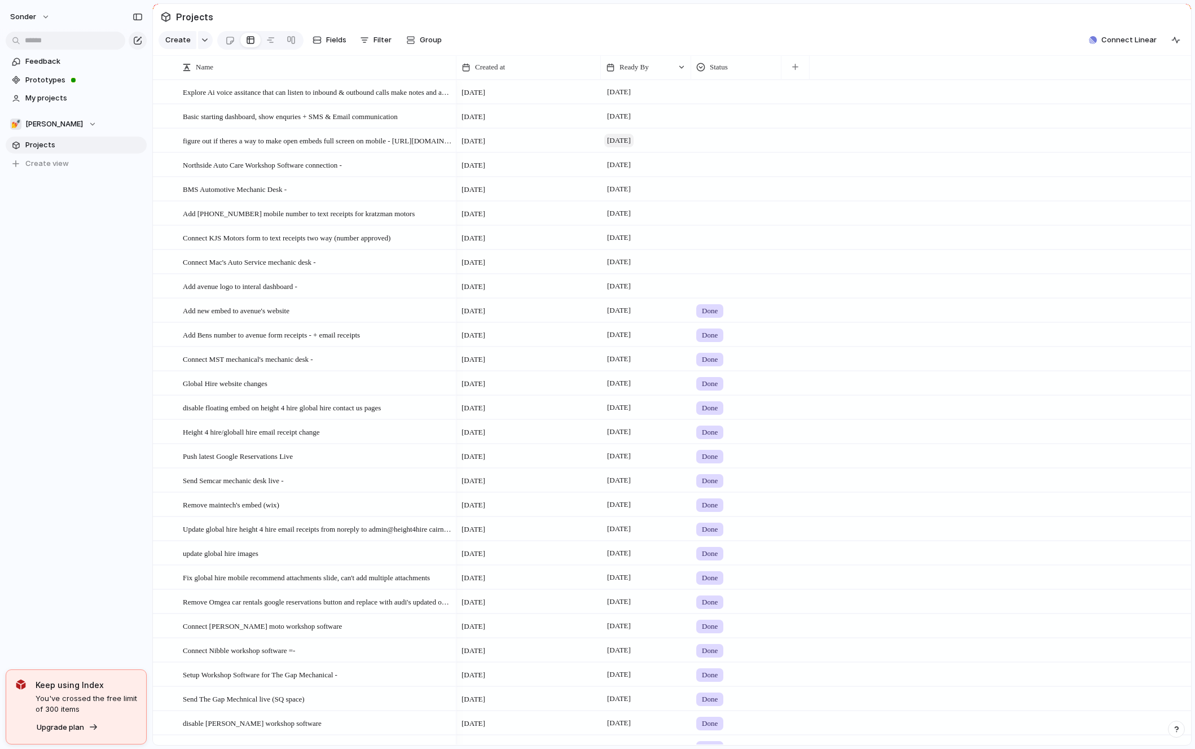
click at [634, 136] on span "[DATE]" at bounding box center [618, 141] width 29 height 14
click at [702, 336] on button "29" at bounding box center [694, 336] width 20 height 20
click at [50, 122] on div "💅 [PERSON_NAME]" at bounding box center [53, 123] width 86 height 11
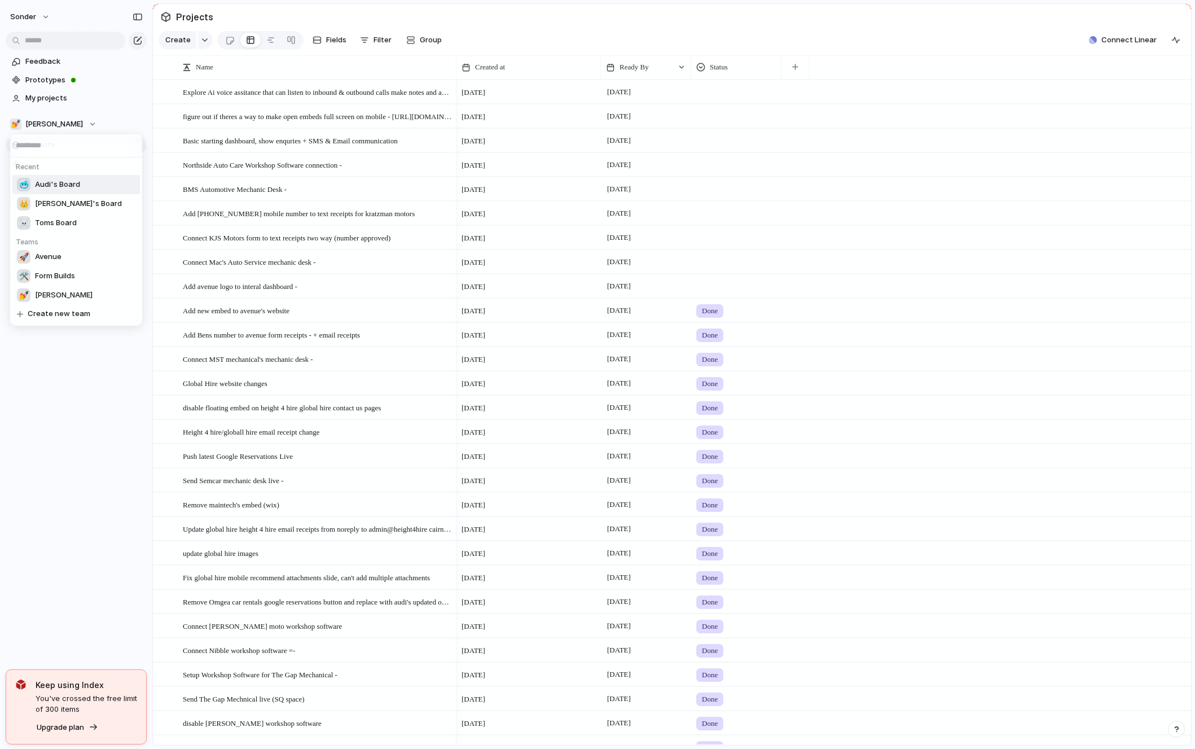
click at [58, 188] on span "Audi's Board" at bounding box center [57, 184] width 45 height 11
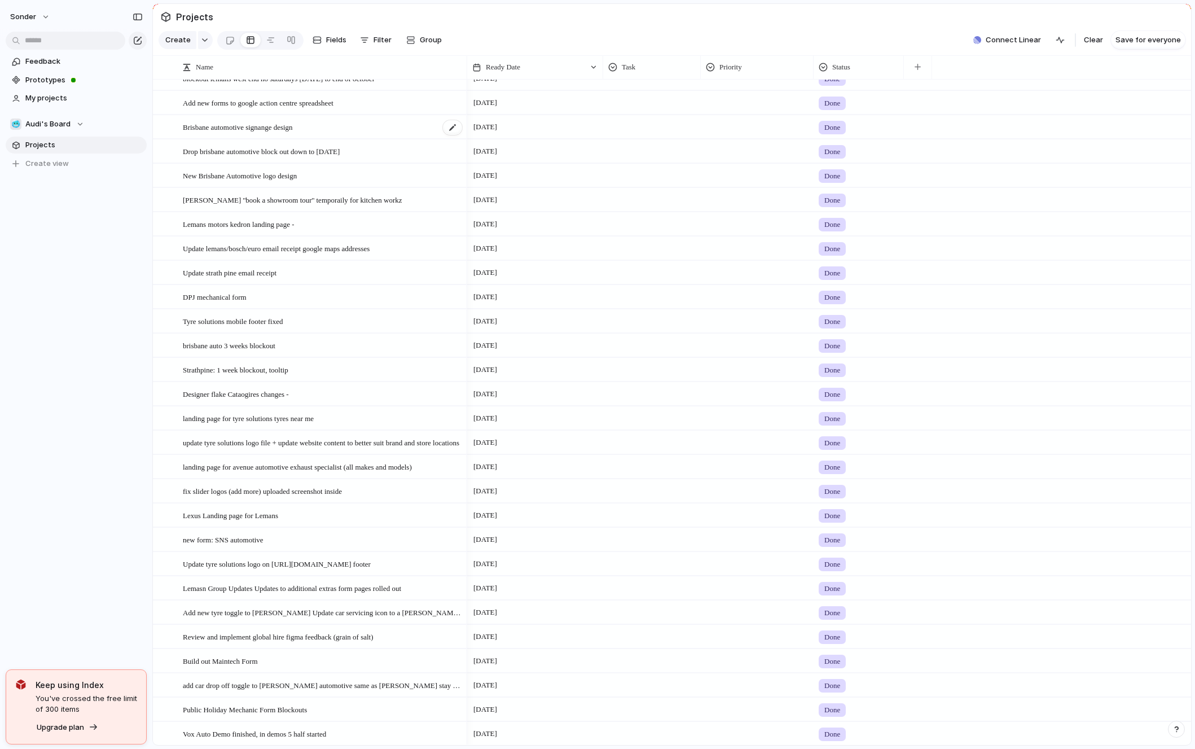
scroll to position [2684, 0]
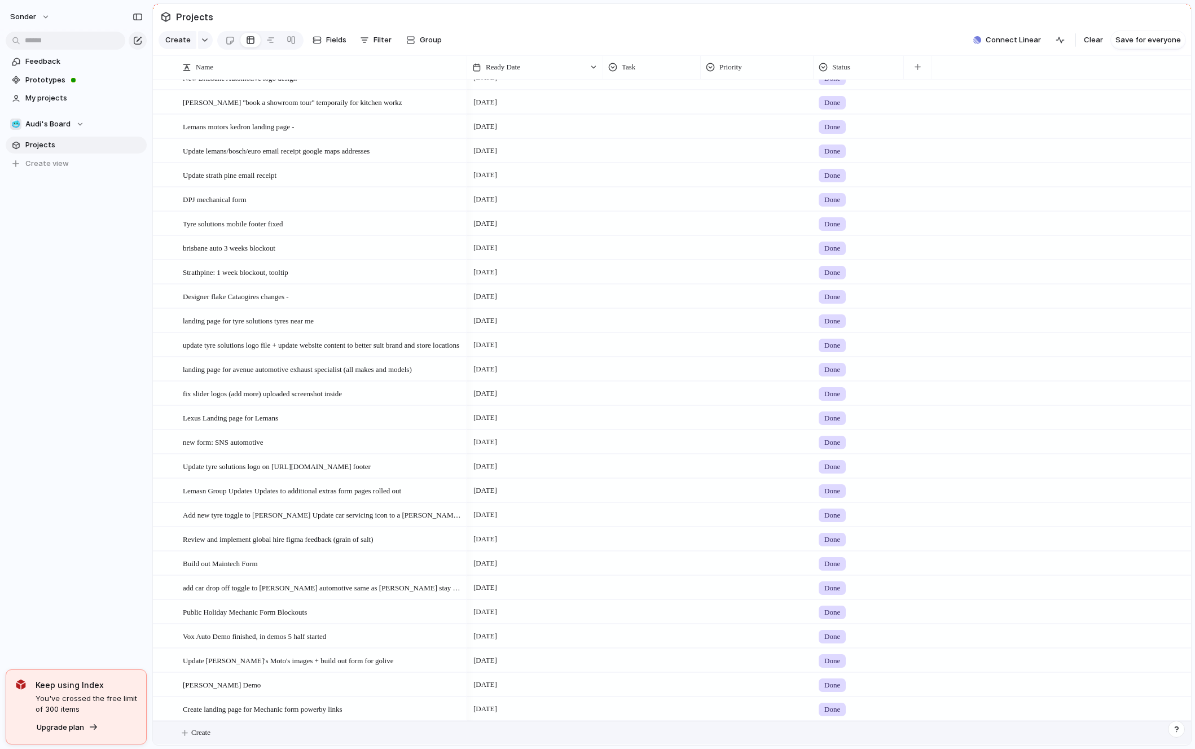
click at [246, 740] on button "Create" at bounding box center [686, 732] width 1044 height 23
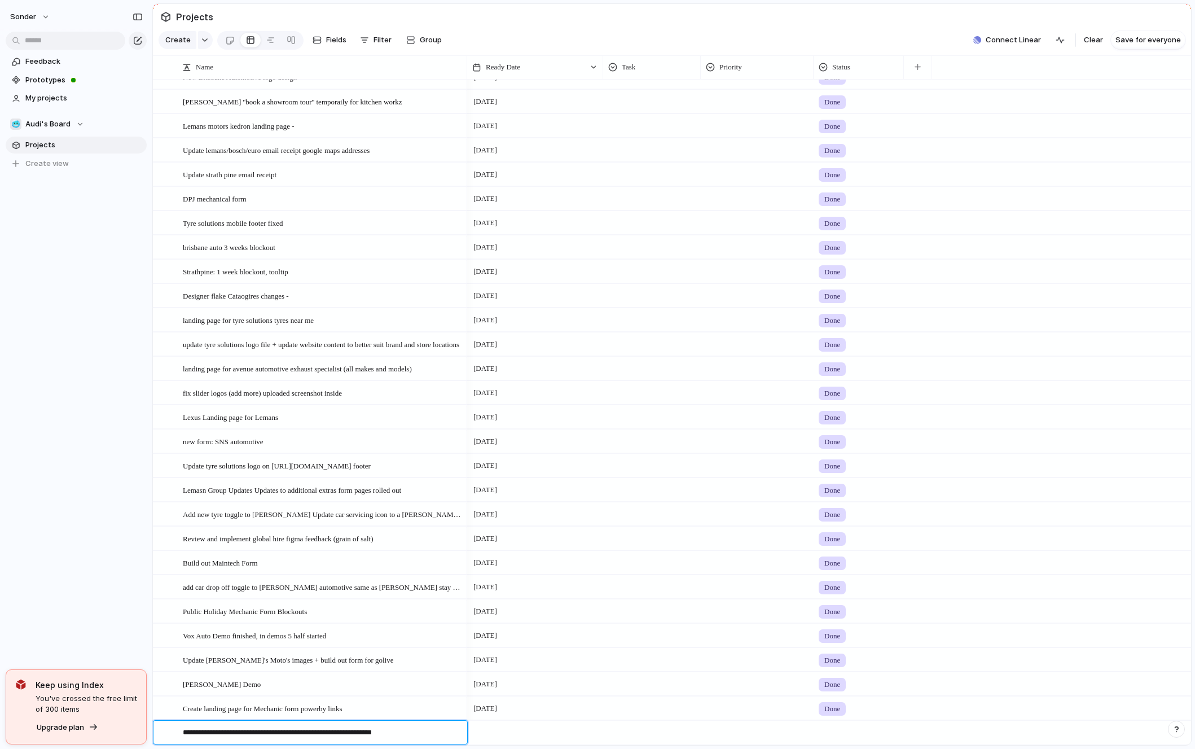
type textarea "**********"
click at [302, 736] on span "make get a quote flow for avenue automotive & add embed to website -" at bounding box center [288, 732] width 210 height 13
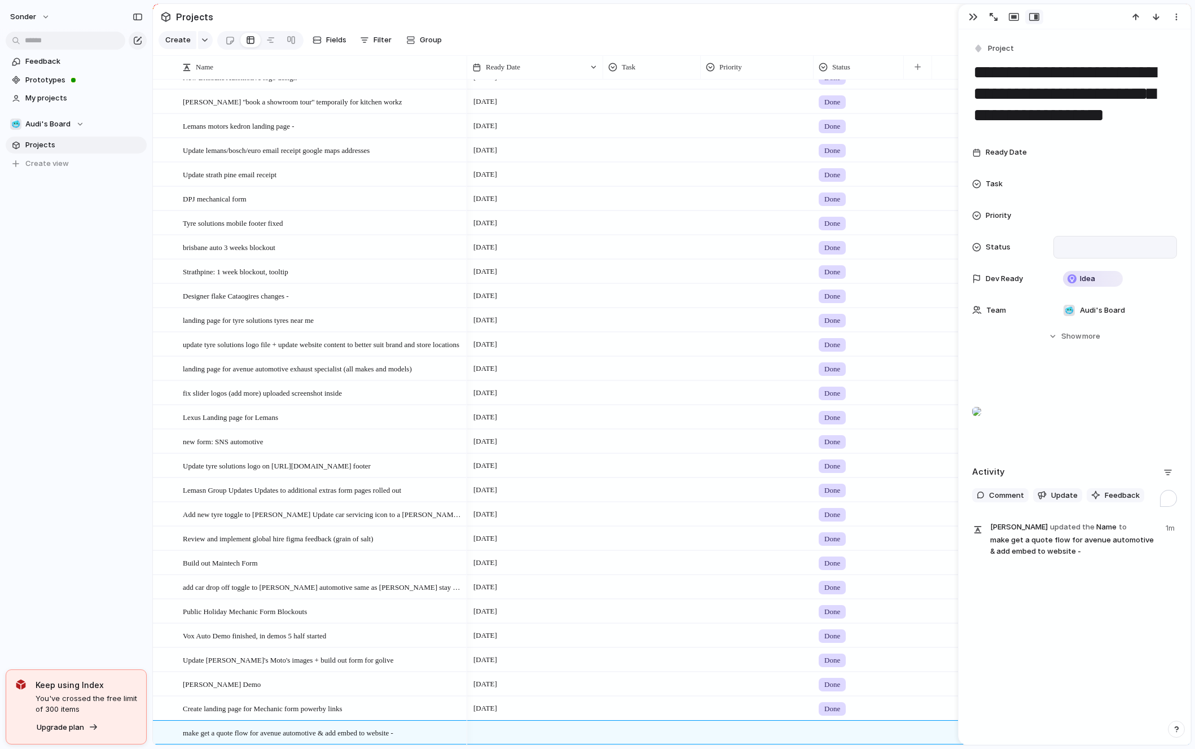
click at [1092, 250] on div at bounding box center [1115, 247] width 113 height 12
click at [1068, 214] on div "Live Done hold In progress No Status" at bounding box center [597, 374] width 1195 height 749
click at [1068, 214] on div at bounding box center [1115, 215] width 113 height 12
click at [1072, 187] on div "Urgent Medium High Low No Priority" at bounding box center [597, 374] width 1195 height 749
click at [1072, 187] on div at bounding box center [1115, 184] width 113 height 12
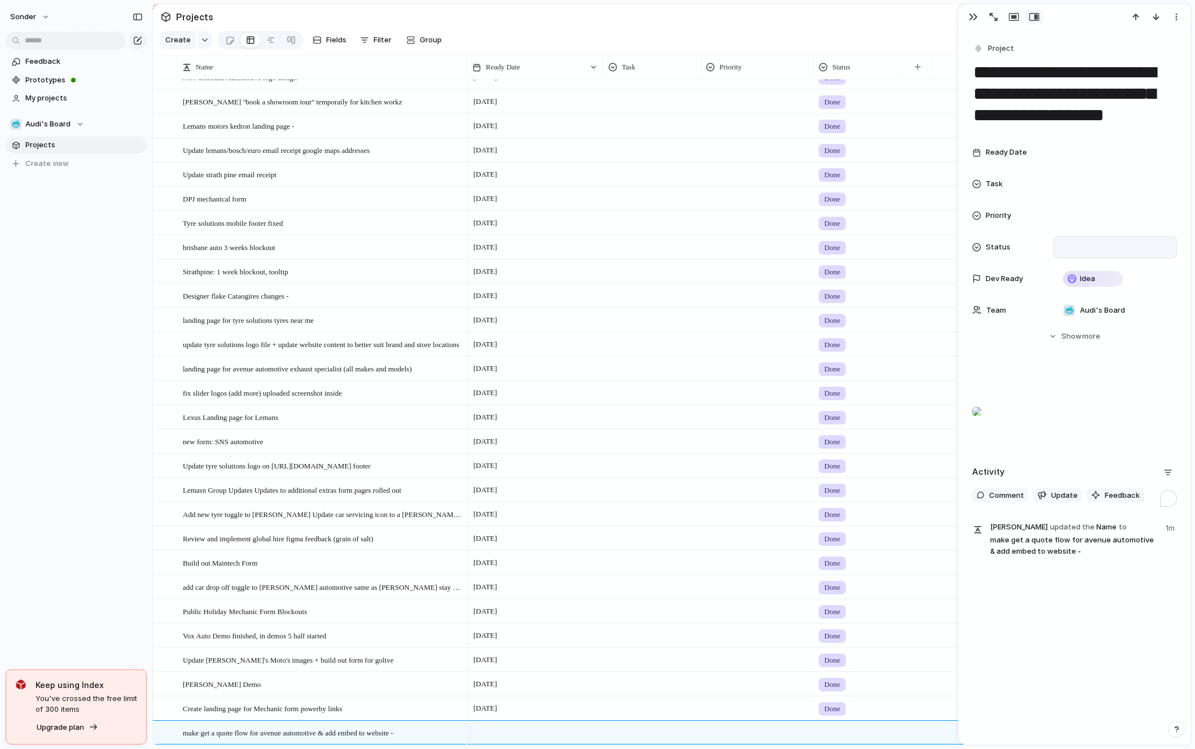
click at [1074, 185] on div "Type to add a value" at bounding box center [597, 374] width 1195 height 749
click at [1099, 283] on div "Idea" at bounding box center [1093, 279] width 58 height 14
click at [1099, 283] on div "Idea Planned On track At risk Off track Paused Canceled Done" at bounding box center [597, 374] width 1195 height 749
click at [1068, 157] on div at bounding box center [1115, 152] width 113 height 12
click at [1076, 264] on button "7" at bounding box center [1071, 267] width 20 height 20
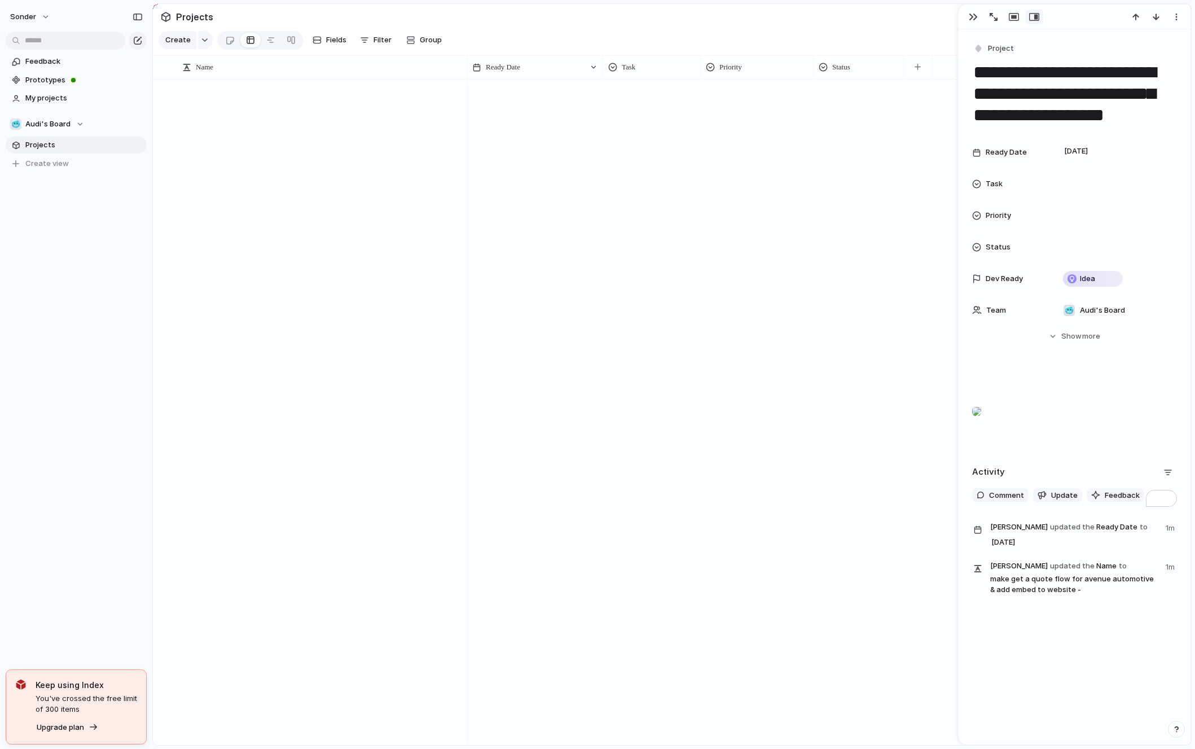
scroll to position [2684, 0]
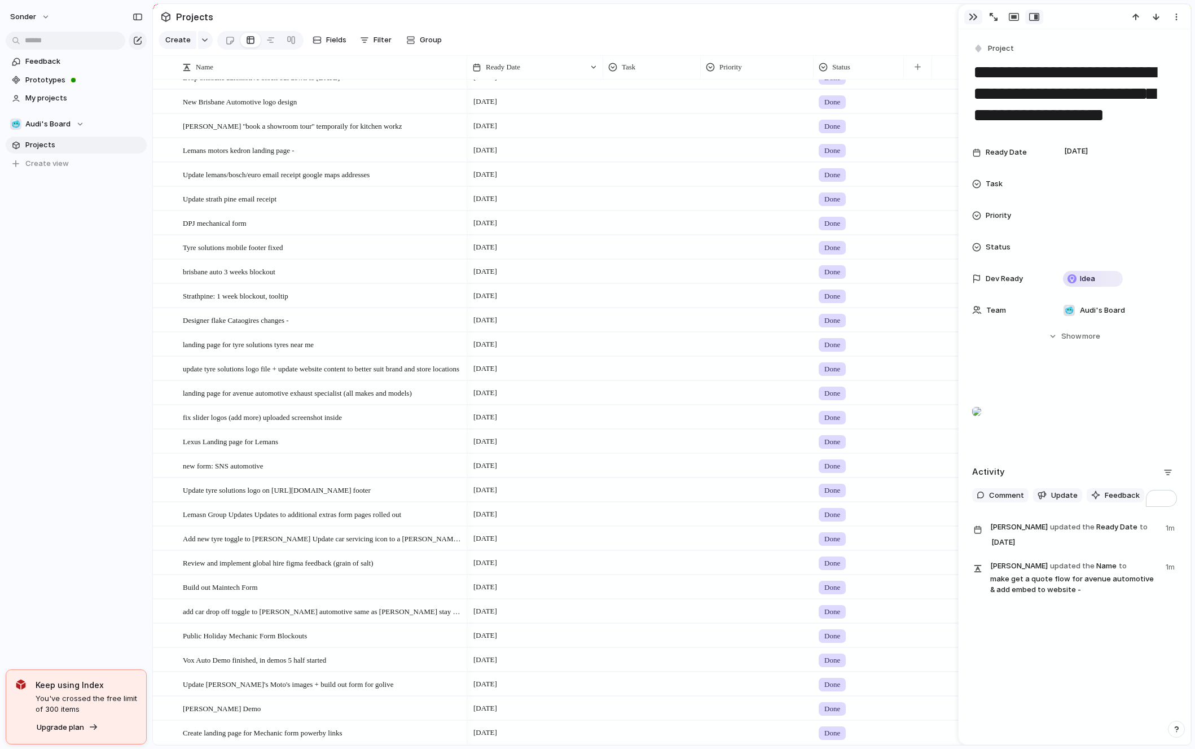
click at [973, 14] on div "button" at bounding box center [973, 16] width 9 height 9
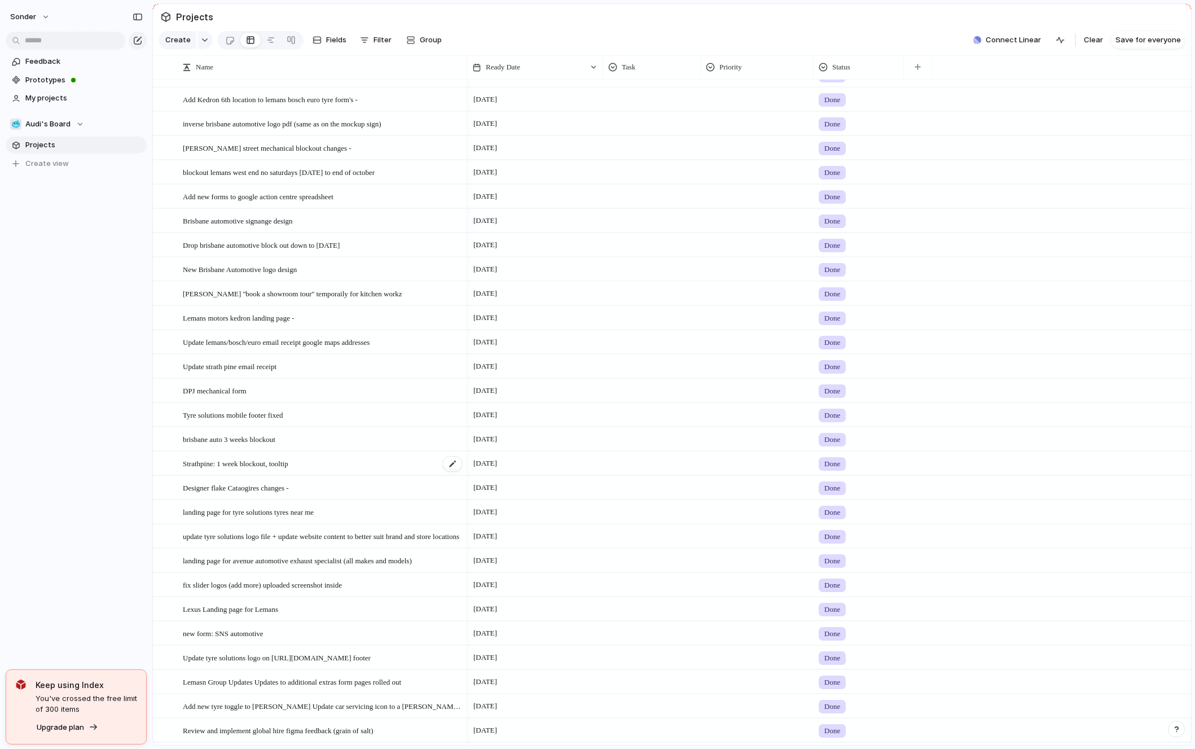
scroll to position [2686, 0]
